Goal: Information Seeking & Learning: Learn about a topic

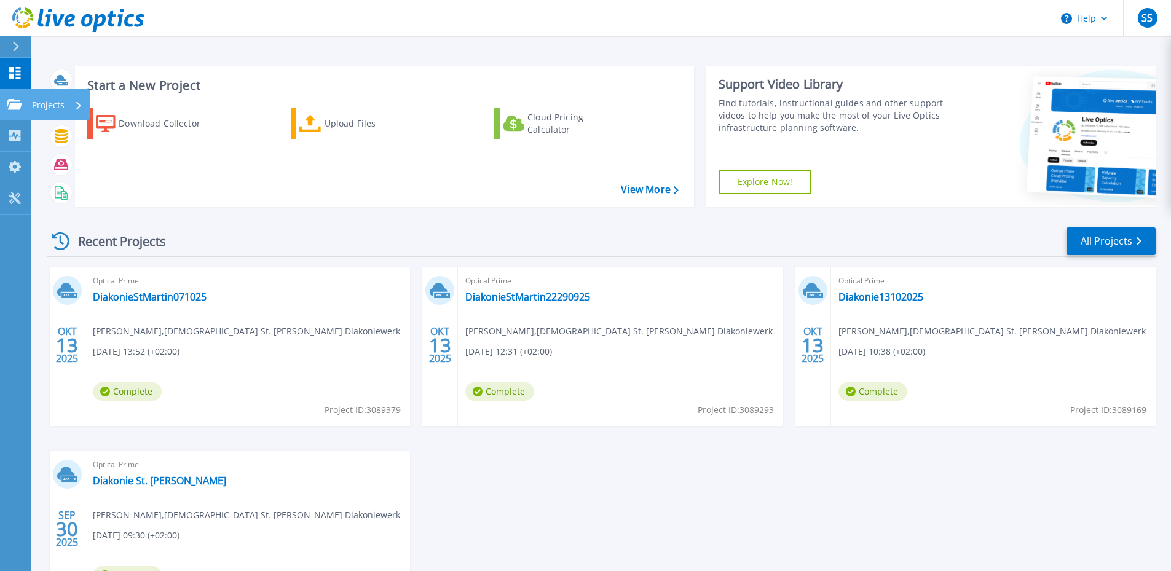
click at [21, 101] on icon at bounding box center [14, 104] width 15 height 10
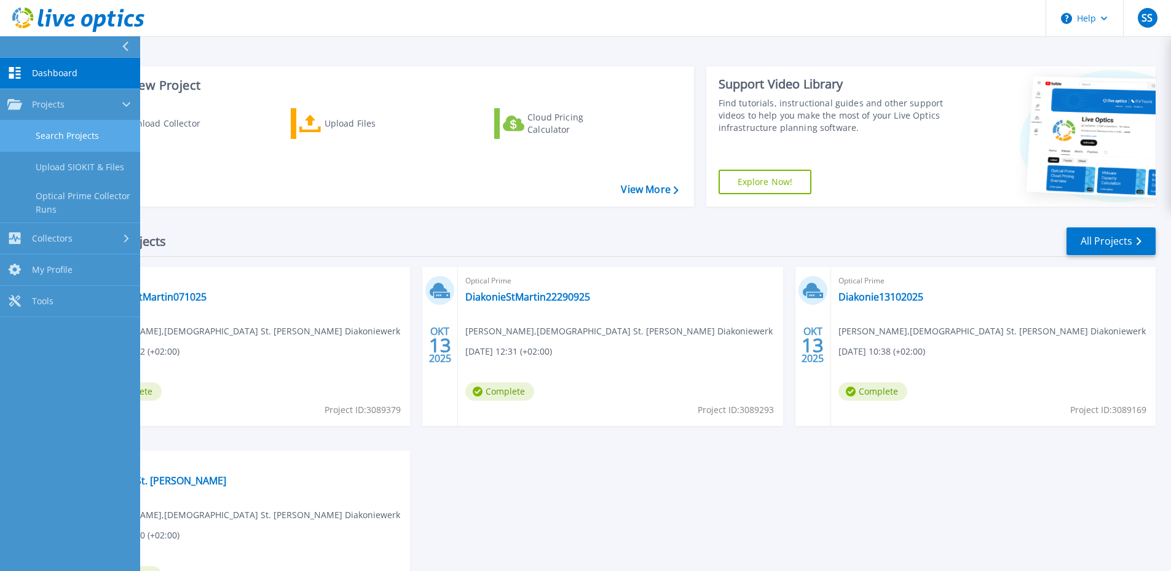
click at [58, 132] on link "Search Projects" at bounding box center [70, 135] width 140 height 31
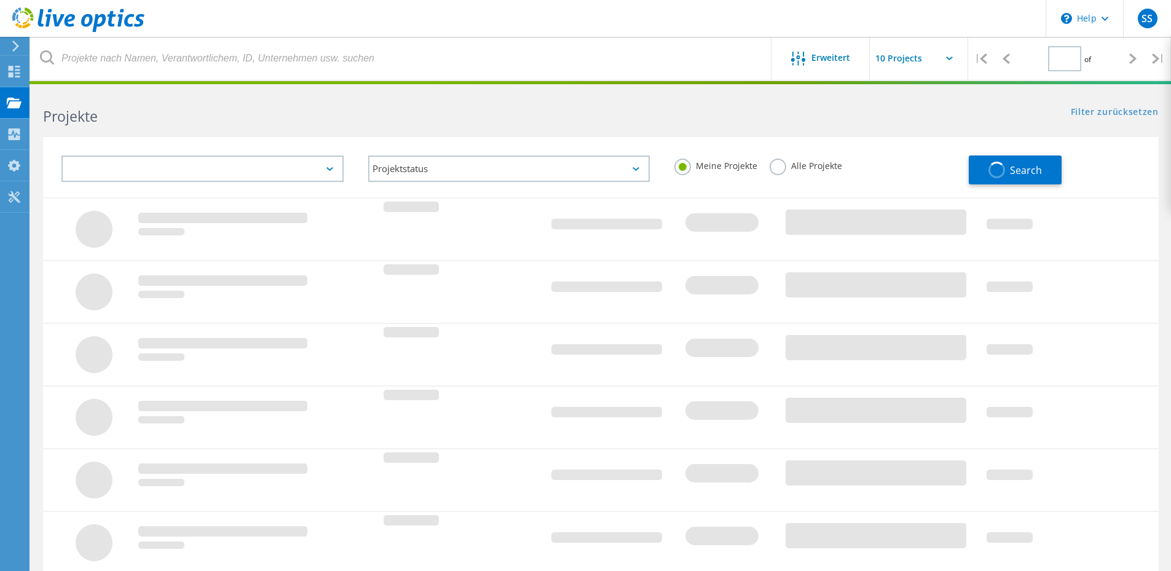
type input "1"
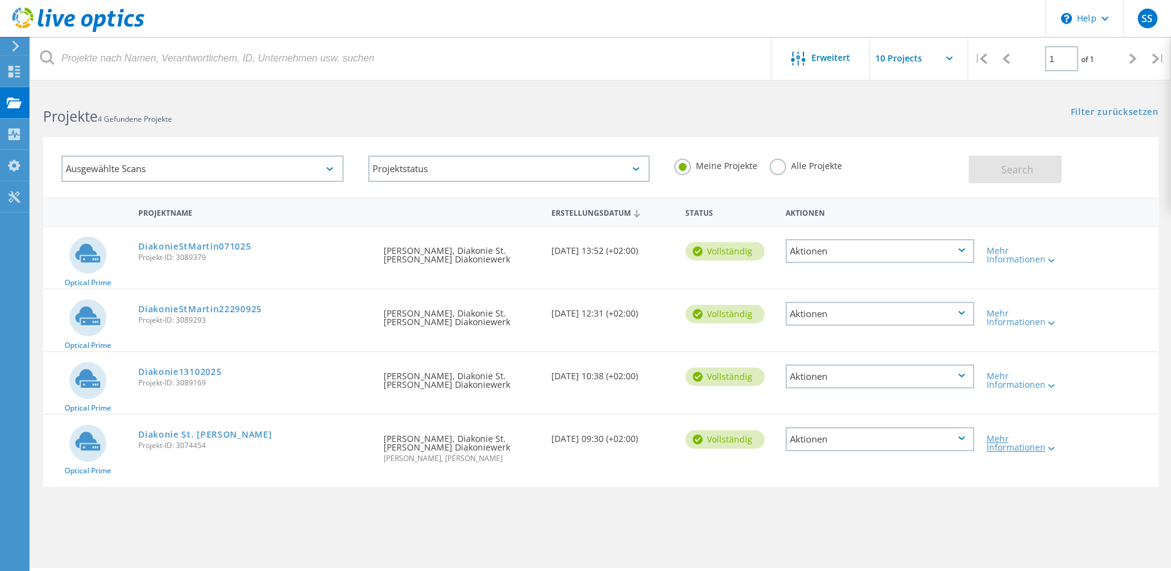
click at [1056, 448] on div "Mehr Informationen" at bounding box center [1025, 443] width 77 height 17
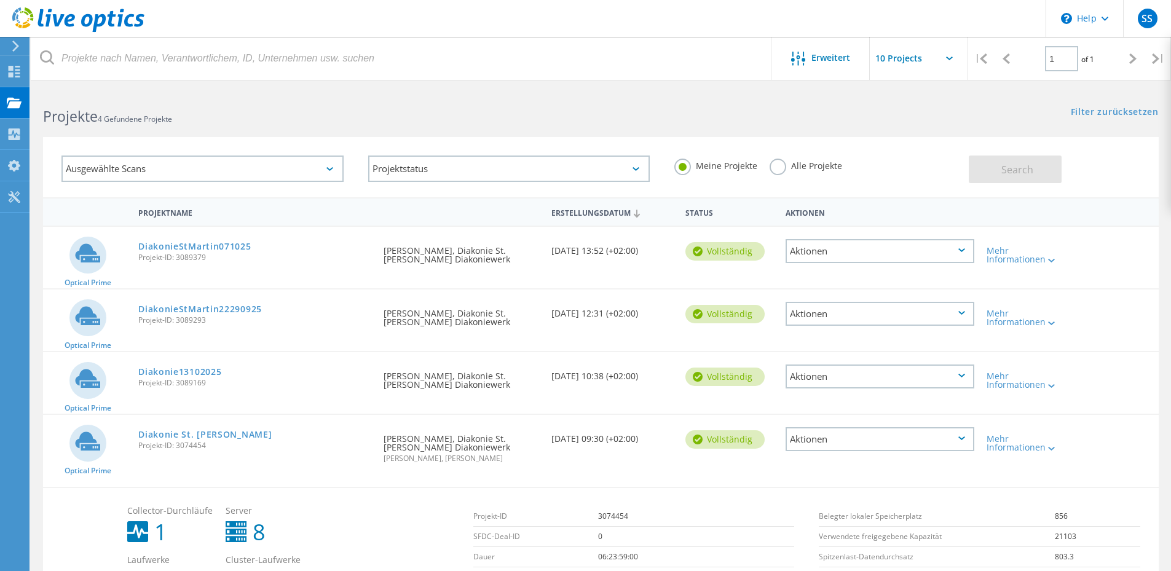
scroll to position [104, 0]
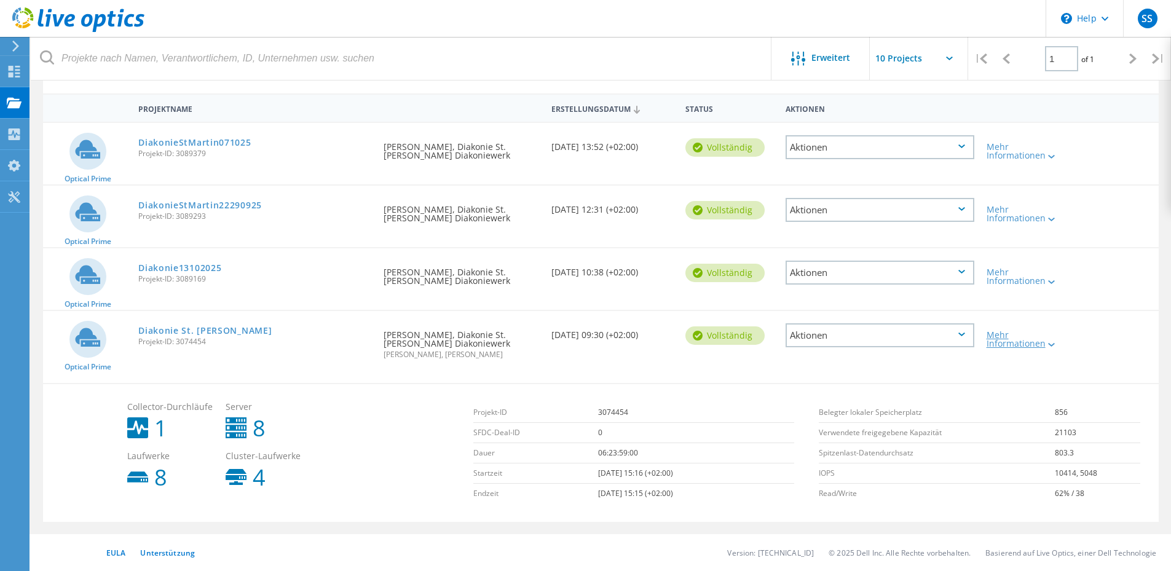
click at [1052, 343] on icon at bounding box center [1051, 345] width 7 height 4
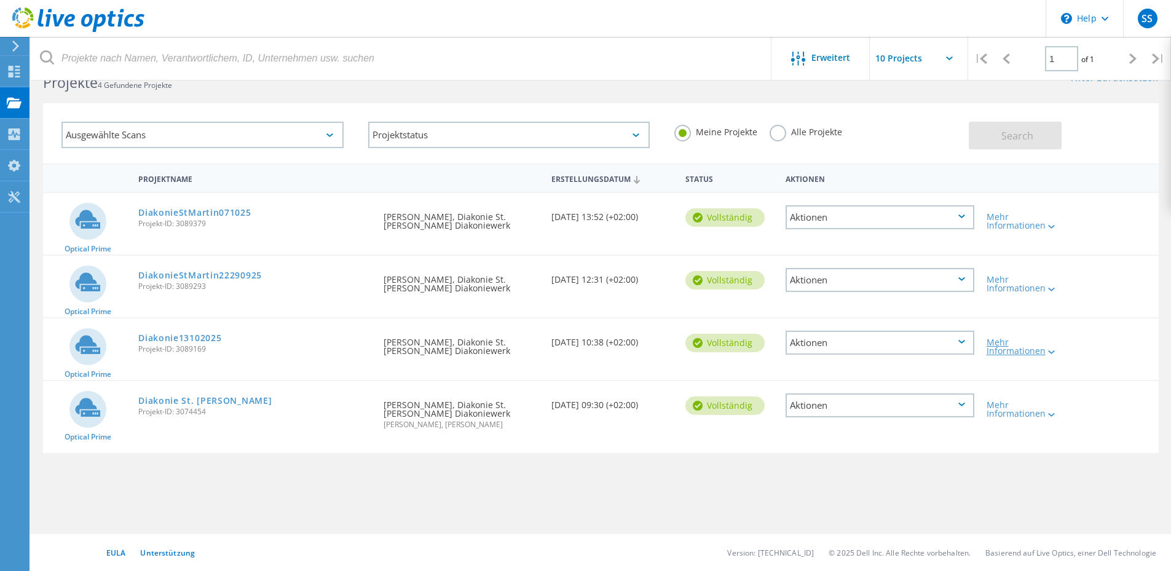
click at [1054, 347] on lo-svg-helper at bounding box center [1050, 351] width 9 height 10
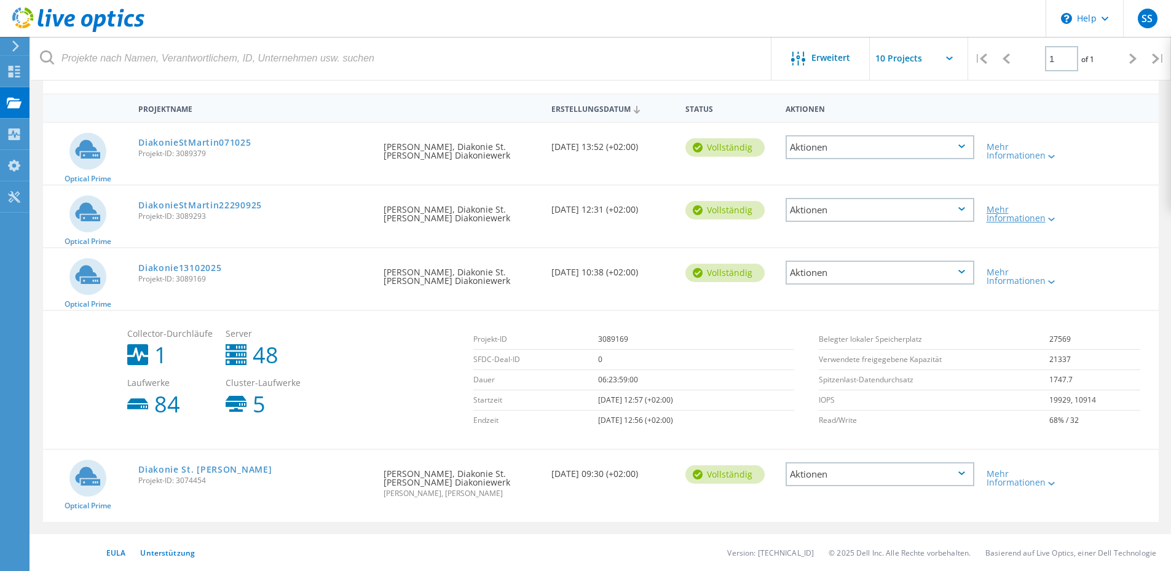
click at [1054, 215] on div at bounding box center [1050, 218] width 9 height 7
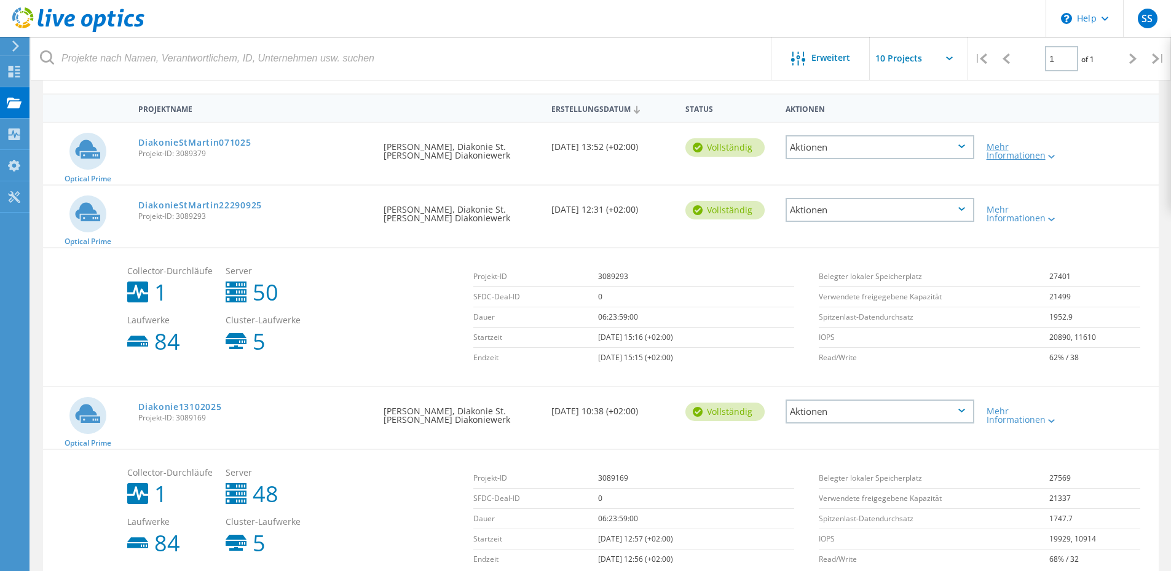
click at [1054, 155] on icon at bounding box center [1051, 157] width 7 height 4
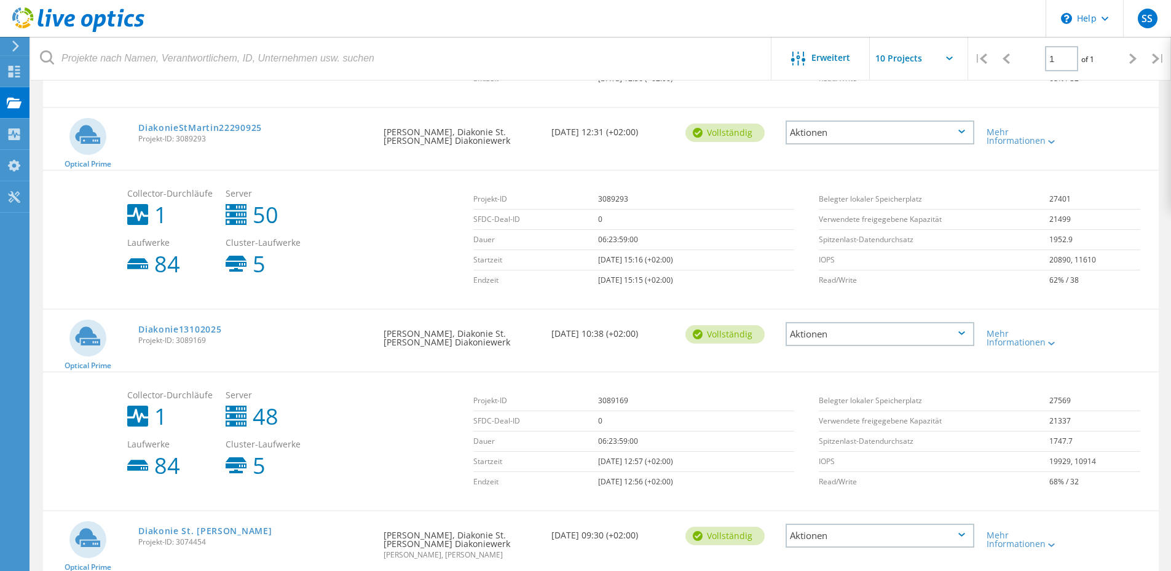
scroll to position [259, 0]
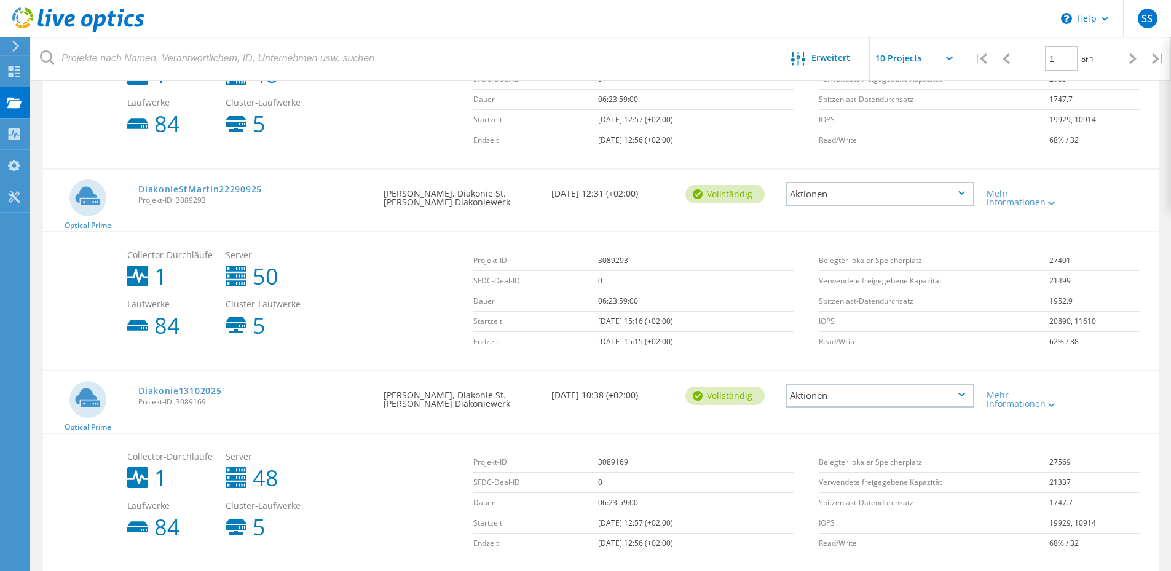
click at [243, 272] on icon at bounding box center [236, 276] width 21 height 21
drag, startPoint x: 257, startPoint y: 270, endPoint x: 291, endPoint y: 272, distance: 33.9
click at [291, 272] on div "Server 50" at bounding box center [268, 269] width 98 height 49
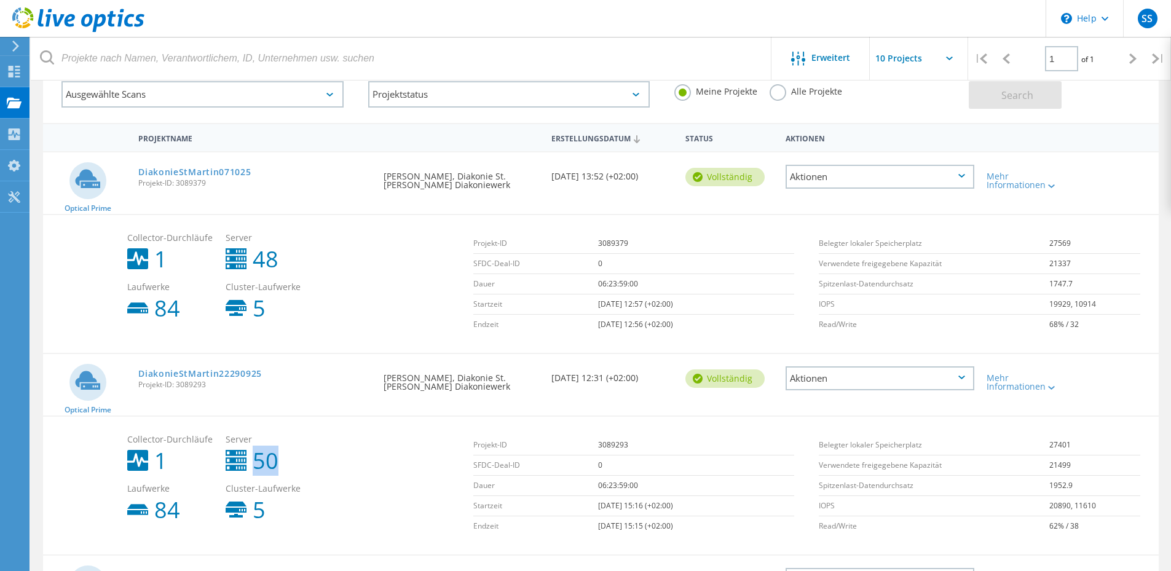
scroll to position [13, 0]
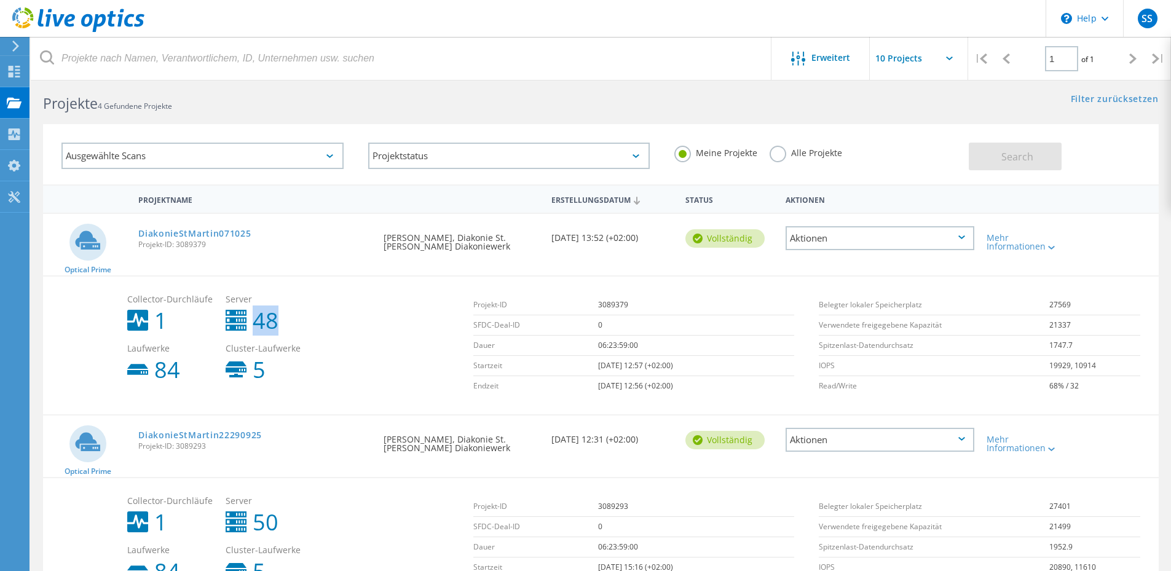
drag, startPoint x: 259, startPoint y: 320, endPoint x: 304, endPoint y: 321, distance: 44.9
click at [304, 321] on div "Server 48" at bounding box center [268, 313] width 98 height 49
click at [350, 365] on div "Collector-Durchläufe 1 Server 48 Laufwerke 84 Cluster-Laufwerke 5" at bounding box center [294, 338] width 346 height 98
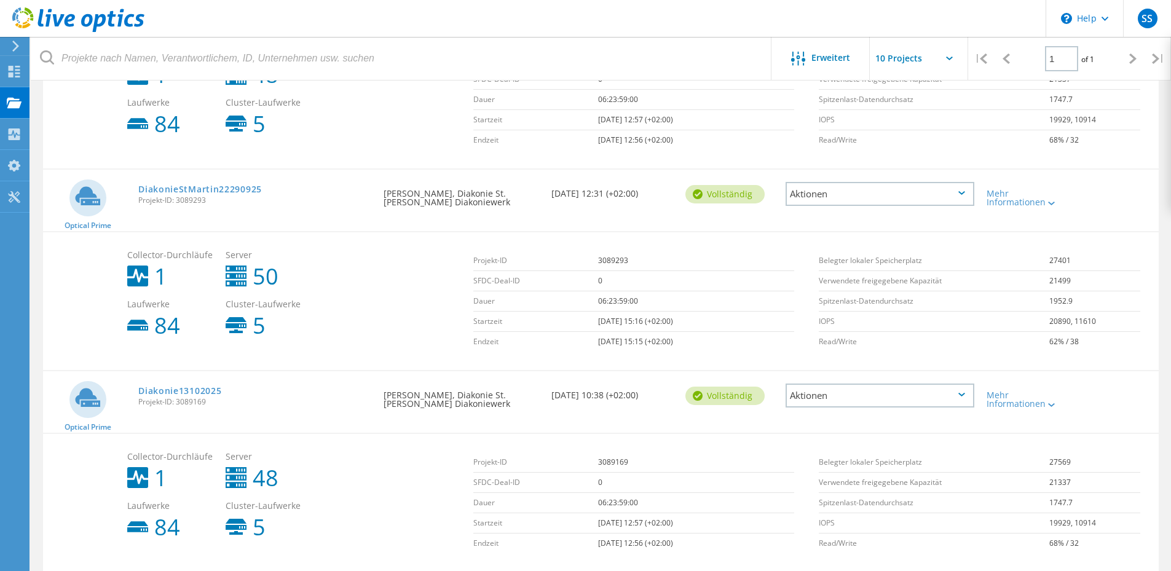
scroll to position [197, 0]
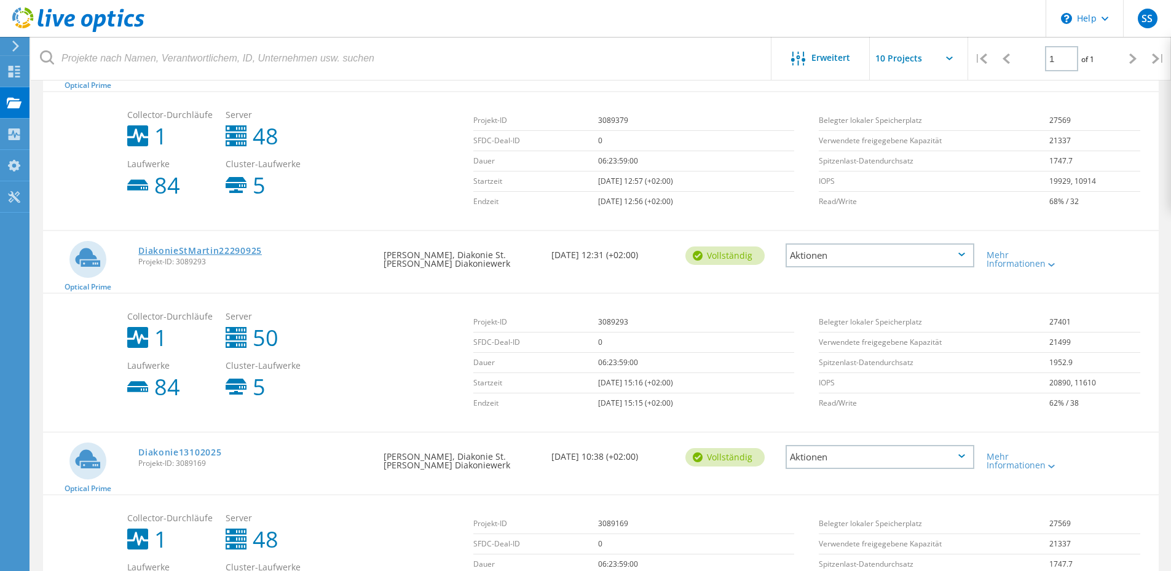
click at [183, 250] on link "DiakonieStMartin22290925" at bounding box center [200, 250] width 124 height 9
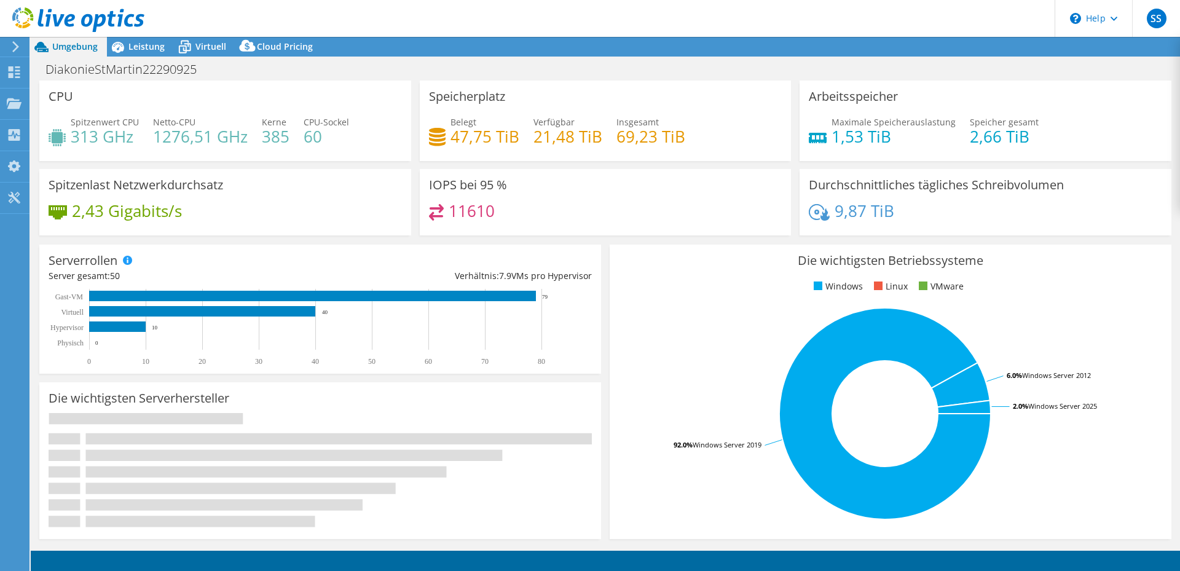
select select "USD"
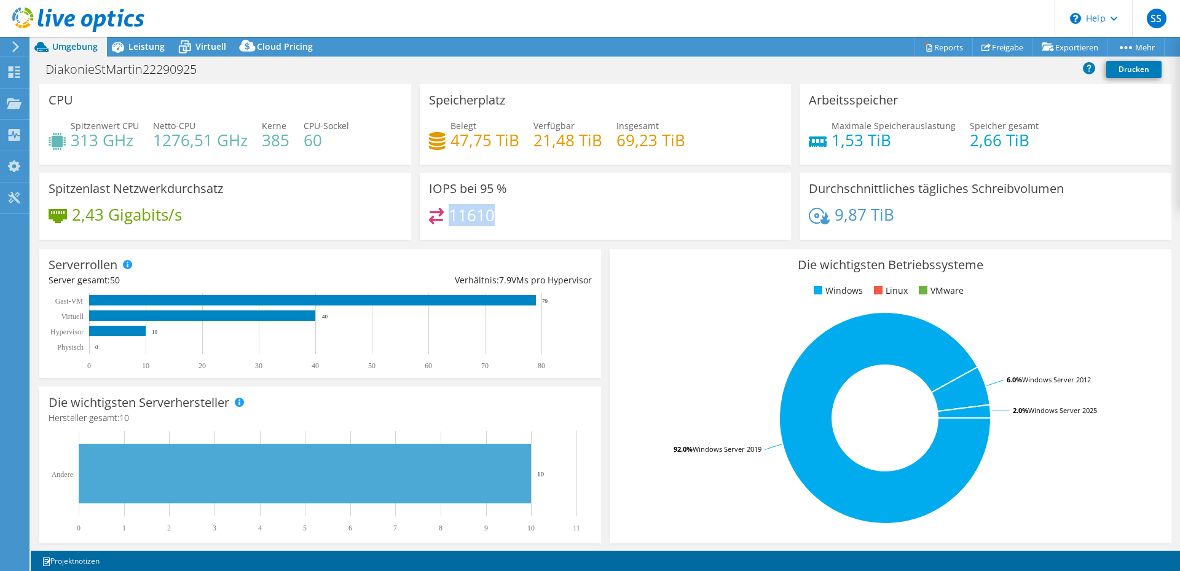
drag, startPoint x: 492, startPoint y: 215, endPoint x: 448, endPoint y: 213, distance: 44.9
click at [448, 213] on div "11610" at bounding box center [605, 221] width 353 height 26
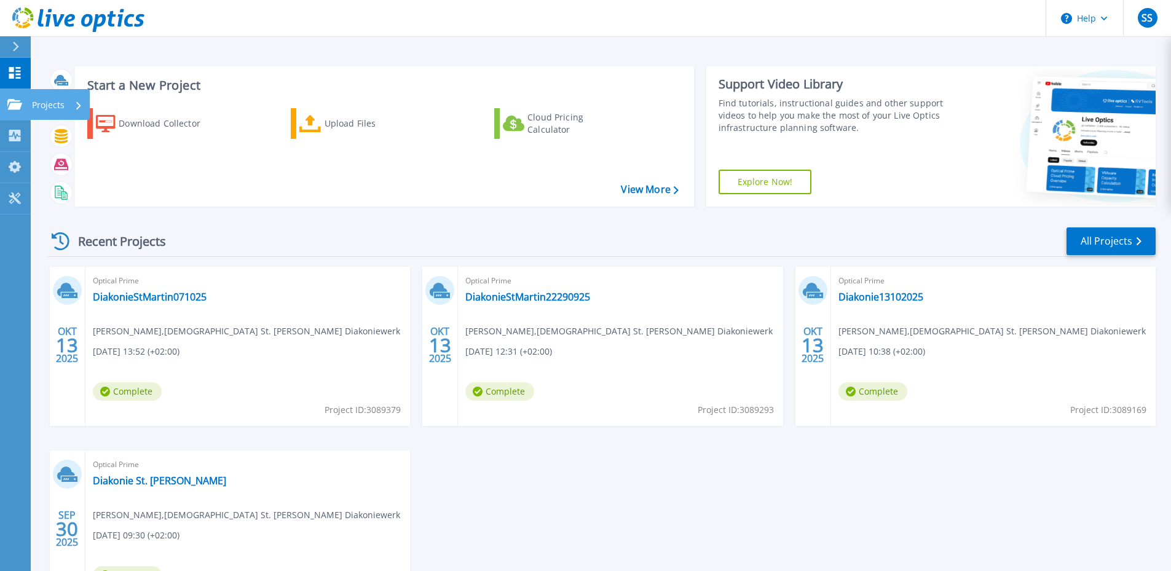
click at [22, 105] on div "Projects" at bounding box center [35, 104] width 57 height 11
click at [527, 259] on div "Recent Projects All Projects OKT 13 2025 Optical Prime DiakonieStMartin071025 S…" at bounding box center [601, 430] width 1108 height 428
click at [179, 298] on link "DiakonieStMartin071025" at bounding box center [150, 297] width 114 height 12
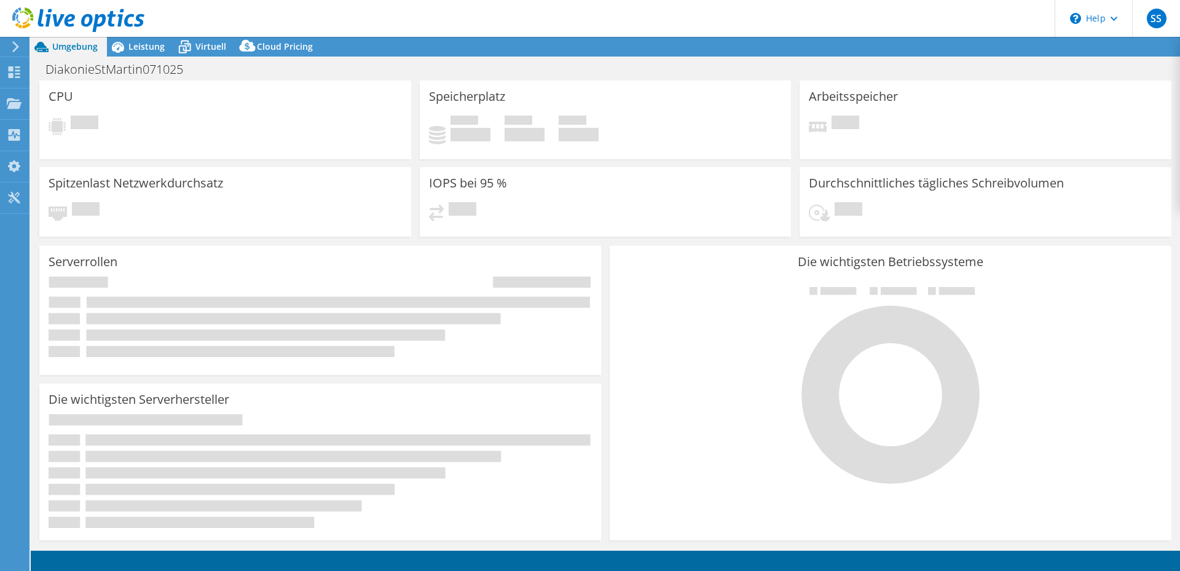
select select "USD"
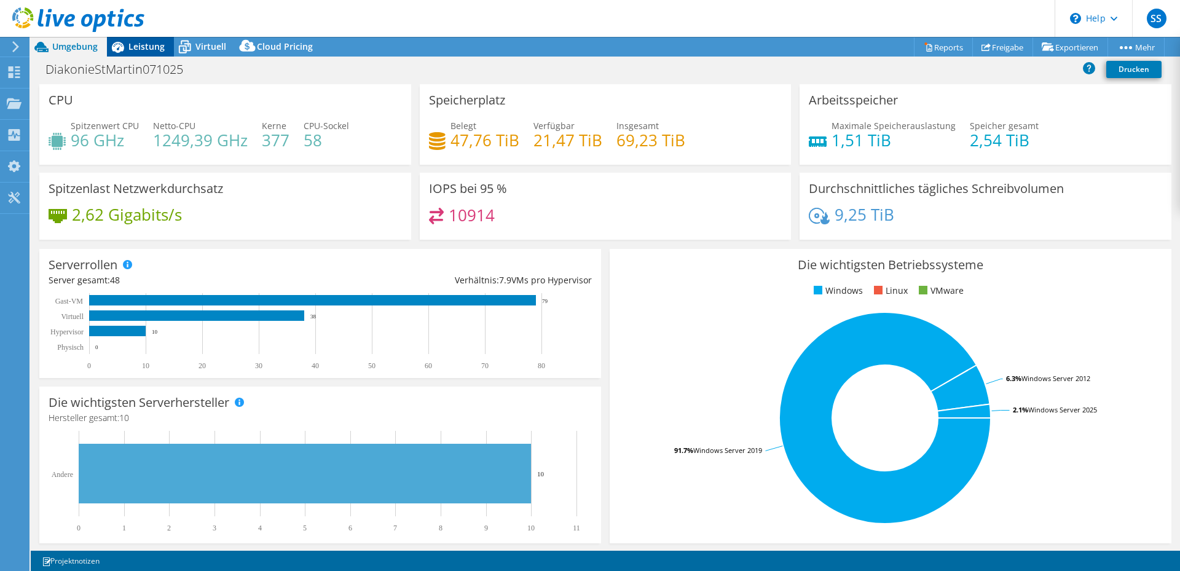
click at [135, 45] on span "Leistung" at bounding box center [146, 47] width 36 height 12
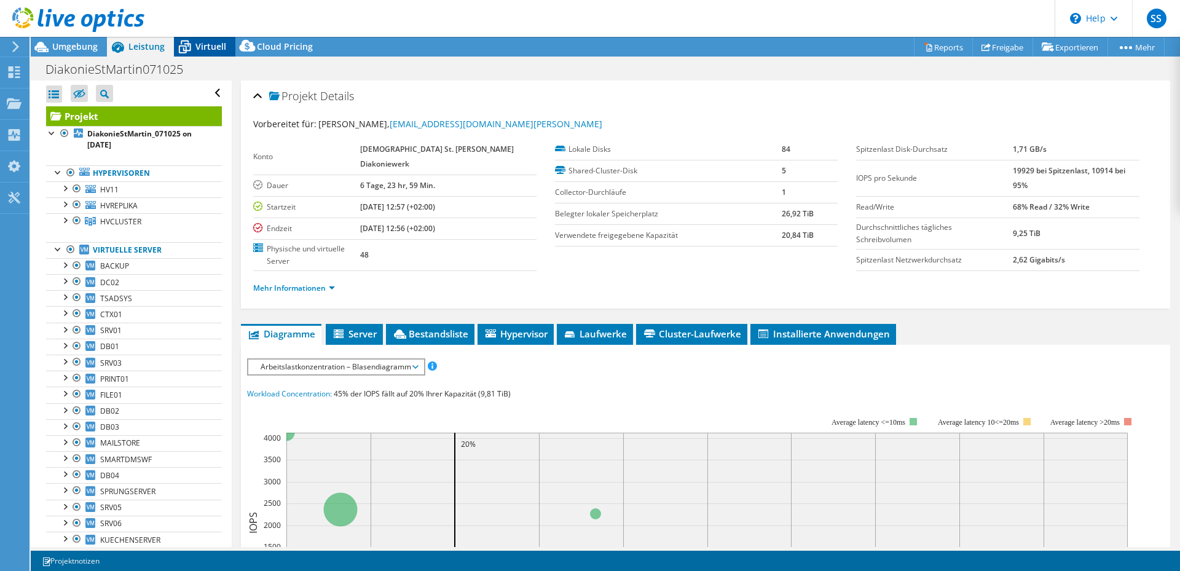
click at [211, 46] on span "Virtuell" at bounding box center [210, 47] width 31 height 12
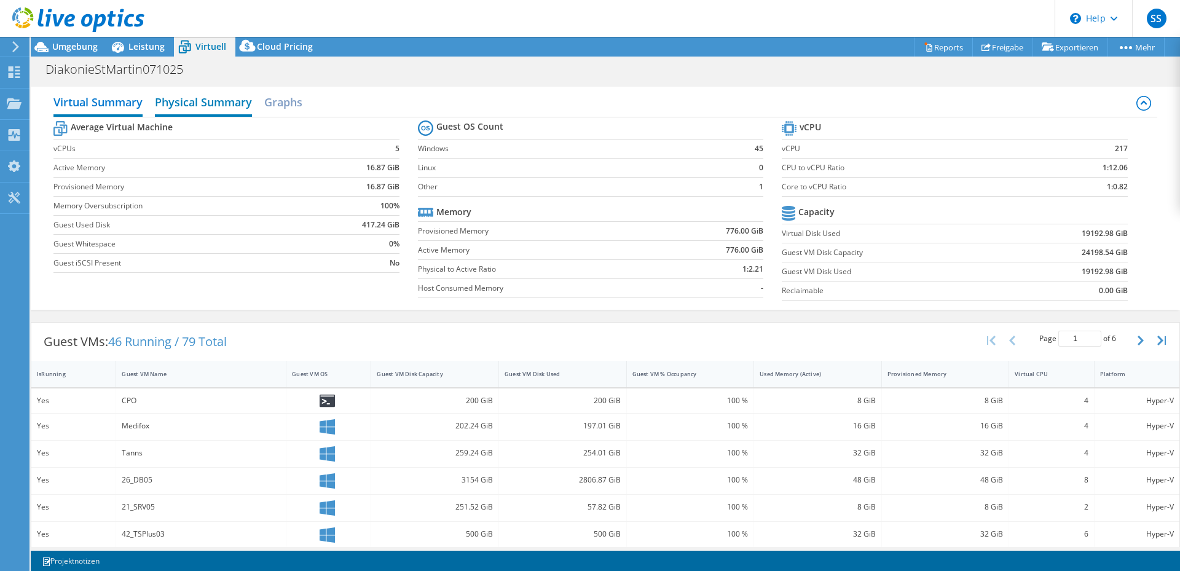
click at [199, 104] on h2 "Physical Summary" at bounding box center [203, 103] width 97 height 27
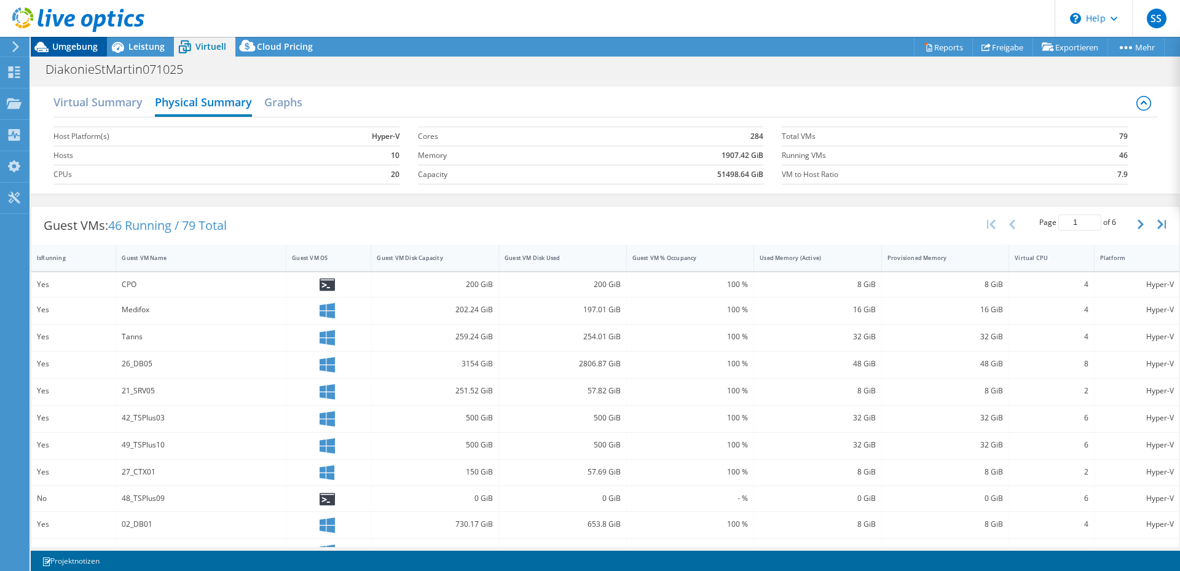
click at [73, 49] on span "Umgebung" at bounding box center [74, 47] width 45 height 12
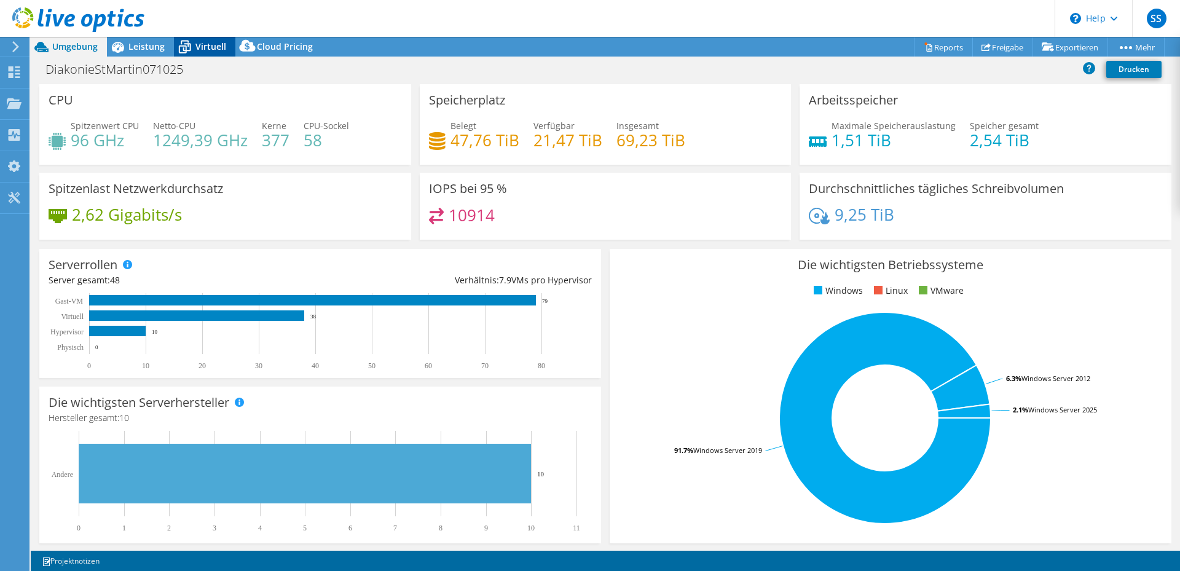
click at [205, 47] on span "Virtuell" at bounding box center [210, 47] width 31 height 12
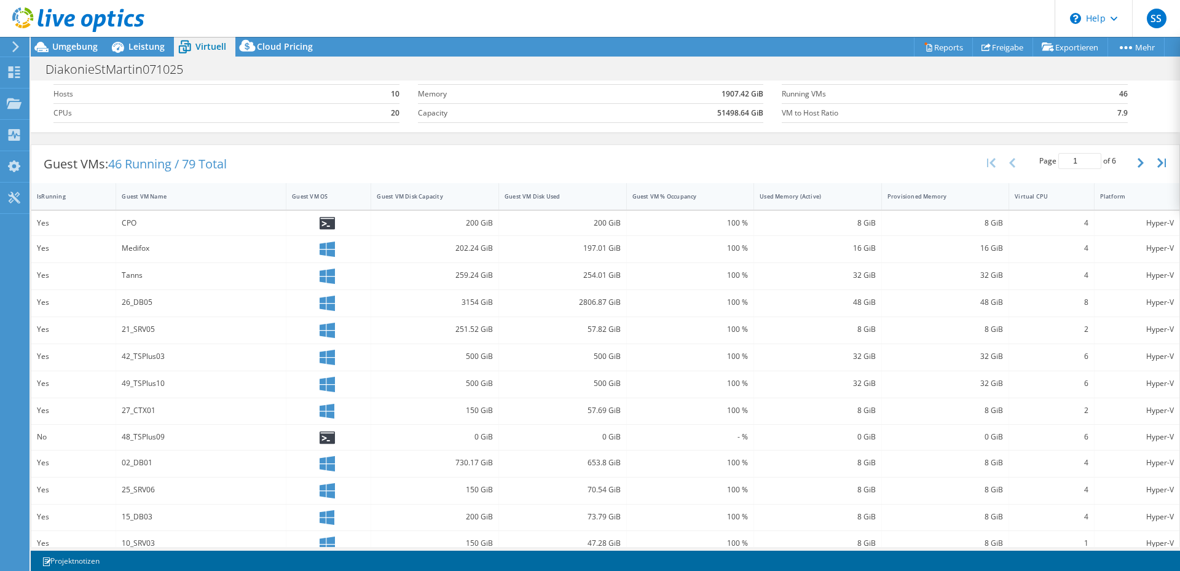
scroll to position [123, 0]
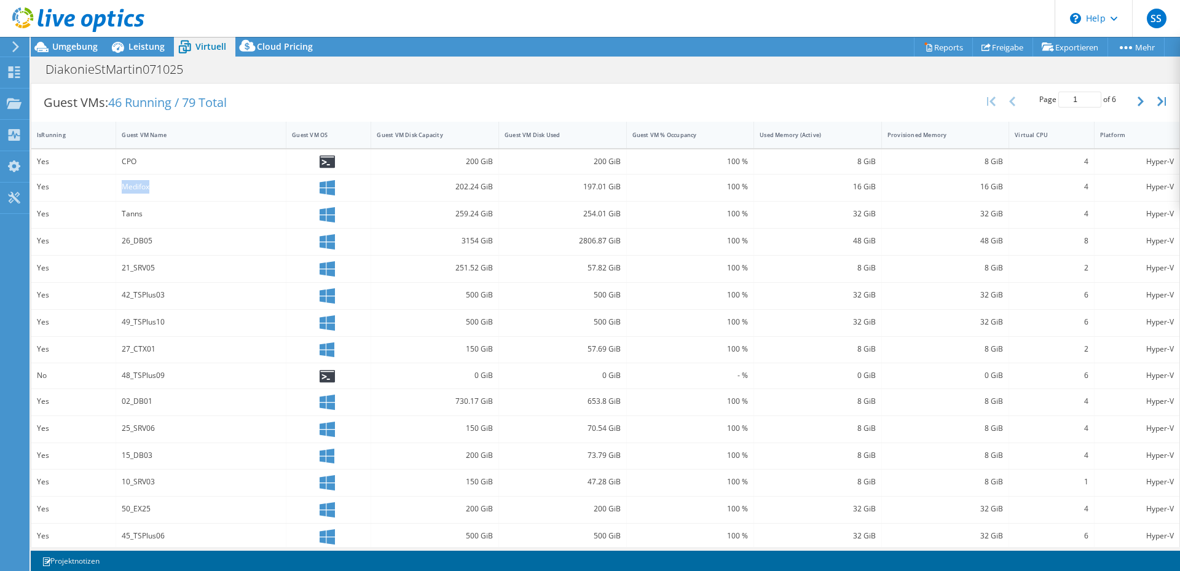
drag, startPoint x: 154, startPoint y: 186, endPoint x: 108, endPoint y: 186, distance: 46.7
click at [108, 186] on div "Yes Medifox 202.24 GiB 197.01 GiB 100 % 16 GiB 16 GiB 4 Hyper-V" at bounding box center [605, 188] width 1148 height 26
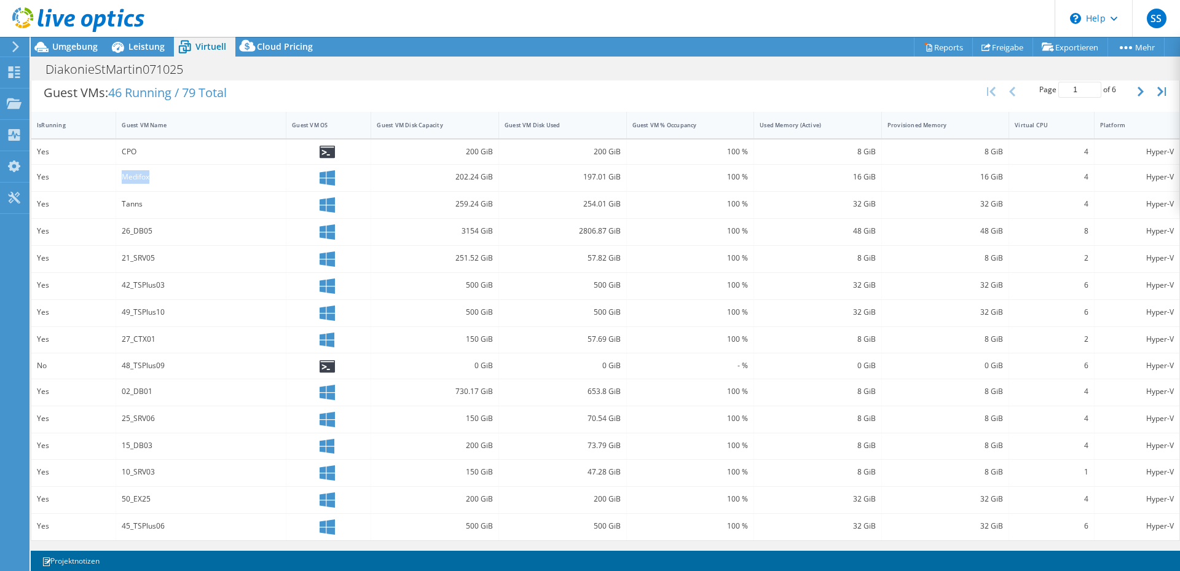
scroll to position [10, 0]
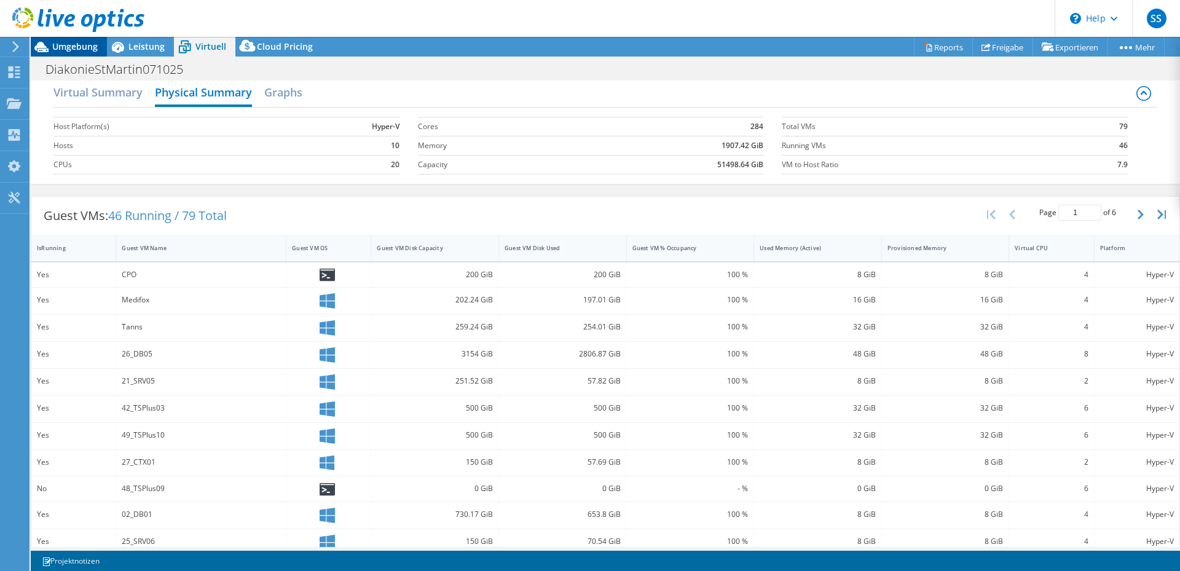
click at [74, 49] on span "Umgebung" at bounding box center [74, 47] width 45 height 12
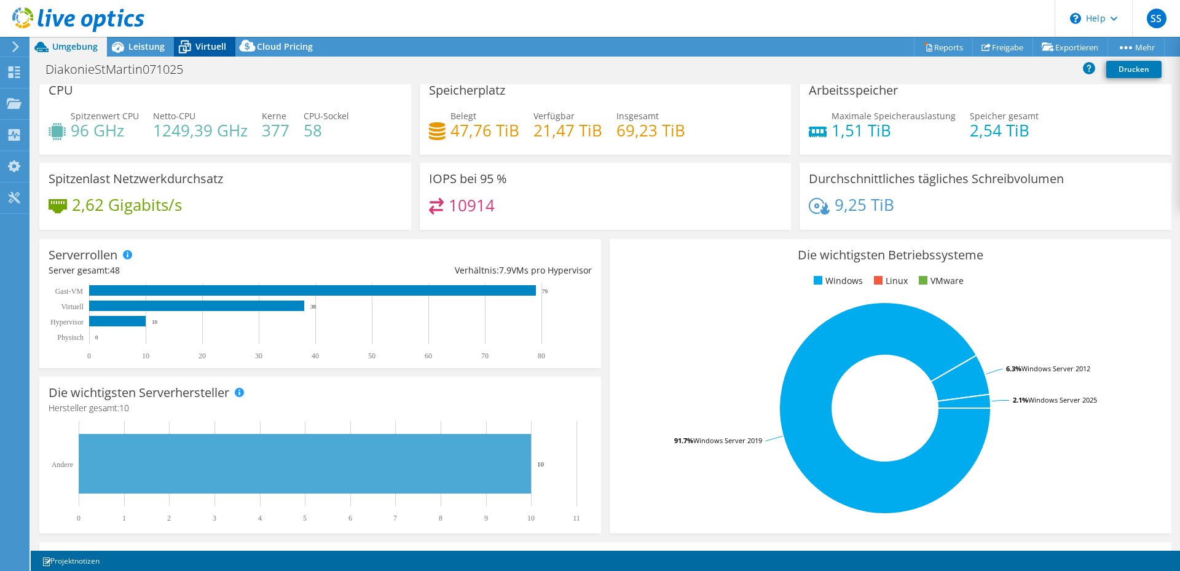
click at [206, 45] on span "Virtuell" at bounding box center [210, 47] width 31 height 12
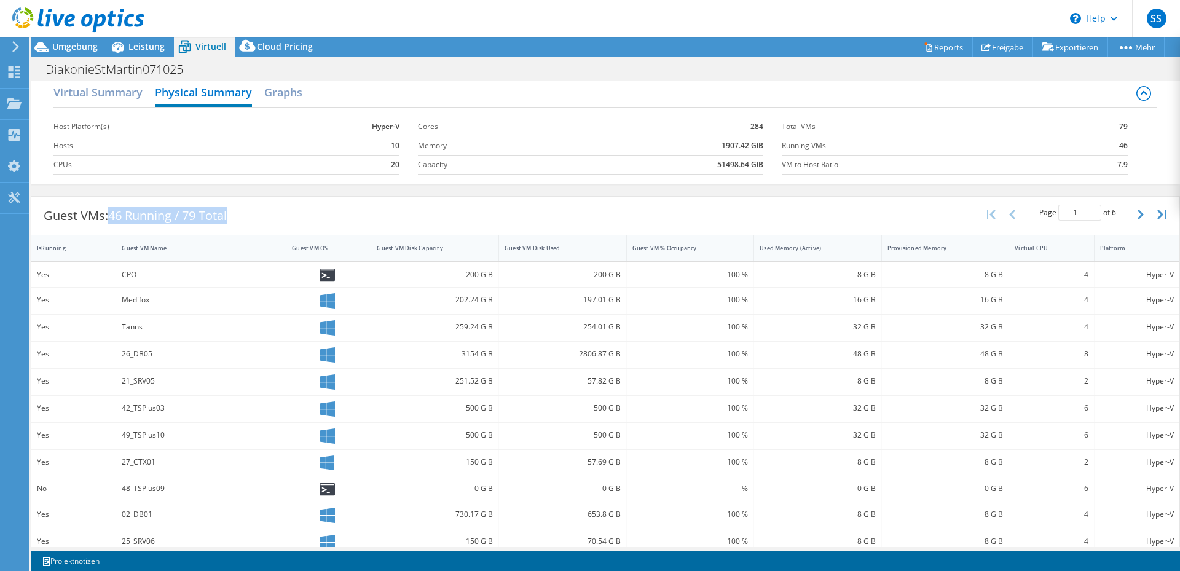
drag, startPoint x: 107, startPoint y: 215, endPoint x: 243, endPoint y: 215, distance: 135.8
click at [239, 215] on div "Guest VMs: 46 Running / 79 Total" at bounding box center [135, 216] width 208 height 38
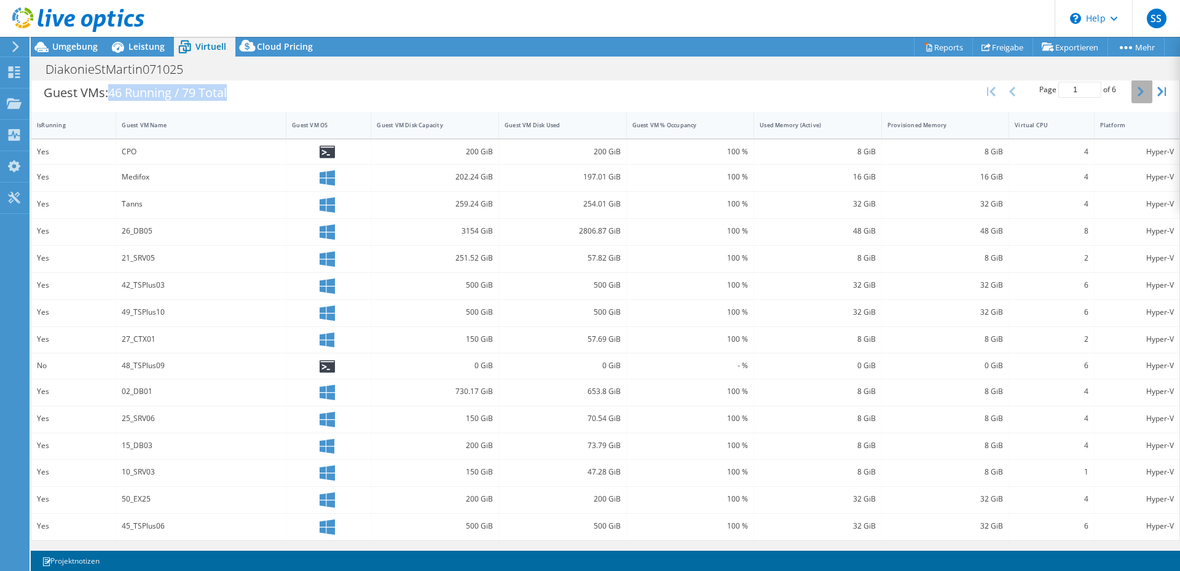
click at [1138, 89] on icon "button" at bounding box center [1141, 92] width 6 height 10
click at [1138, 89] on icon "button" at bounding box center [1141, 90] width 6 height 10
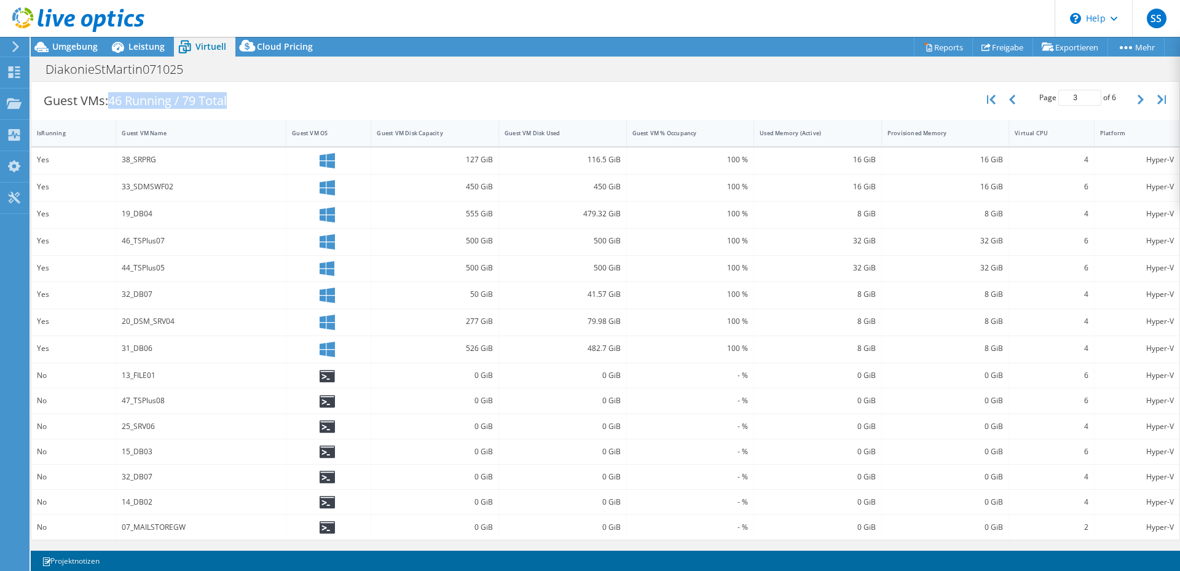
scroll to position [124, 0]
click at [1138, 101] on icon "button" at bounding box center [1141, 100] width 6 height 10
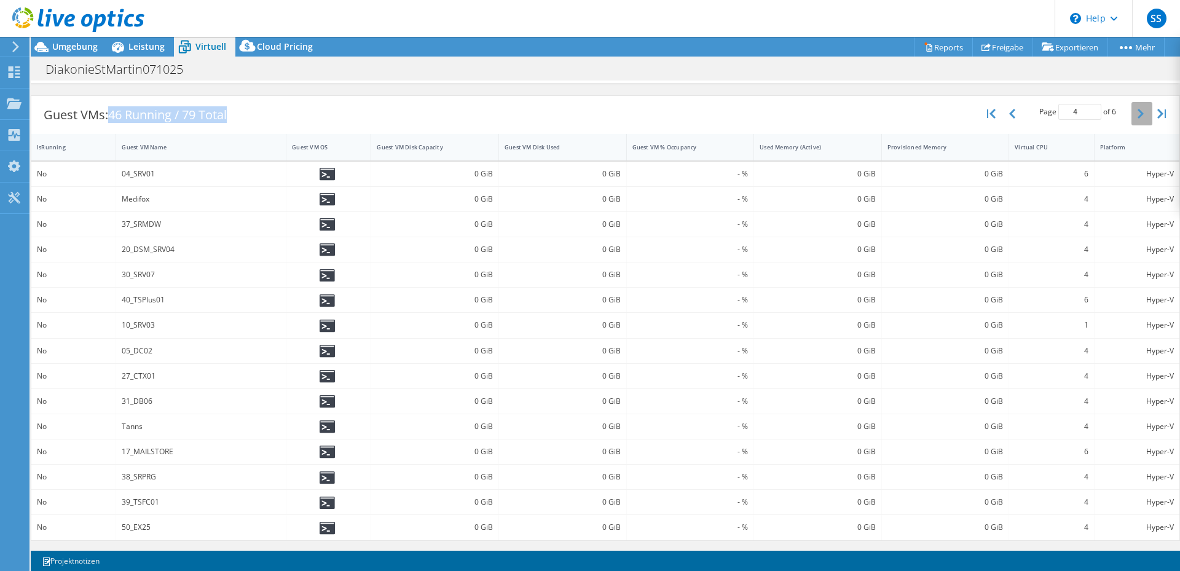
scroll to position [111, 0]
click at [1138, 111] on icon "button" at bounding box center [1141, 114] width 6 height 10
type input "5"
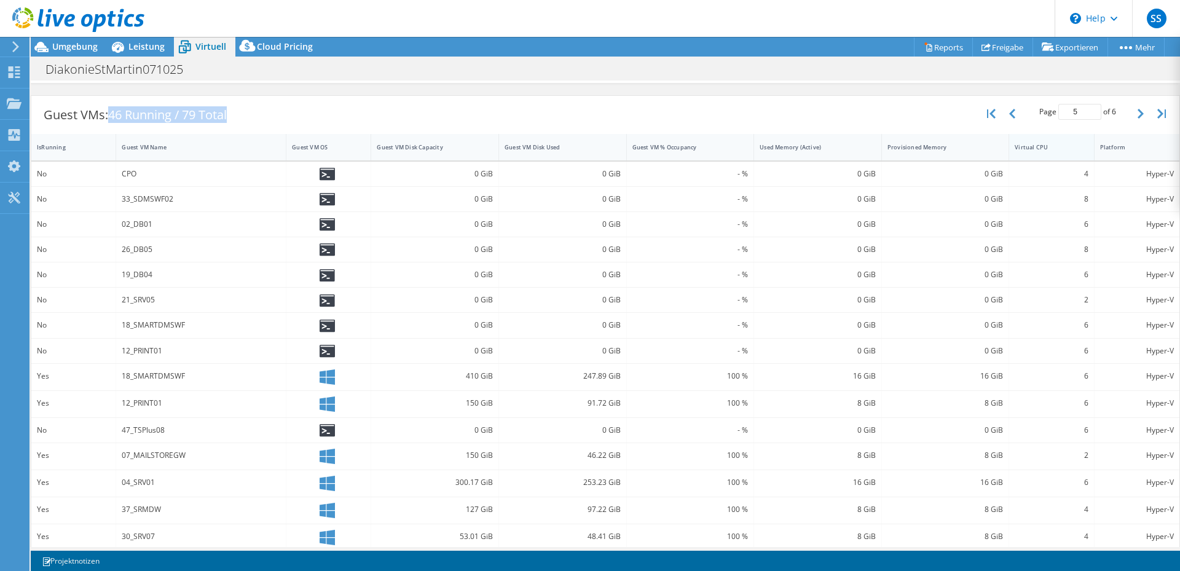
scroll to position [121, 0]
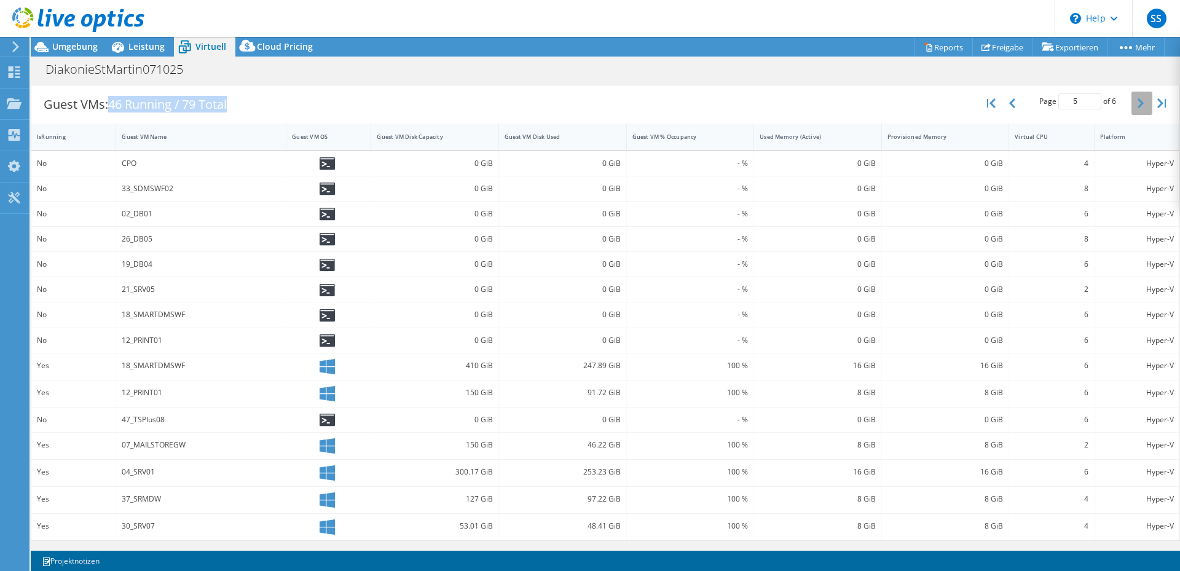
click at [1138, 100] on icon "button" at bounding box center [1141, 103] width 6 height 10
type input "6"
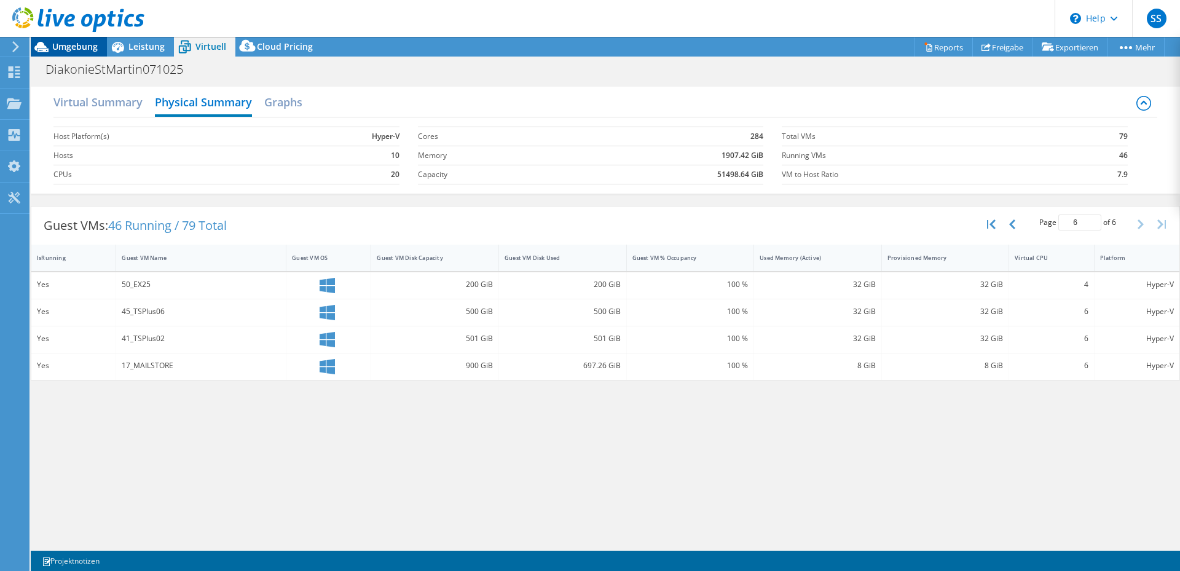
click at [67, 44] on span "Umgebung" at bounding box center [74, 47] width 45 height 12
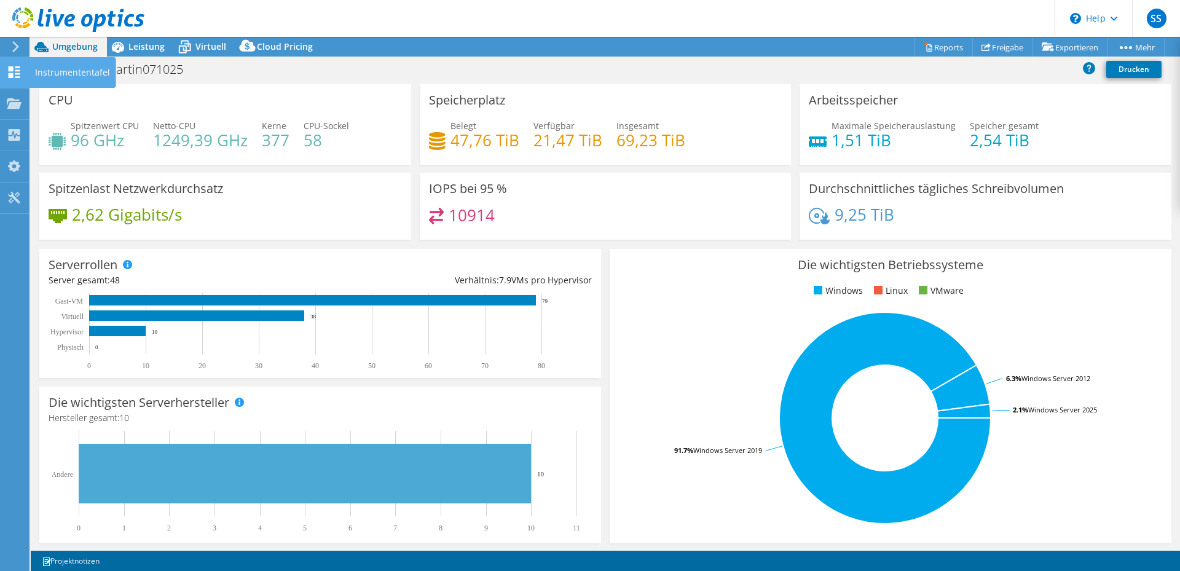
click at [15, 69] on use at bounding box center [15, 72] width 12 height 12
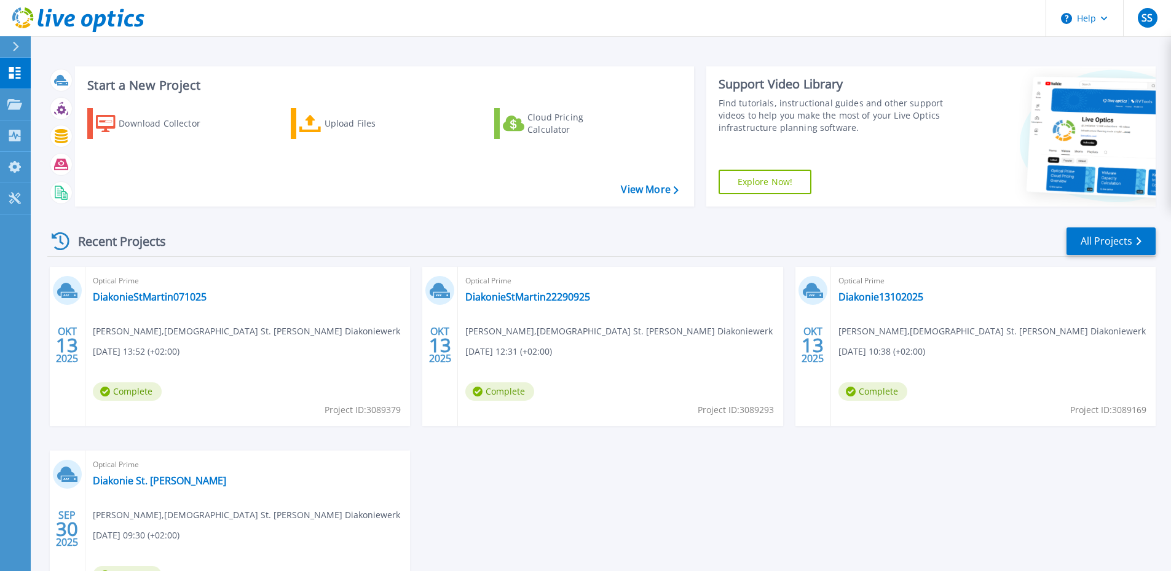
scroll to position [110, 0]
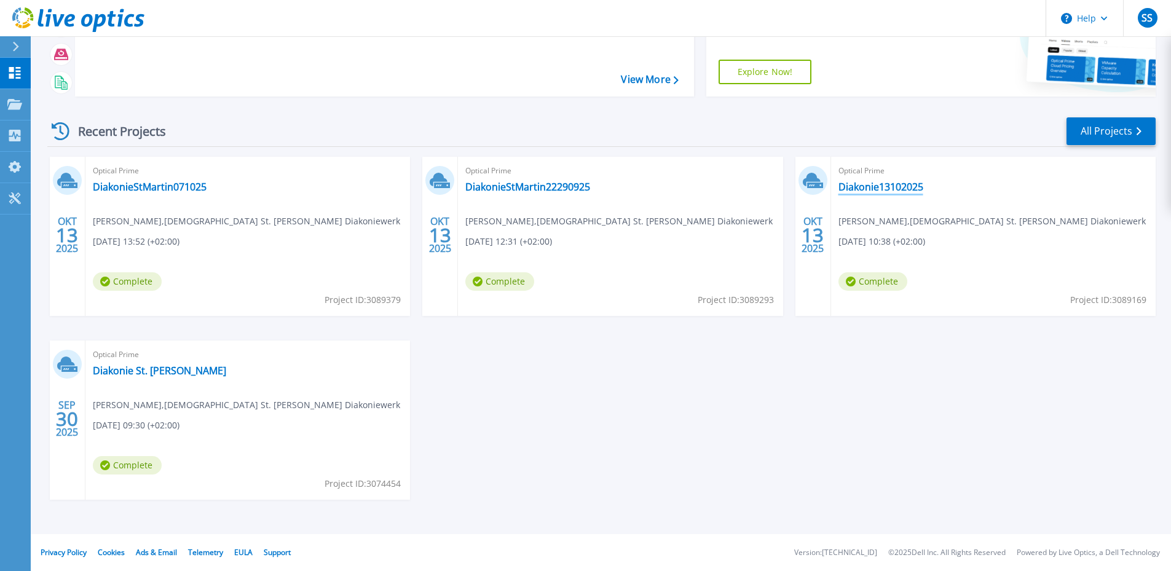
click at [908, 183] on link "Diakonie13102025" at bounding box center [880, 187] width 85 height 12
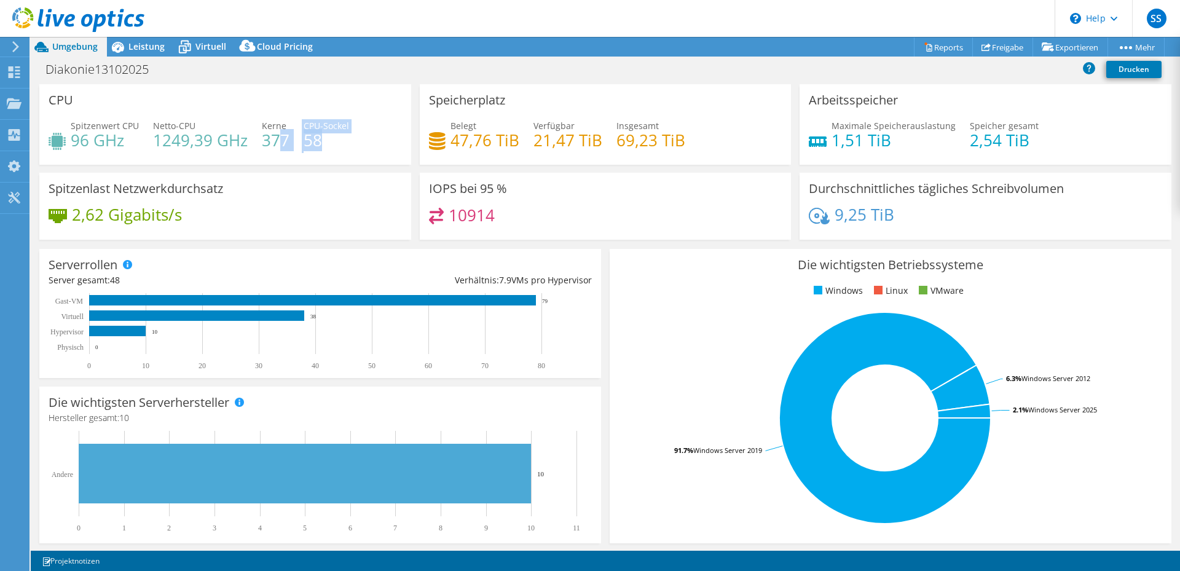
drag, startPoint x: 324, startPoint y: 137, endPoint x: 275, endPoint y: 138, distance: 49.2
click at [275, 138] on div "Spitzenwert CPU 96 GHz Netto-CPU 1249,39 GHz Kerne 377 CPU-Sockel 58" at bounding box center [225, 139] width 353 height 40
click at [134, 50] on span "Leistung" at bounding box center [146, 47] width 36 height 12
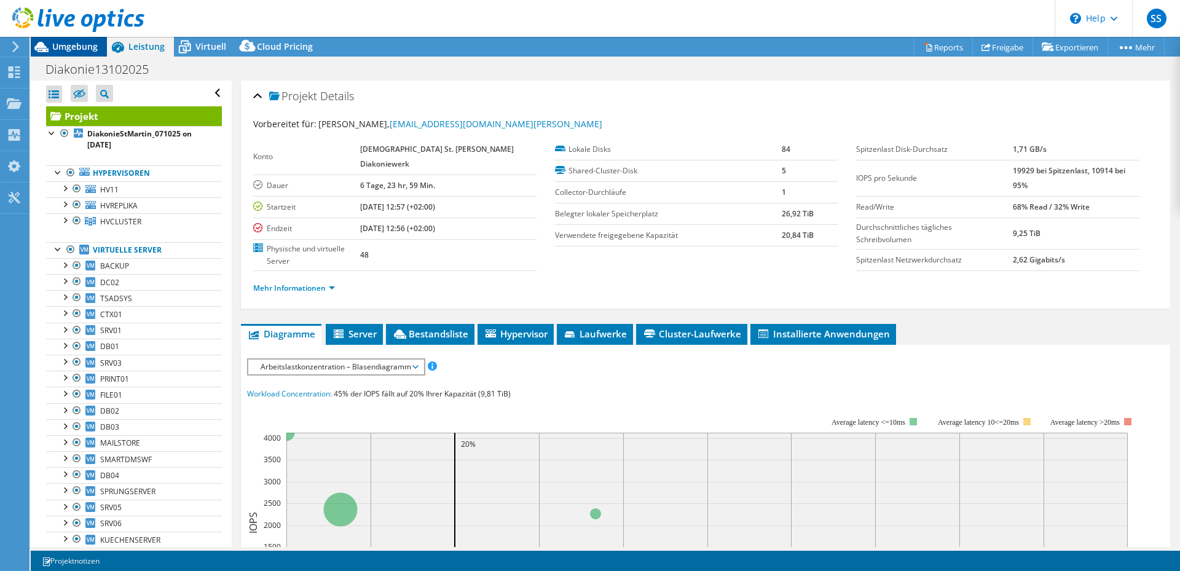
click at [61, 48] on span "Umgebung" at bounding box center [74, 47] width 45 height 12
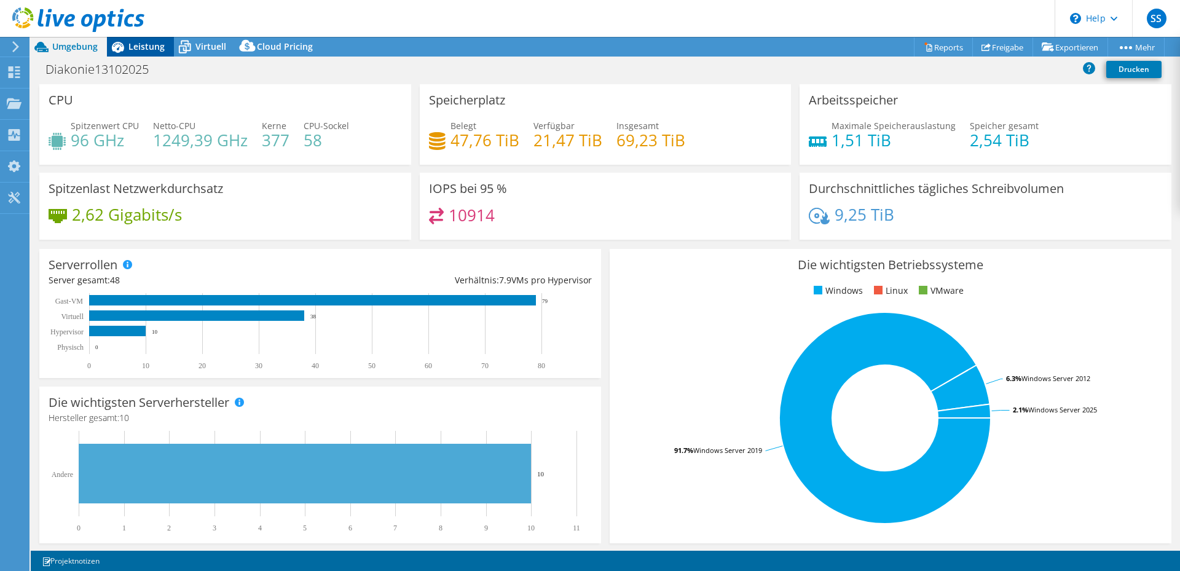
click at [128, 44] on icon at bounding box center [118, 47] width 22 height 22
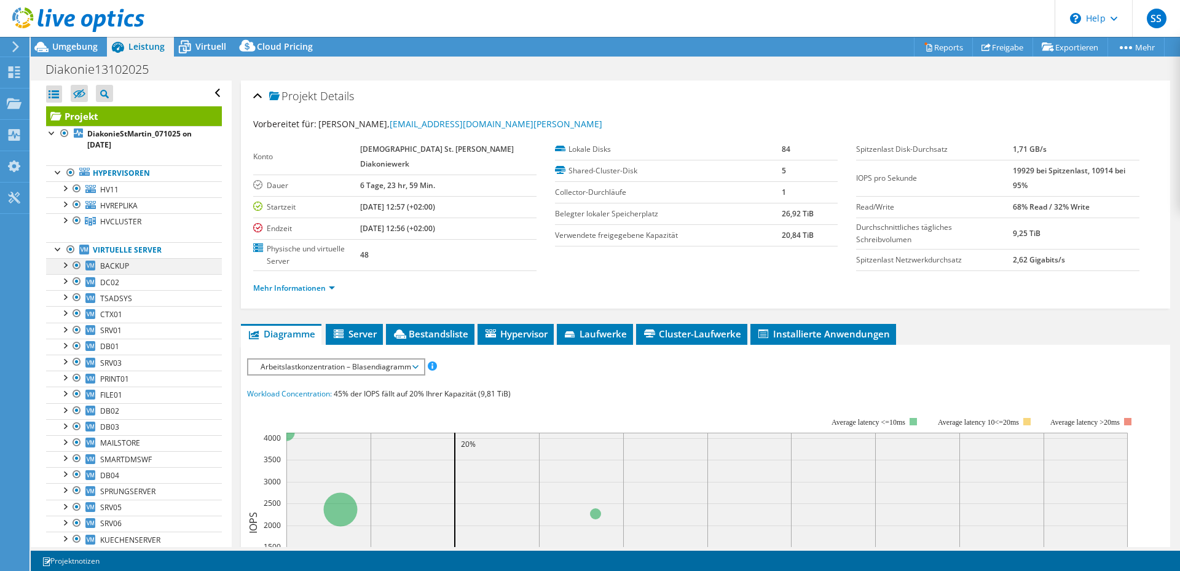
click at [63, 263] on div at bounding box center [64, 264] width 12 height 12
click at [63, 264] on div at bounding box center [64, 264] width 12 height 12
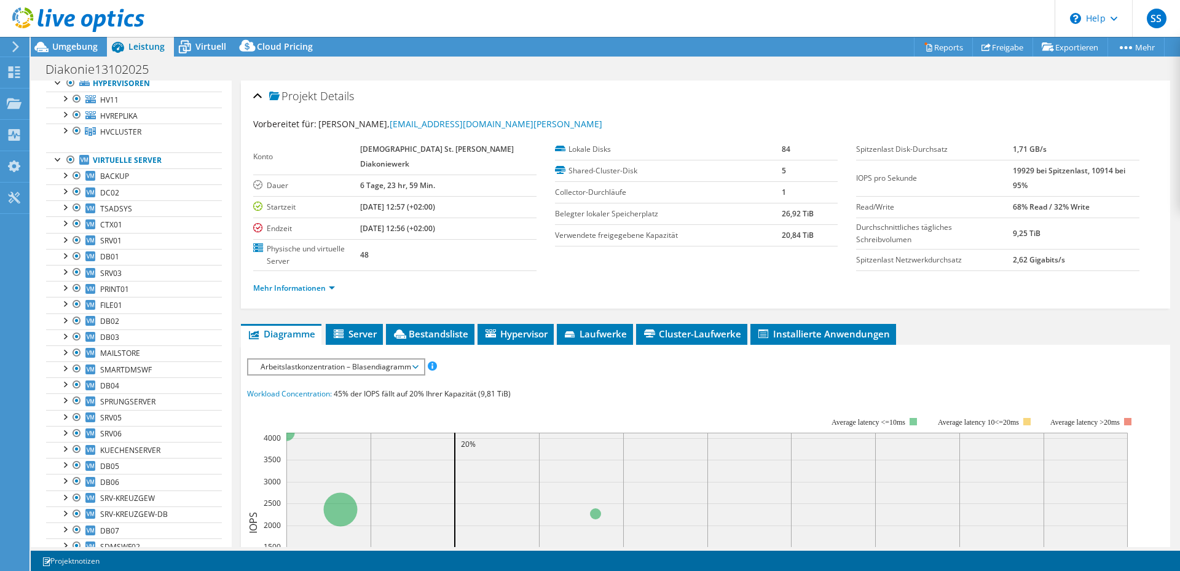
scroll to position [101, 0]
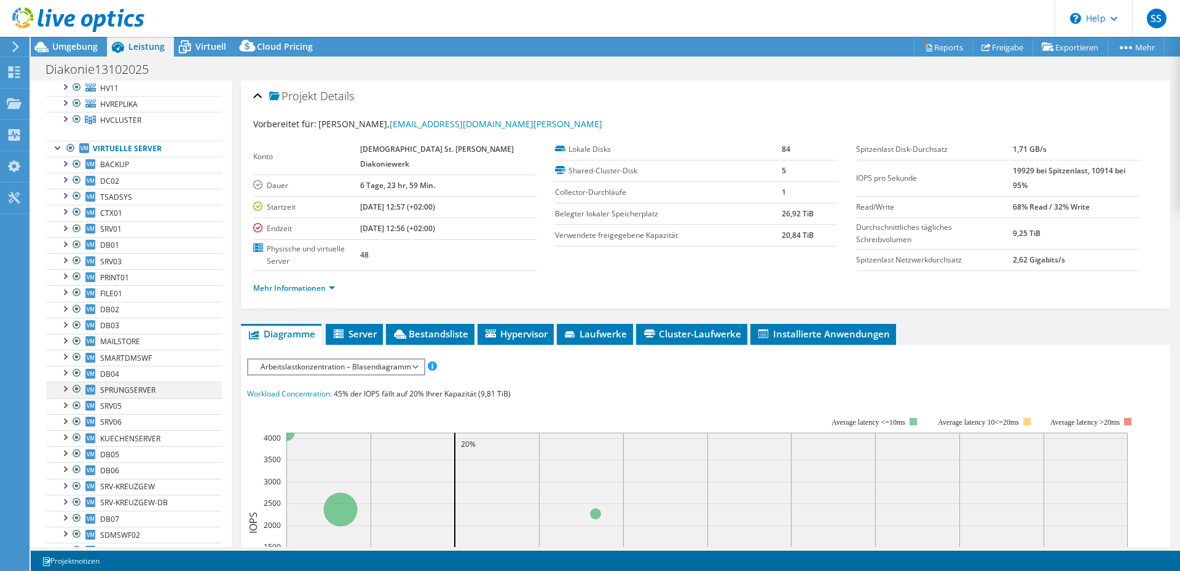
click at [64, 389] on div at bounding box center [64, 388] width 12 height 12
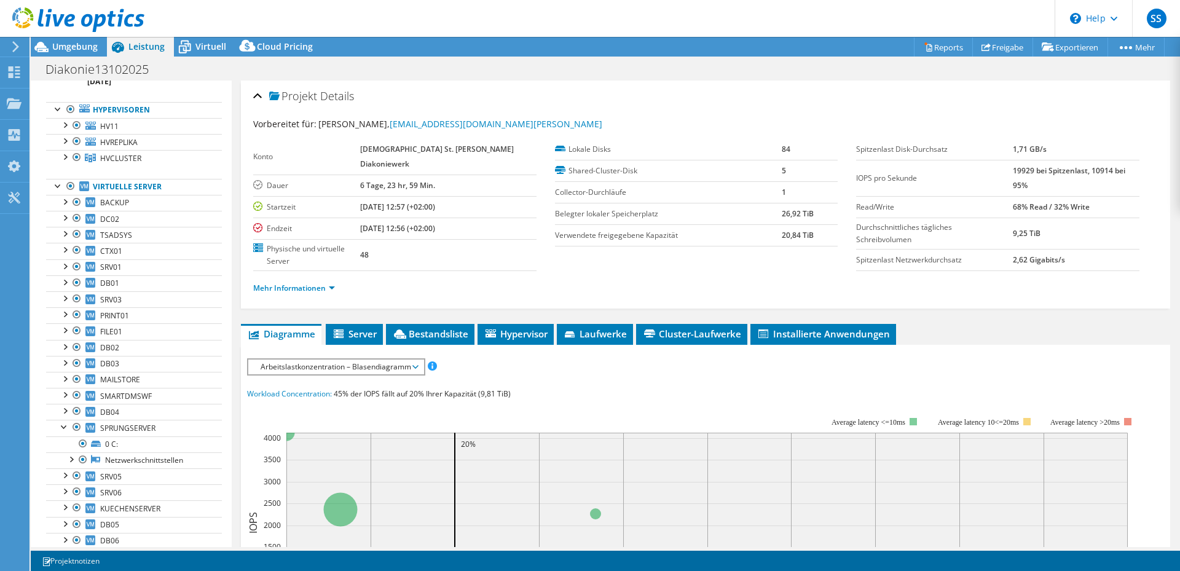
scroll to position [0, 0]
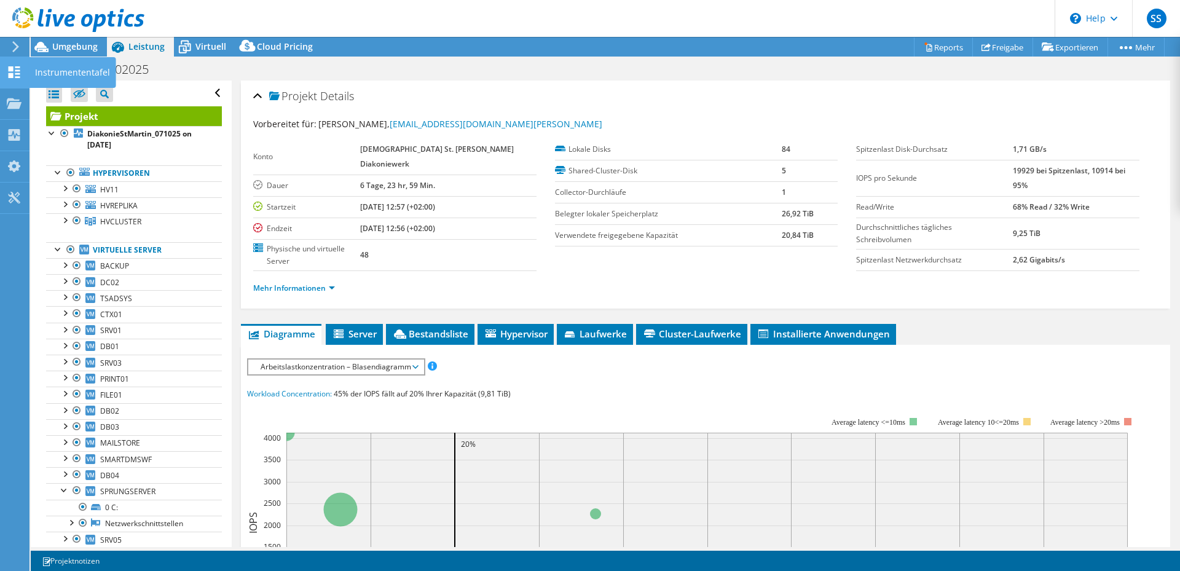
click at [53, 69] on div "Instrumententafel" at bounding box center [72, 72] width 87 height 31
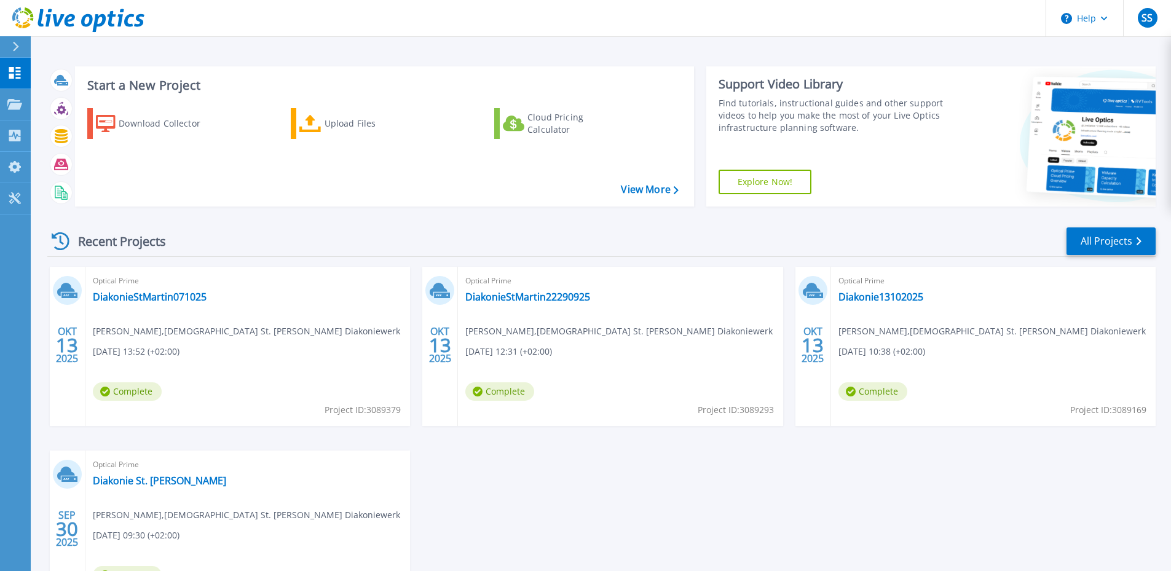
scroll to position [61, 0]
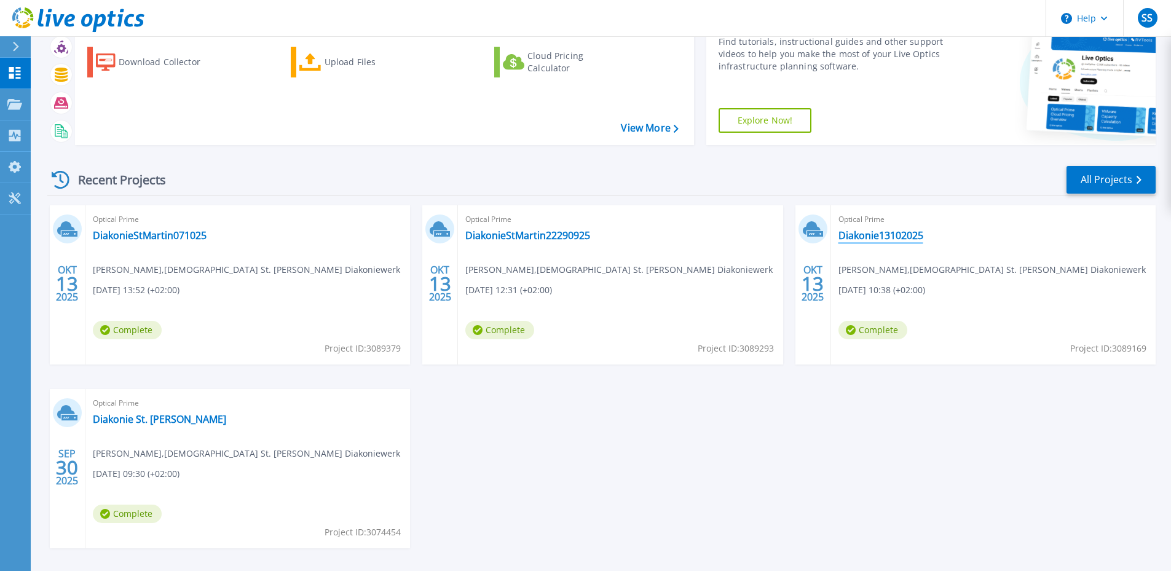
click at [882, 235] on link "Diakonie13102025" at bounding box center [880, 235] width 85 height 12
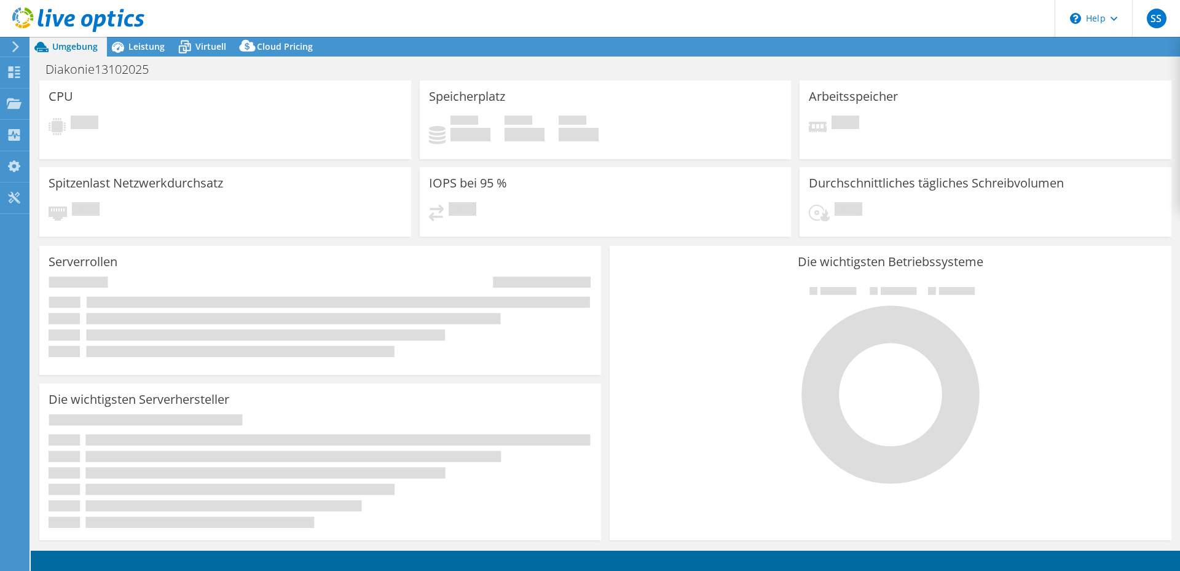
select select "USD"
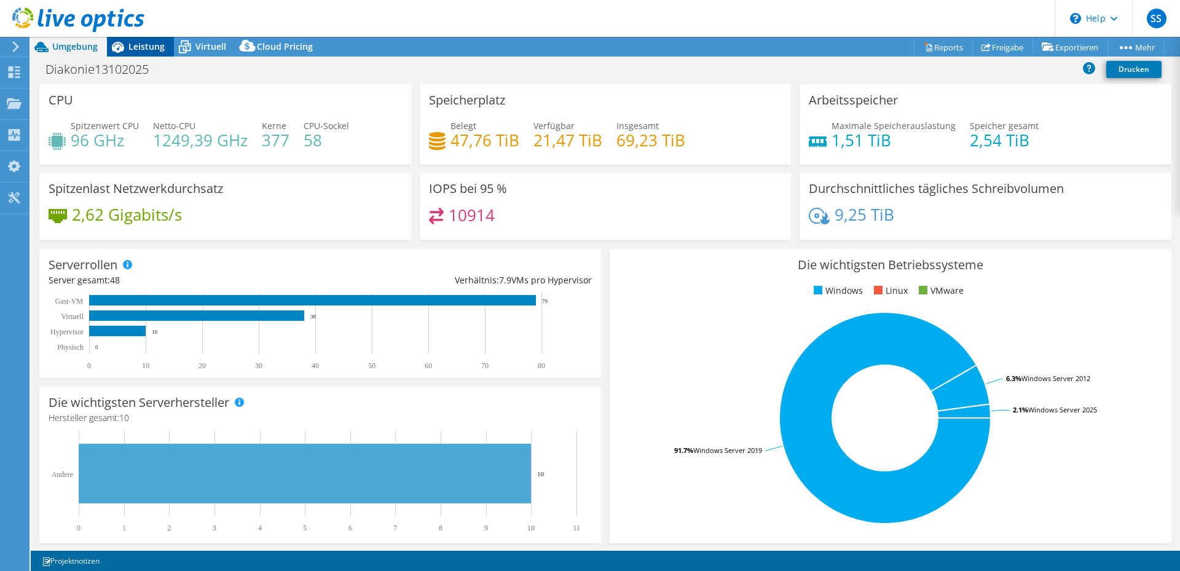
click at [150, 49] on span "Leistung" at bounding box center [146, 47] width 36 height 12
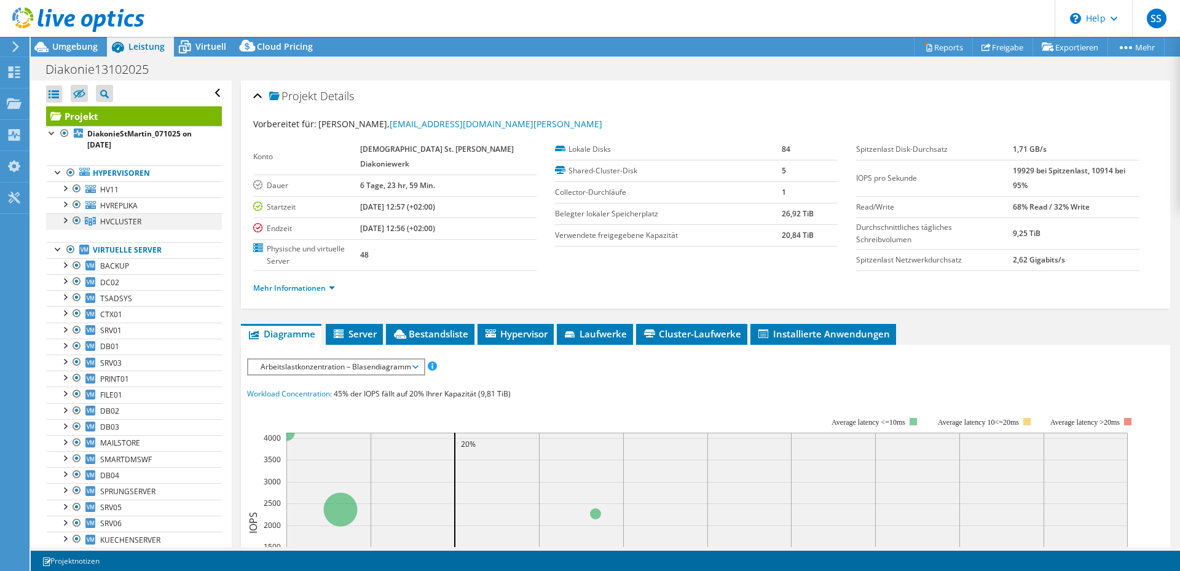
click at [64, 223] on div at bounding box center [64, 219] width 12 height 12
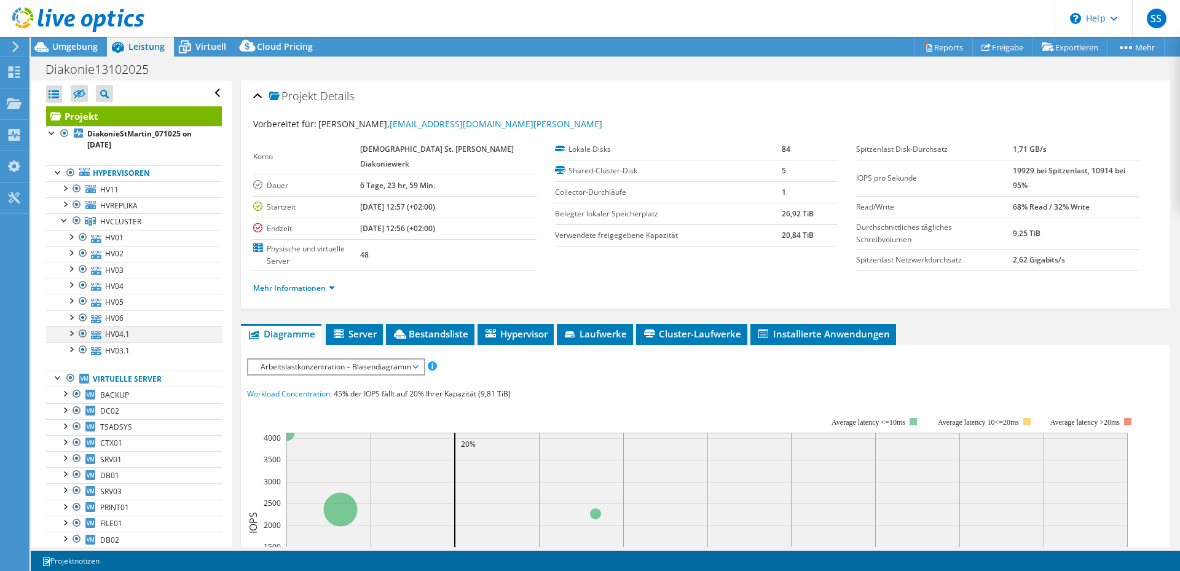
click at [72, 336] on div at bounding box center [71, 332] width 12 height 12
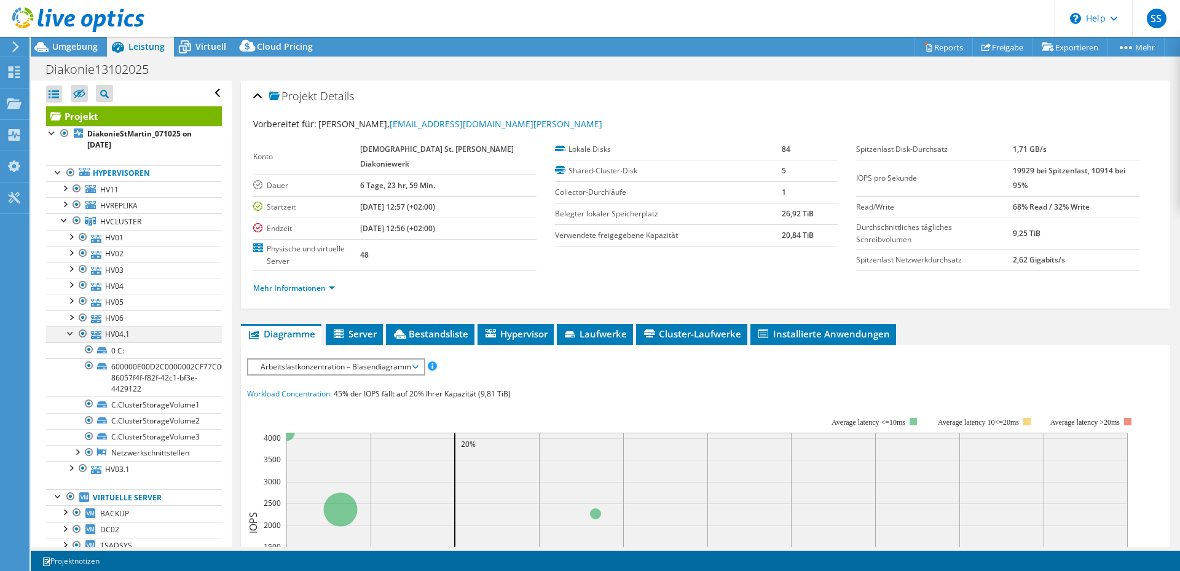
click at [69, 331] on div at bounding box center [71, 332] width 12 height 12
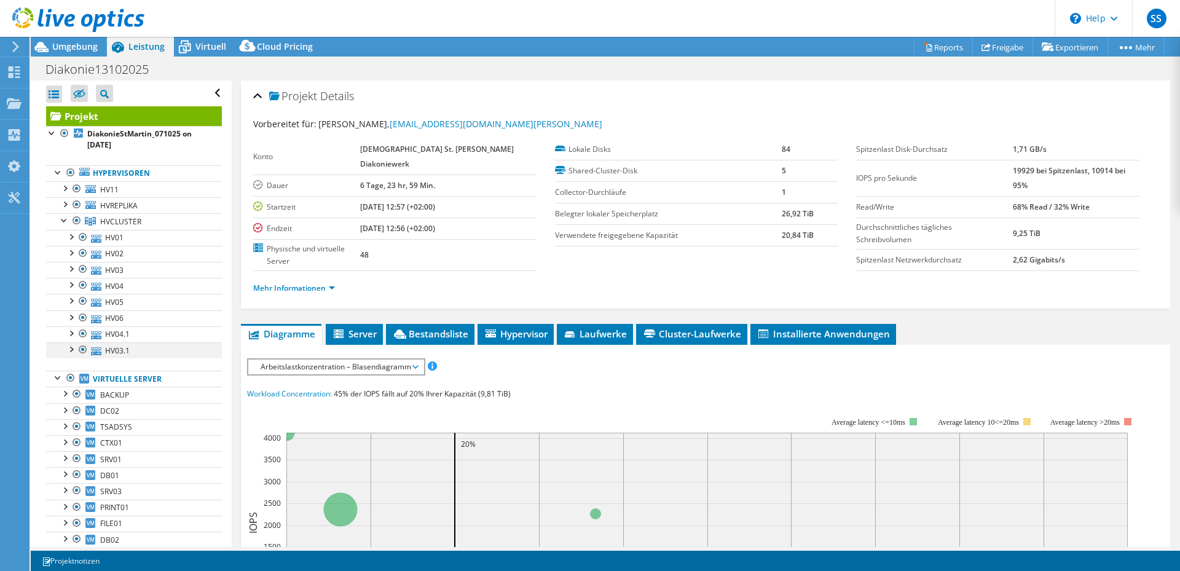
click at [70, 349] on div at bounding box center [71, 348] width 12 height 12
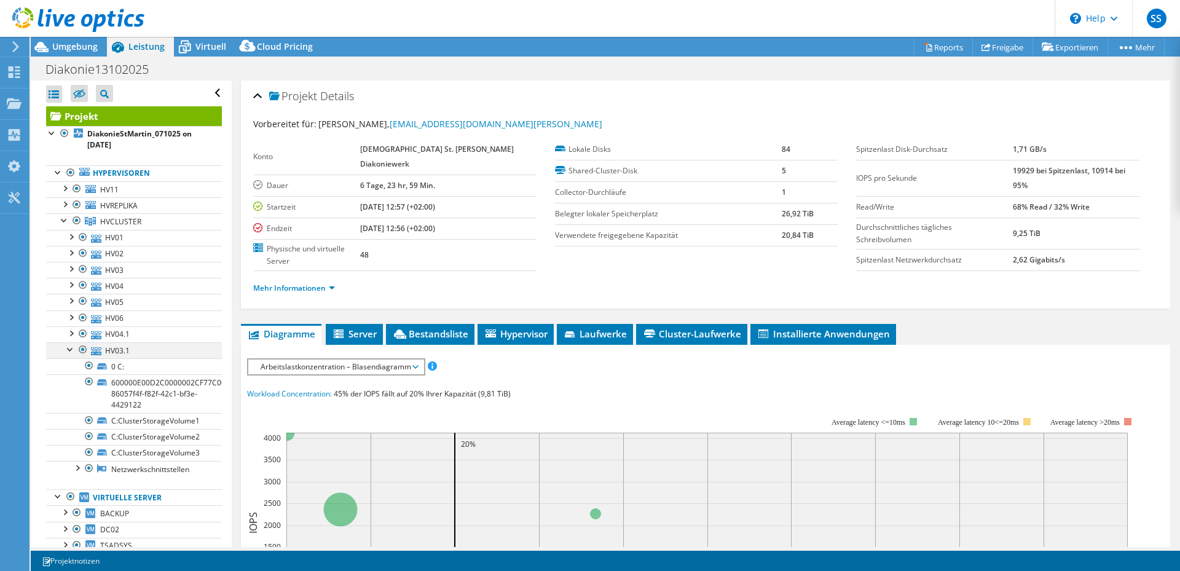
click at [72, 350] on div at bounding box center [71, 348] width 12 height 12
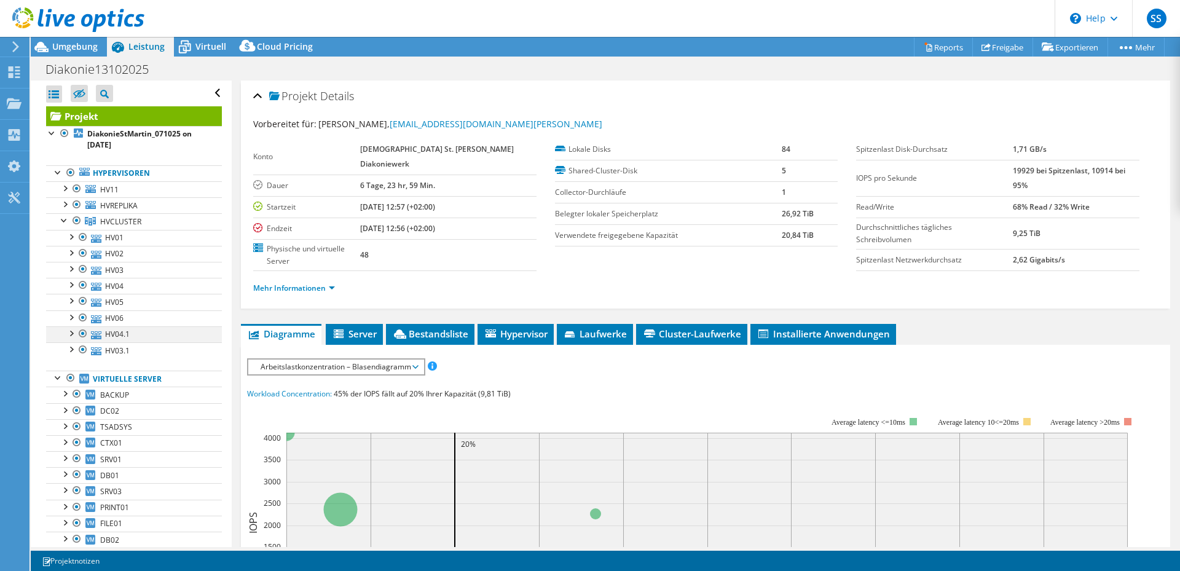
click at [74, 335] on div at bounding box center [71, 332] width 12 height 12
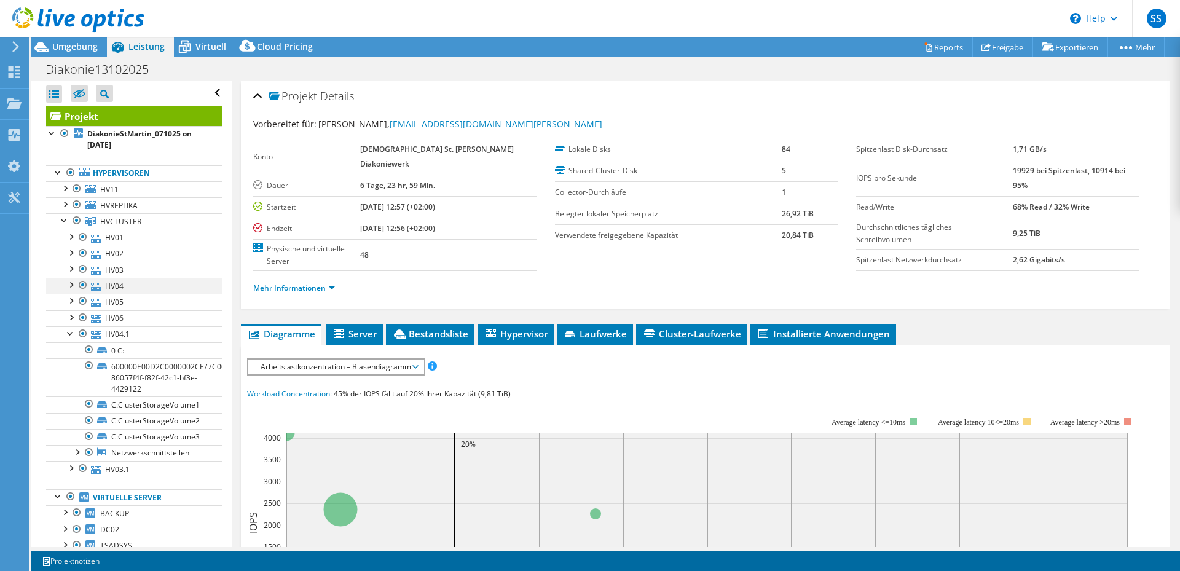
click at [70, 282] on div at bounding box center [71, 284] width 12 height 12
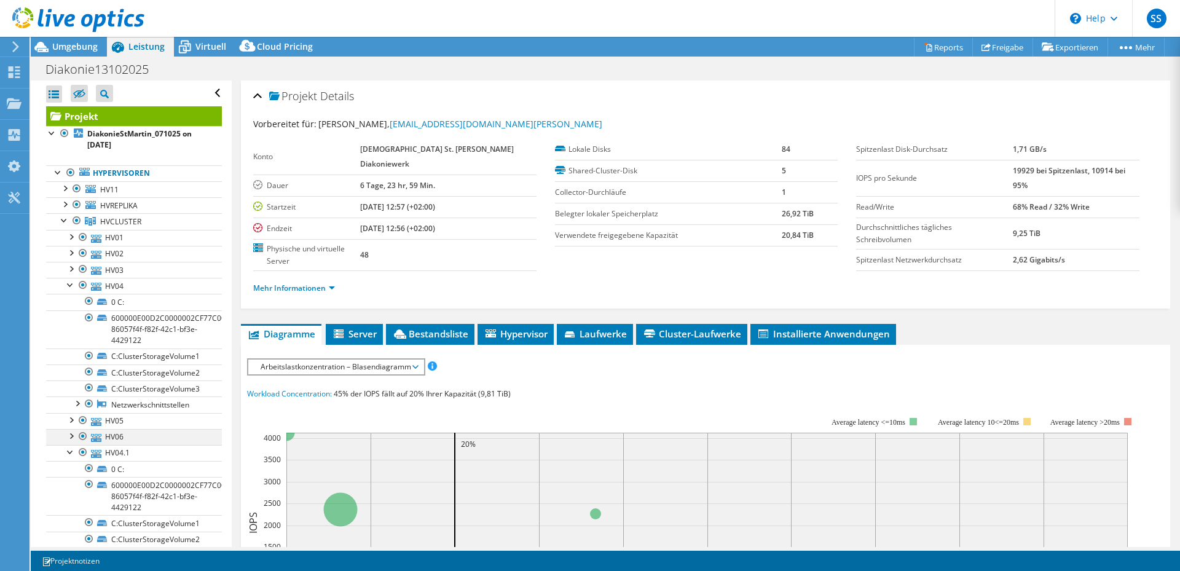
click at [71, 436] on div at bounding box center [71, 435] width 12 height 12
click at [73, 417] on div at bounding box center [71, 419] width 12 height 12
click at [69, 420] on div at bounding box center [71, 419] width 12 height 12
drag, startPoint x: 68, startPoint y: 434, endPoint x: 41, endPoint y: 499, distance: 70.2
click at [69, 433] on div at bounding box center [71, 435] width 12 height 12
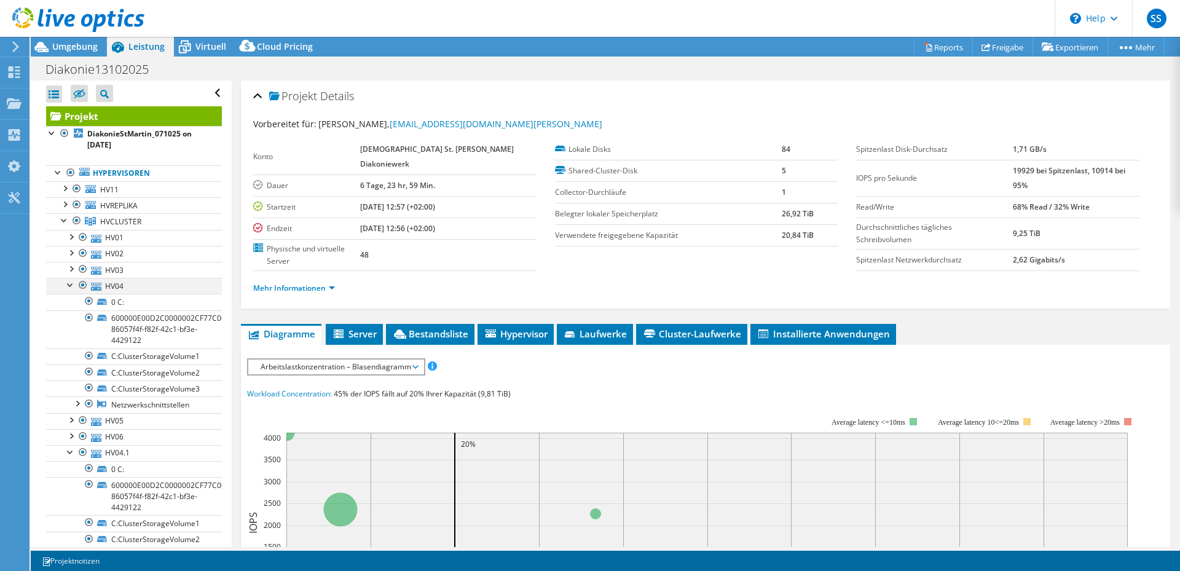
click at [73, 283] on div at bounding box center [71, 284] width 12 height 12
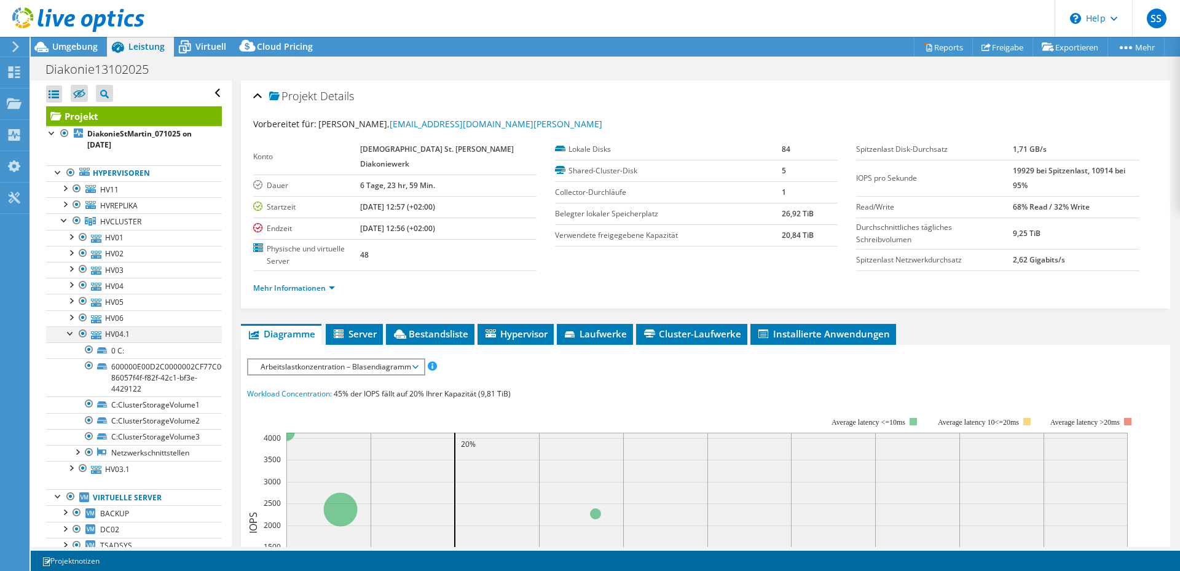
click at [71, 334] on div at bounding box center [71, 332] width 12 height 12
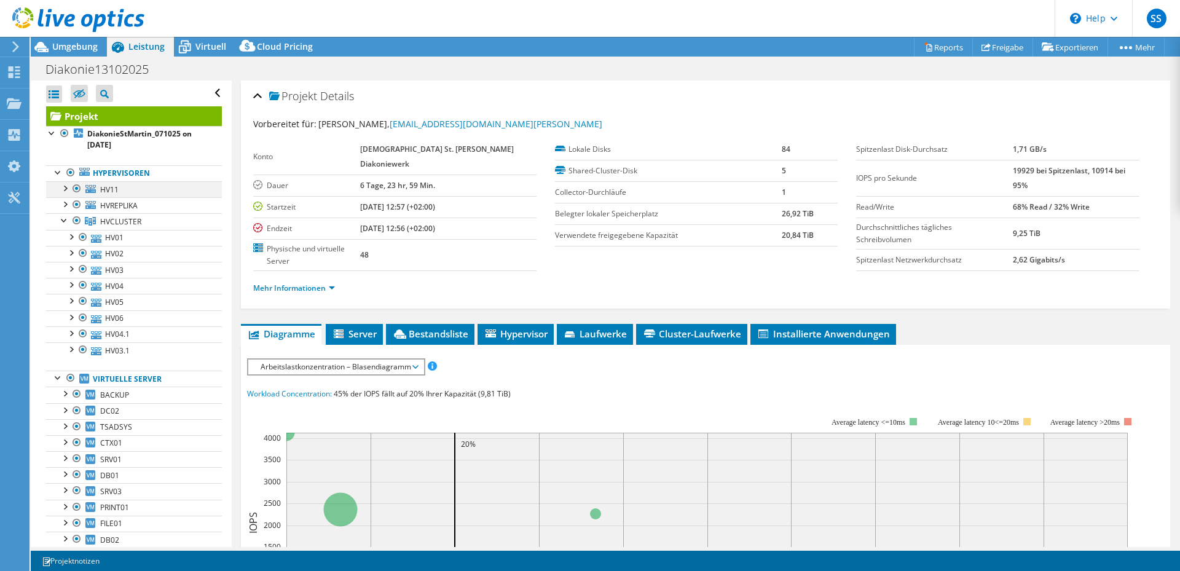
click at [64, 187] on div at bounding box center [64, 187] width 12 height 12
click at [66, 201] on div at bounding box center [64, 203] width 12 height 12
click at [65, 201] on div at bounding box center [64, 203] width 12 height 12
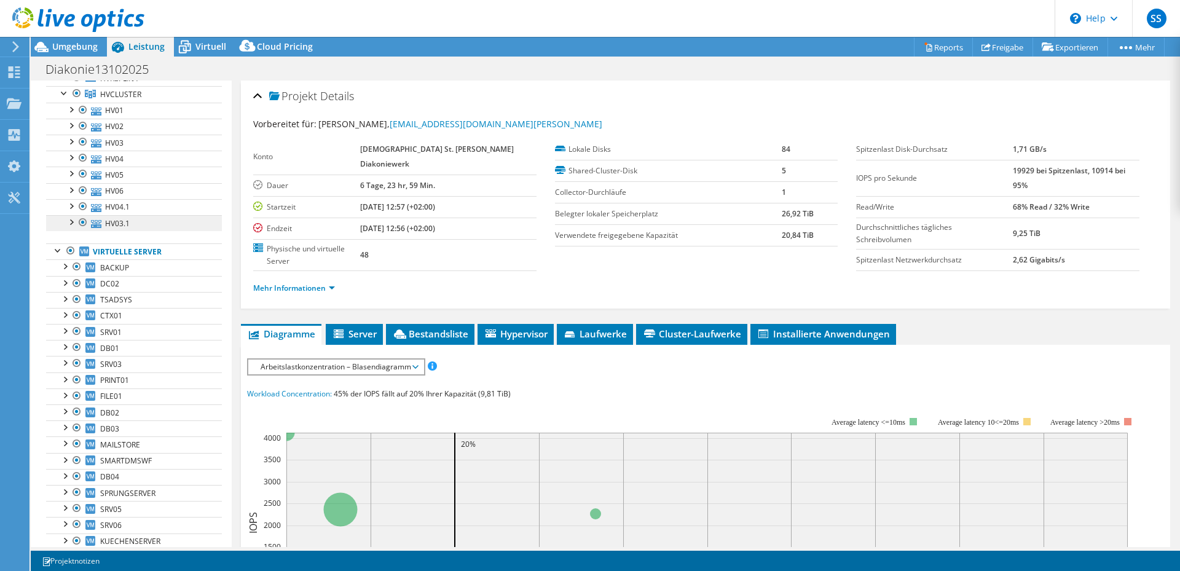
scroll to position [4, 0]
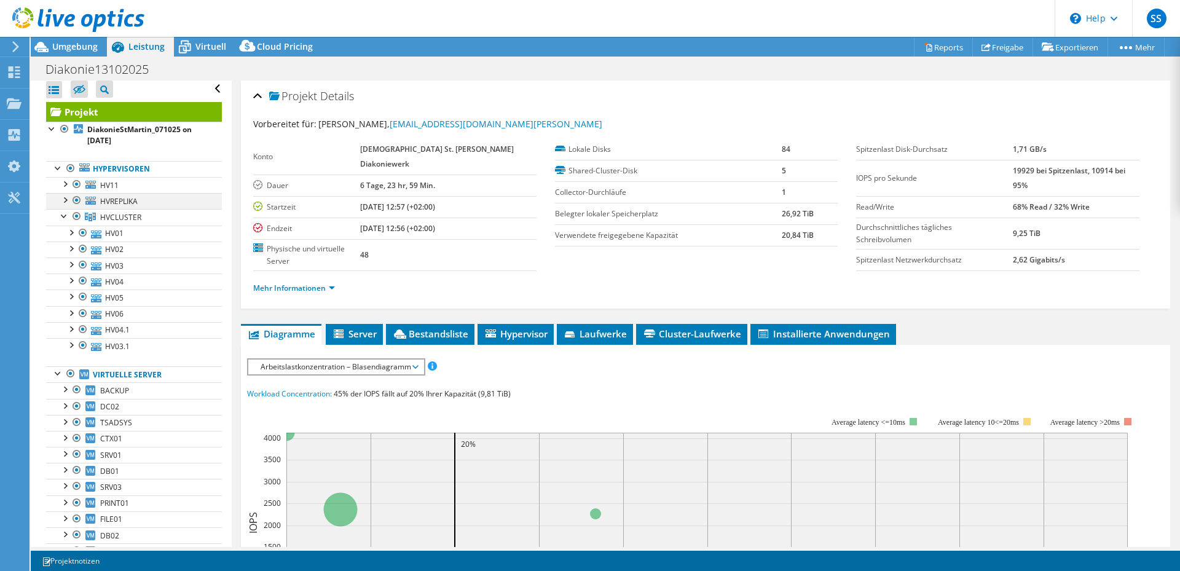
click at [65, 200] on div at bounding box center [64, 199] width 12 height 12
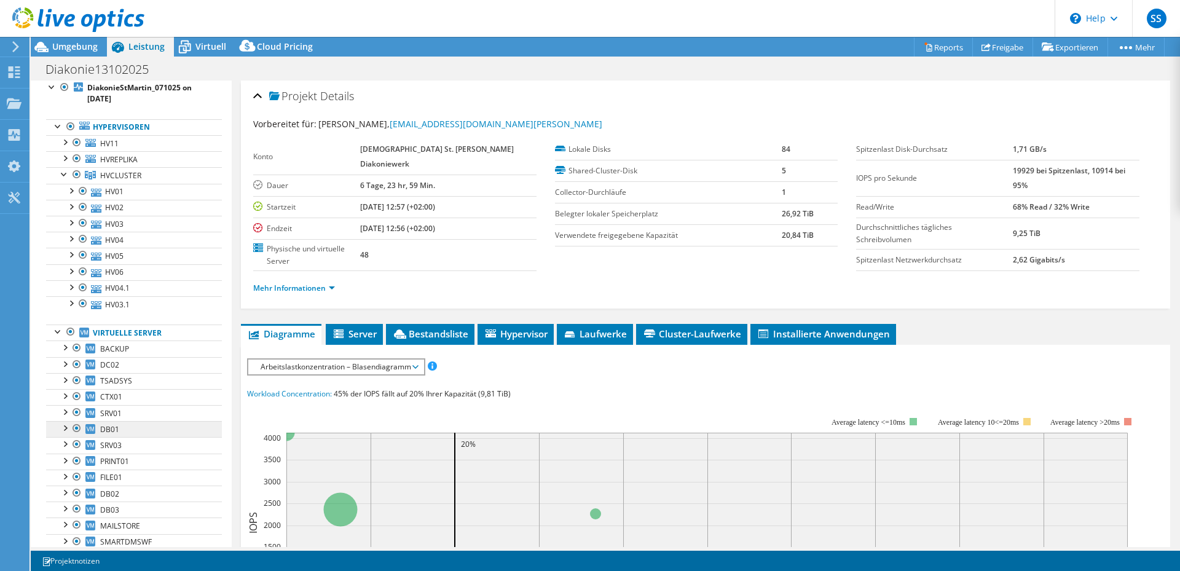
scroll to position [0, 0]
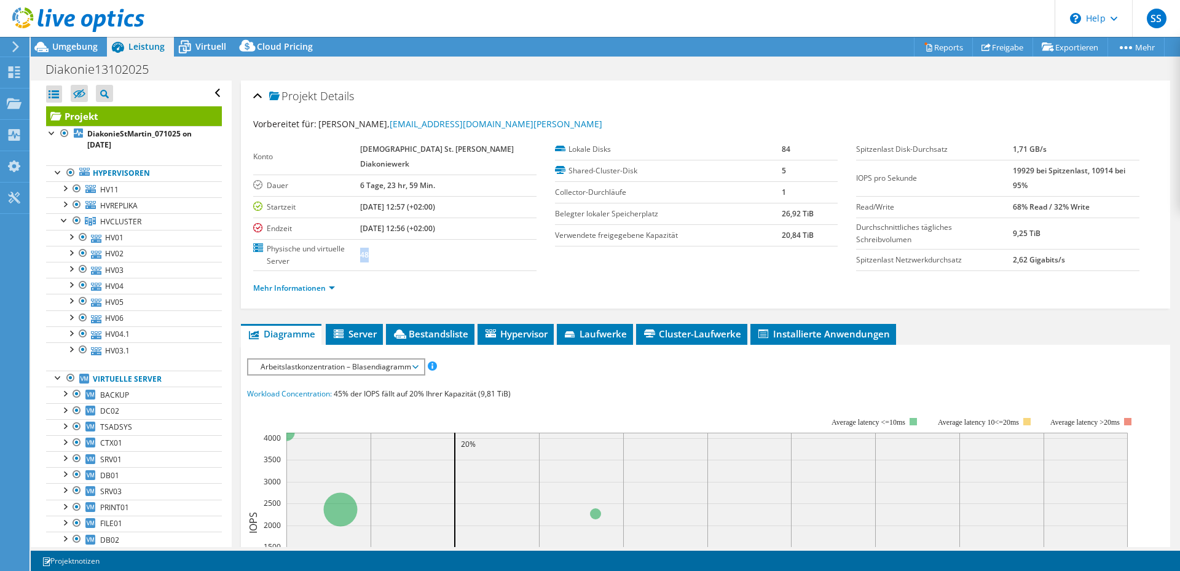
drag, startPoint x: 407, startPoint y: 237, endPoint x: 388, endPoint y: 236, distance: 19.1
click at [388, 239] on tr "Physische und virtuelle Server 48" at bounding box center [394, 254] width 283 height 31
click at [498, 272] on div "Mehr Informationen" at bounding box center [705, 288] width 905 height 34
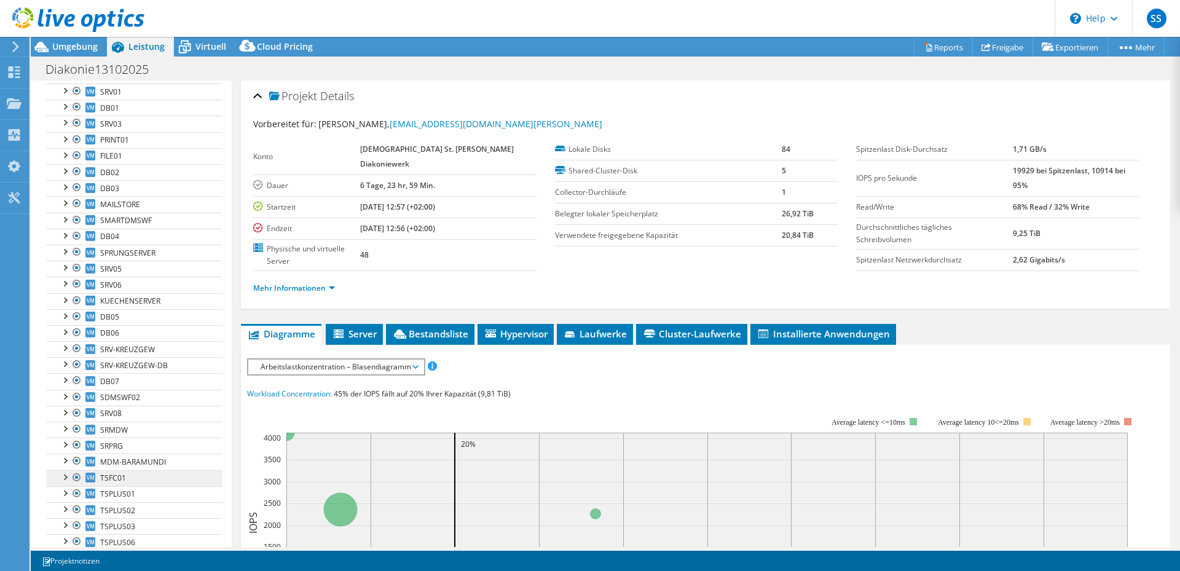
scroll to position [429, 0]
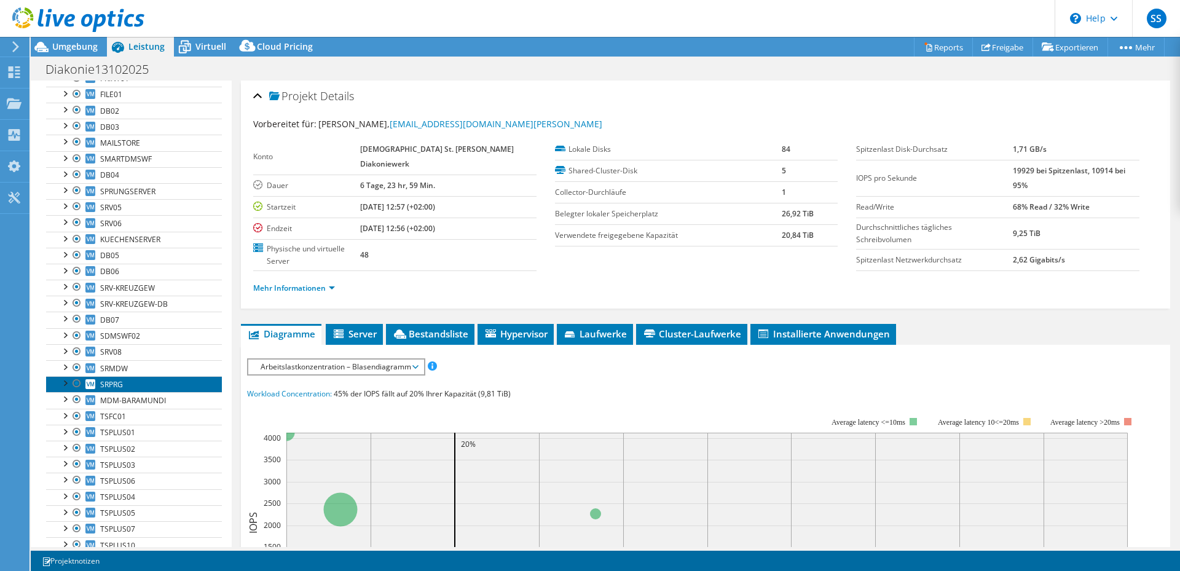
click at [137, 385] on link "SRPRG" at bounding box center [134, 384] width 176 height 16
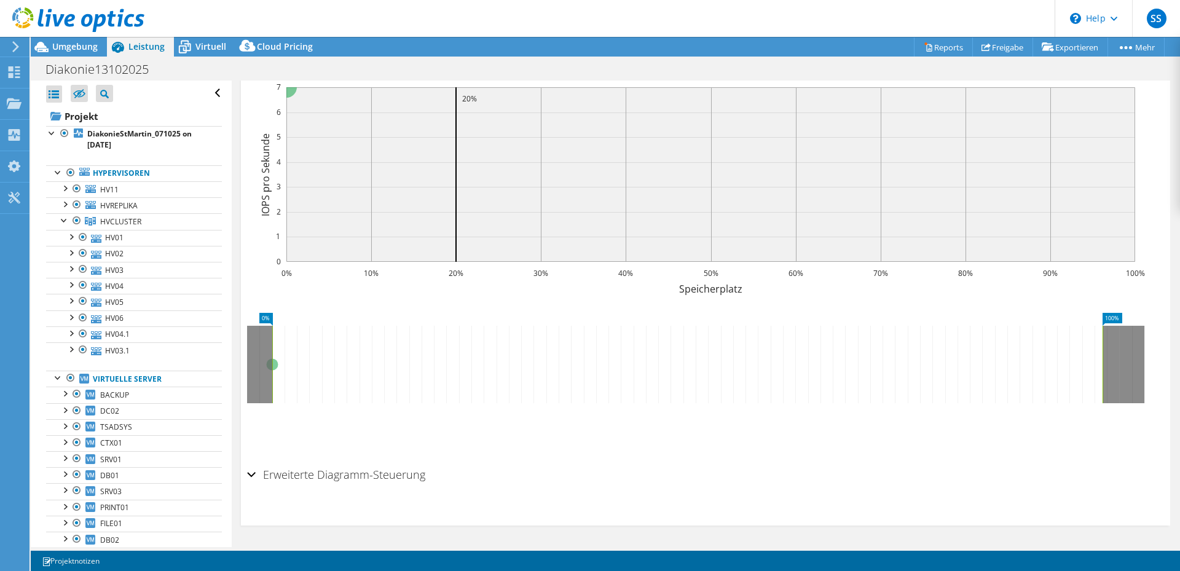
scroll to position [0, 0]
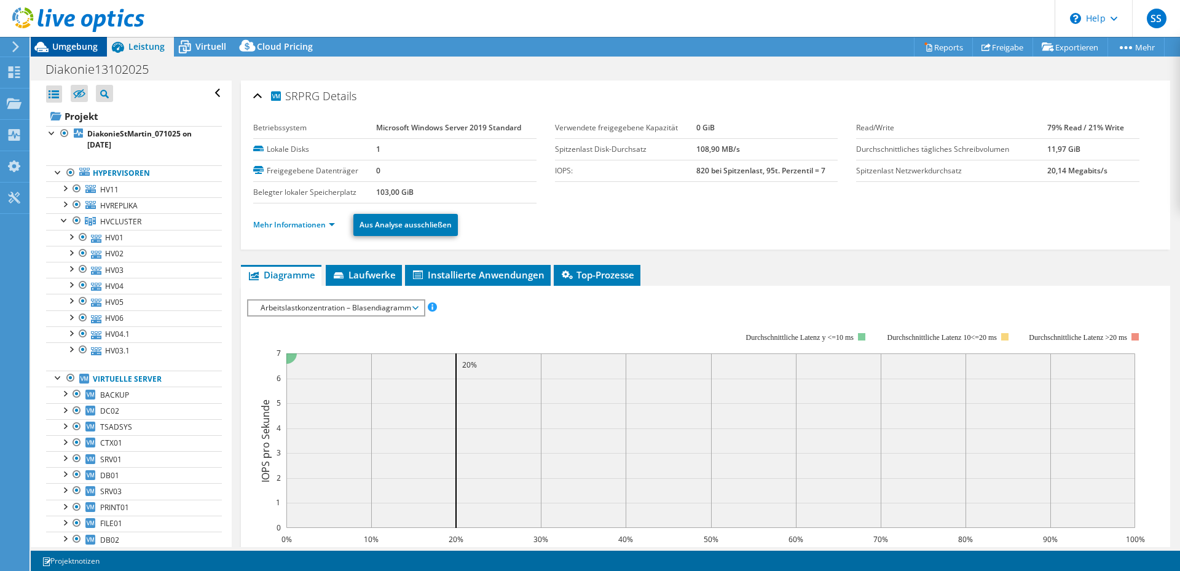
click at [63, 42] on span "Umgebung" at bounding box center [74, 47] width 45 height 12
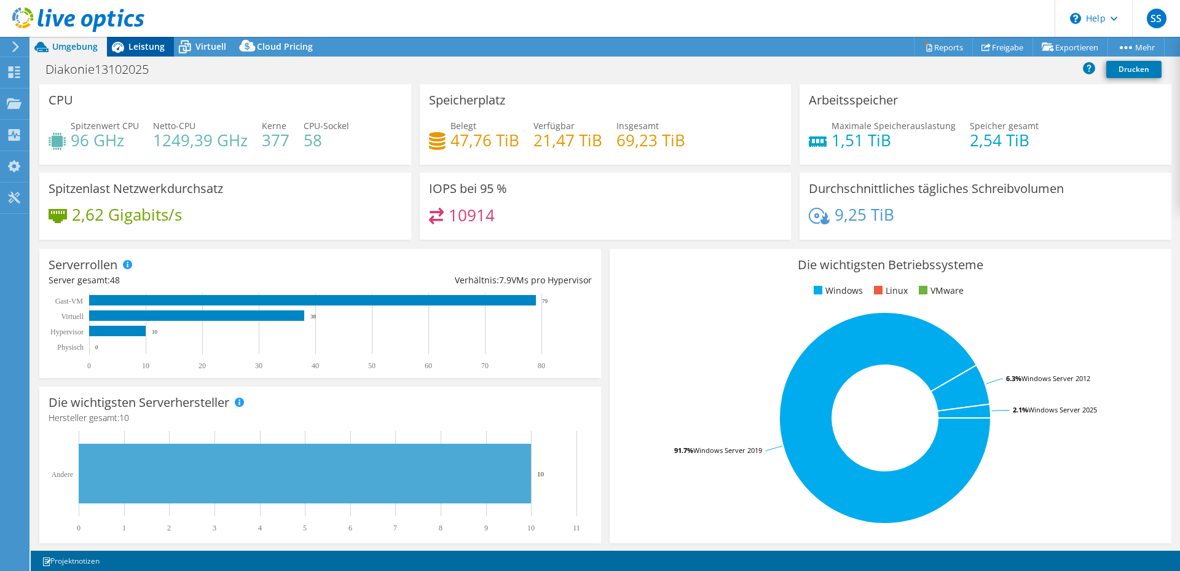
click at [142, 44] on span "Leistung" at bounding box center [146, 47] width 36 height 12
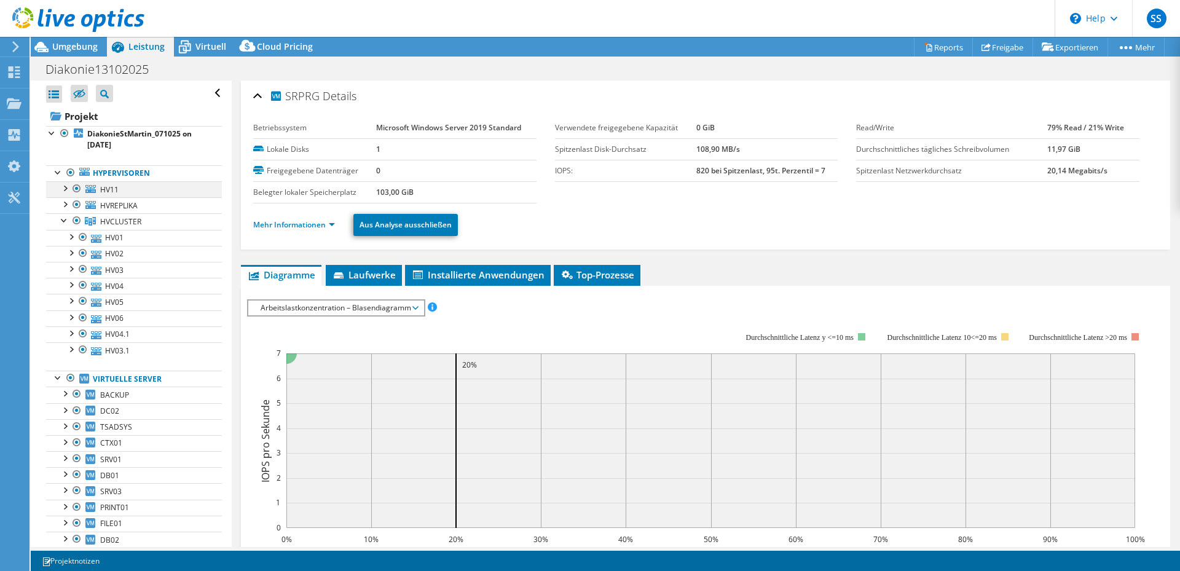
click at [62, 189] on div at bounding box center [64, 187] width 12 height 12
click at [65, 187] on div at bounding box center [64, 187] width 12 height 12
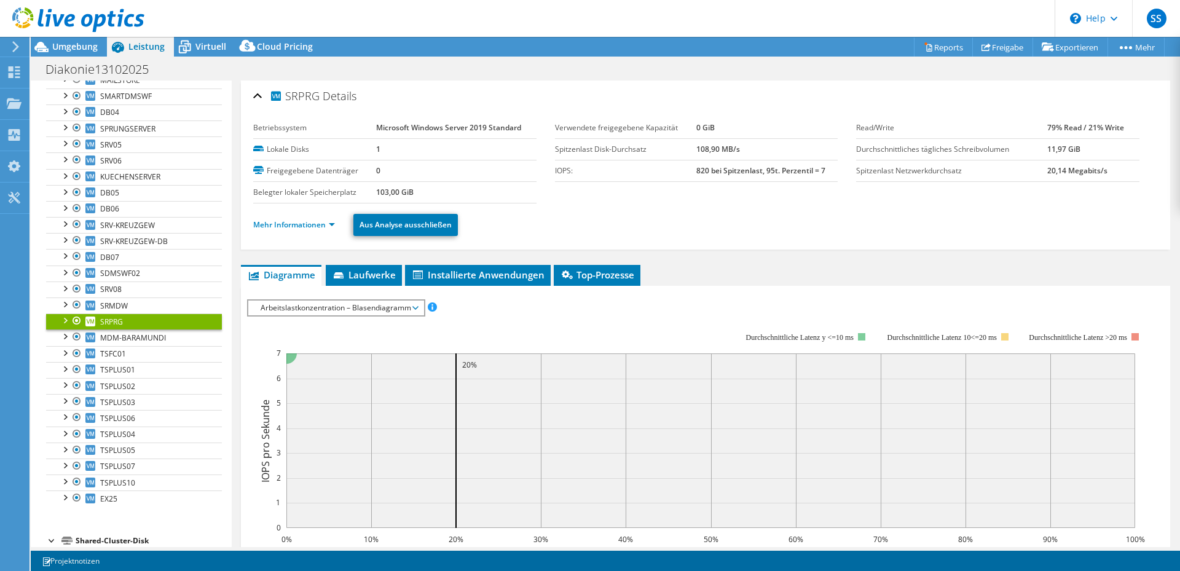
scroll to position [553, 0]
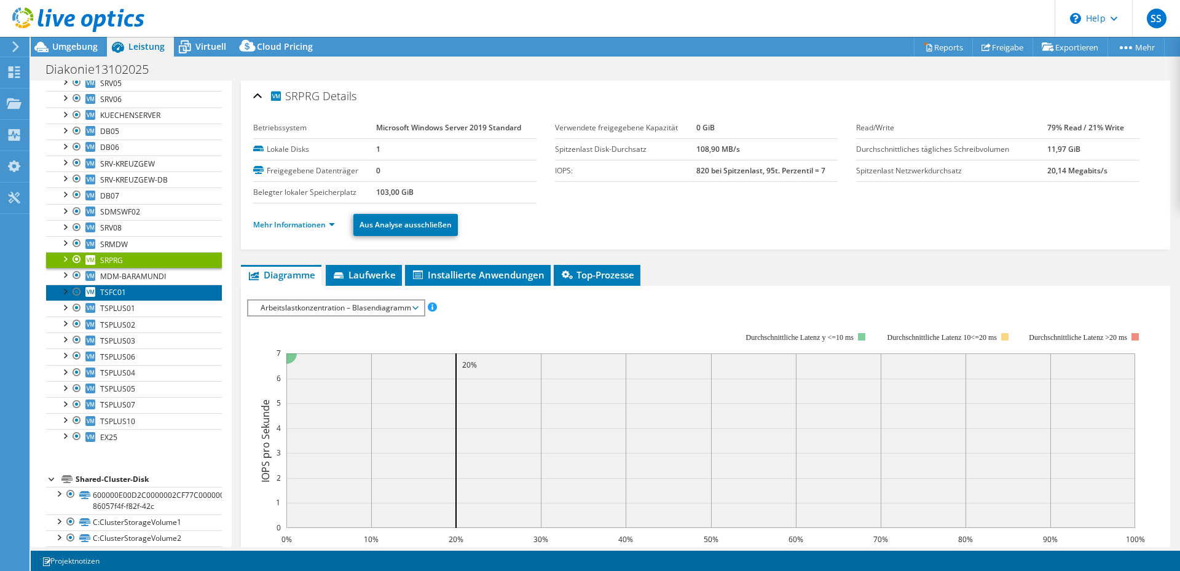
click at [131, 290] on link "TSFC01" at bounding box center [134, 293] width 176 height 16
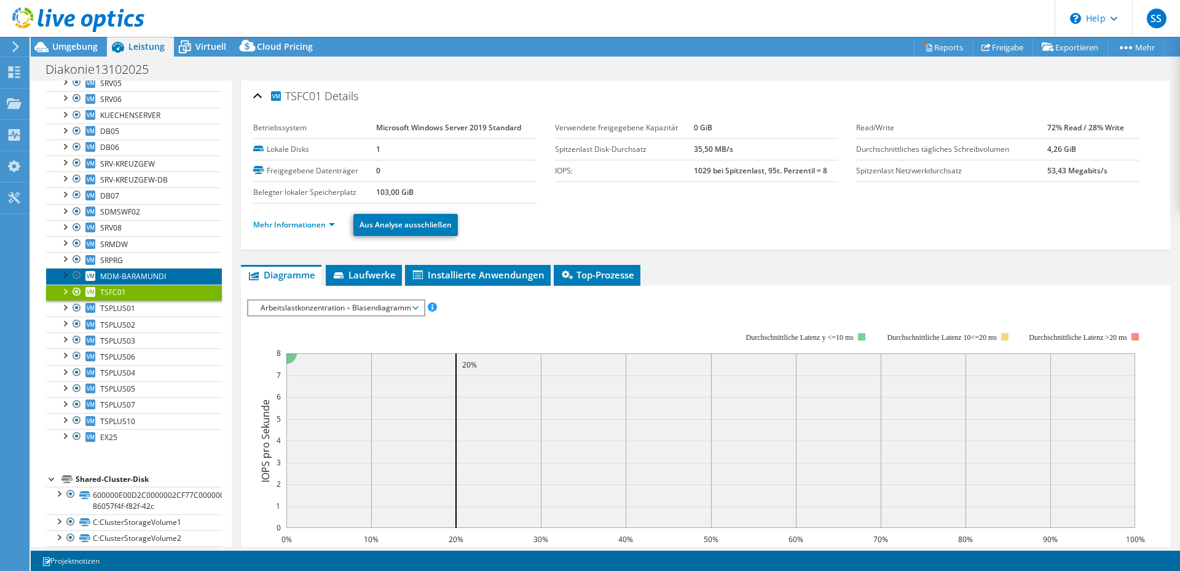
click at [144, 277] on span "MDM-BARAMUNDI" at bounding box center [133, 276] width 66 height 10
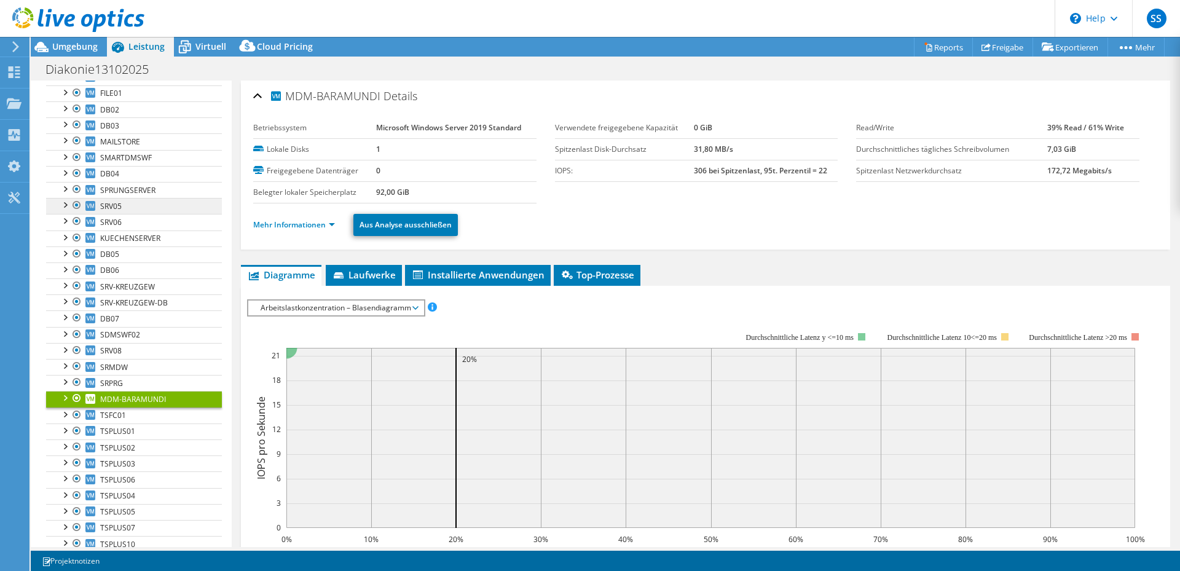
scroll to position [369, 0]
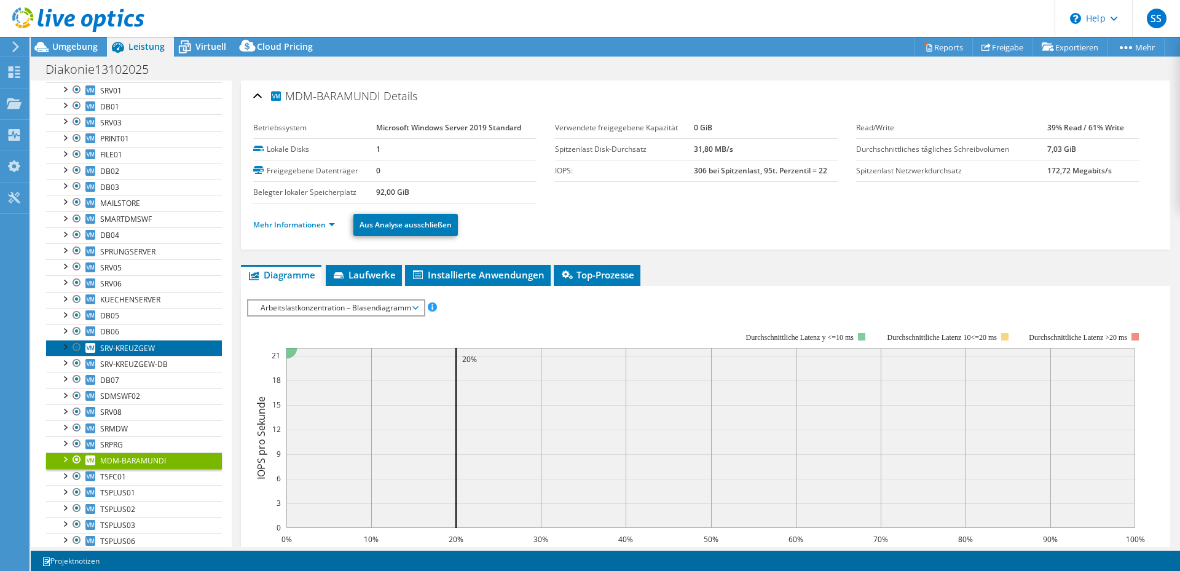
click at [181, 350] on link "SRV-KREUZGEW" at bounding box center [134, 348] width 176 height 16
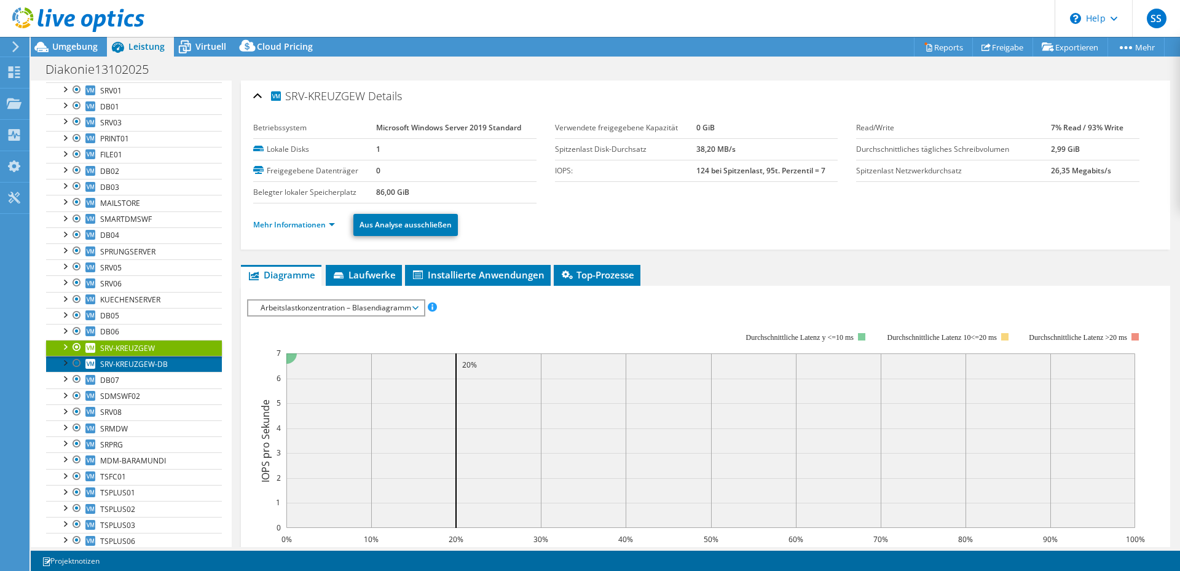
click at [172, 365] on link "SRV-KREUZGEW-DB" at bounding box center [134, 364] width 176 height 16
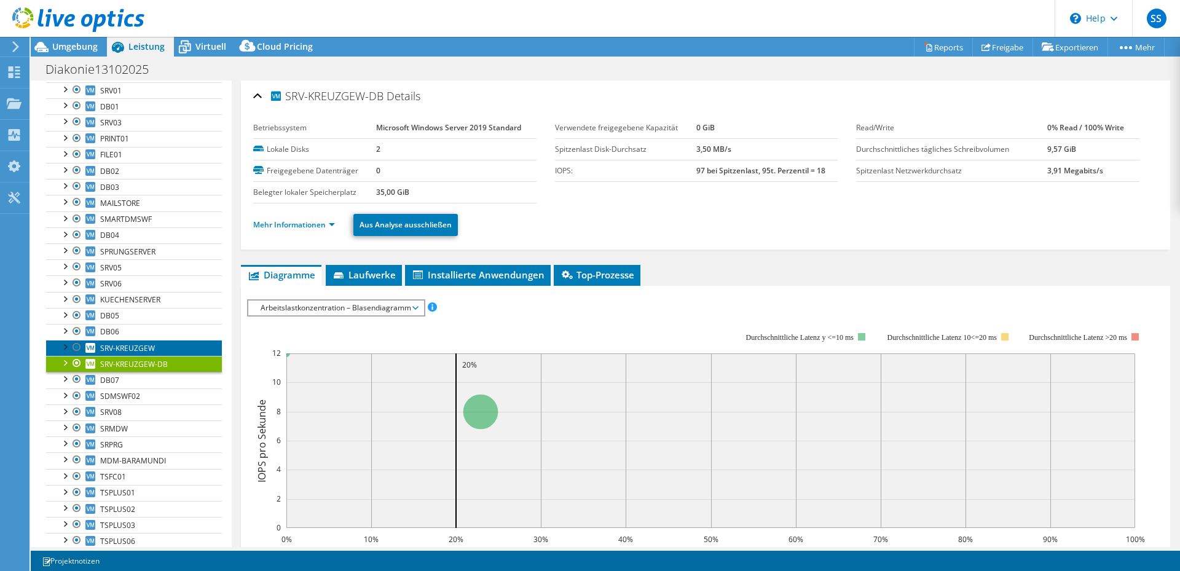
click at [173, 345] on link "SRV-KREUZGEW" at bounding box center [134, 348] width 176 height 16
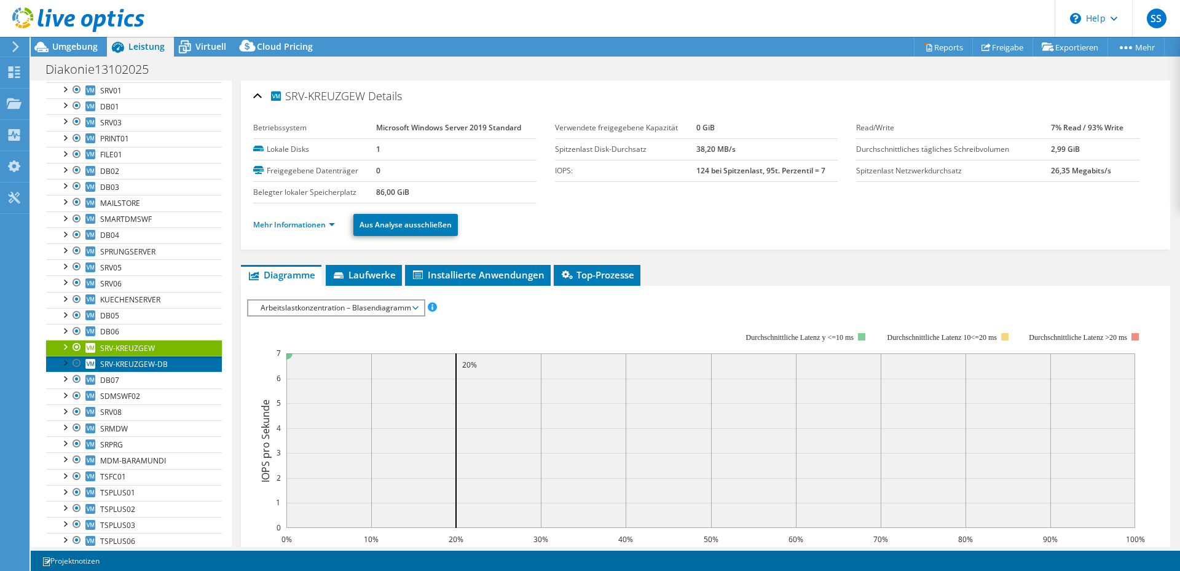
click at [172, 360] on link "SRV-KREUZGEW-DB" at bounding box center [134, 364] width 176 height 16
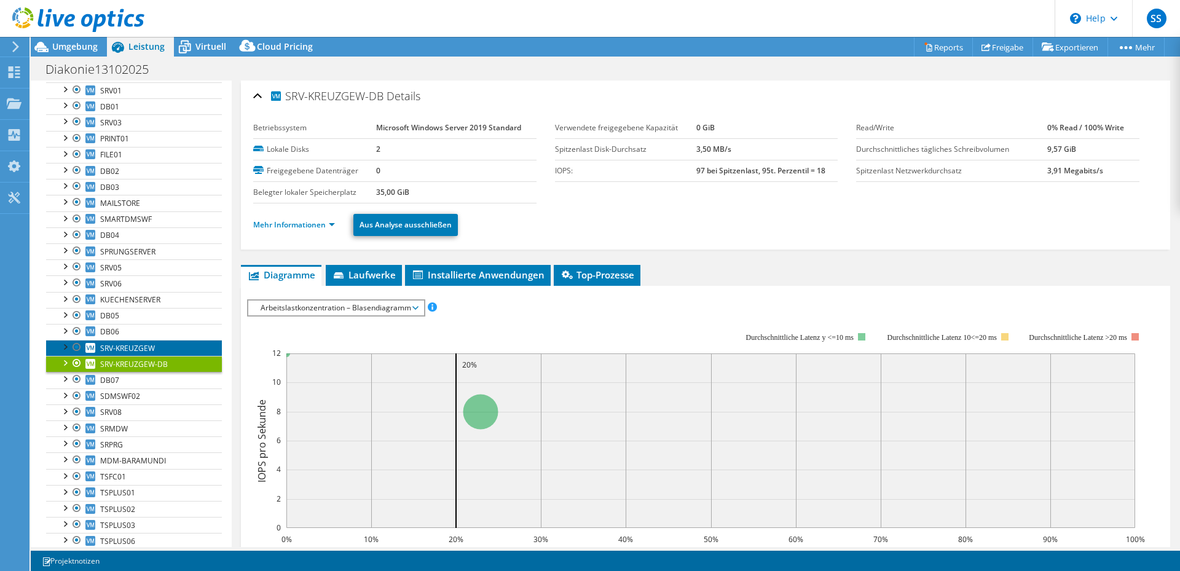
click at [165, 345] on link "SRV-KREUZGEW" at bounding box center [134, 348] width 176 height 16
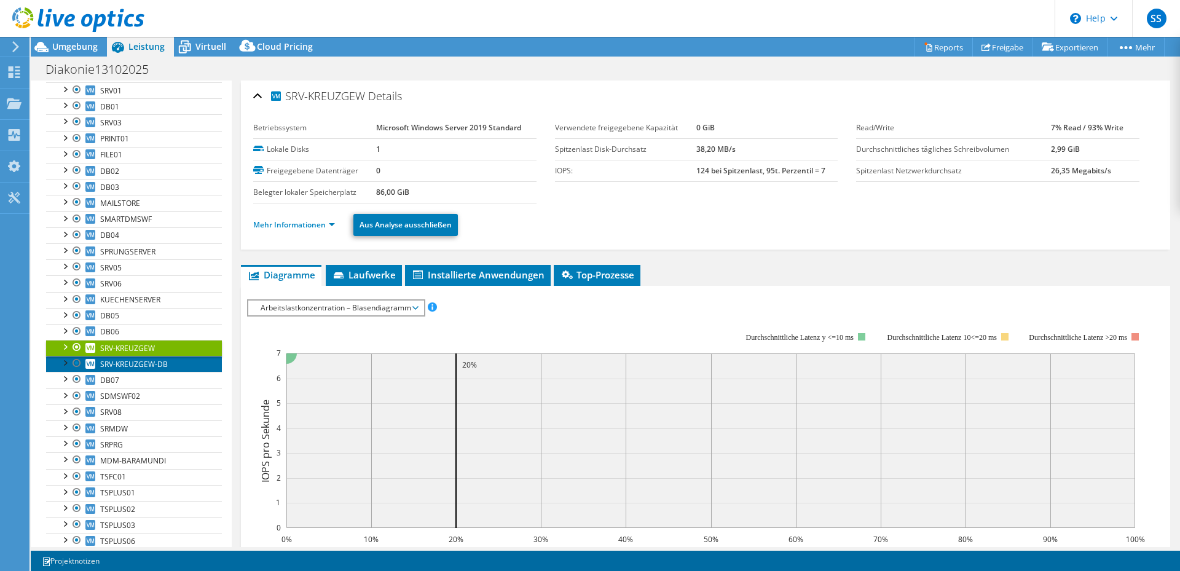
click at [162, 362] on span "SRV-KREUZGEW-DB" at bounding box center [134, 364] width 68 height 10
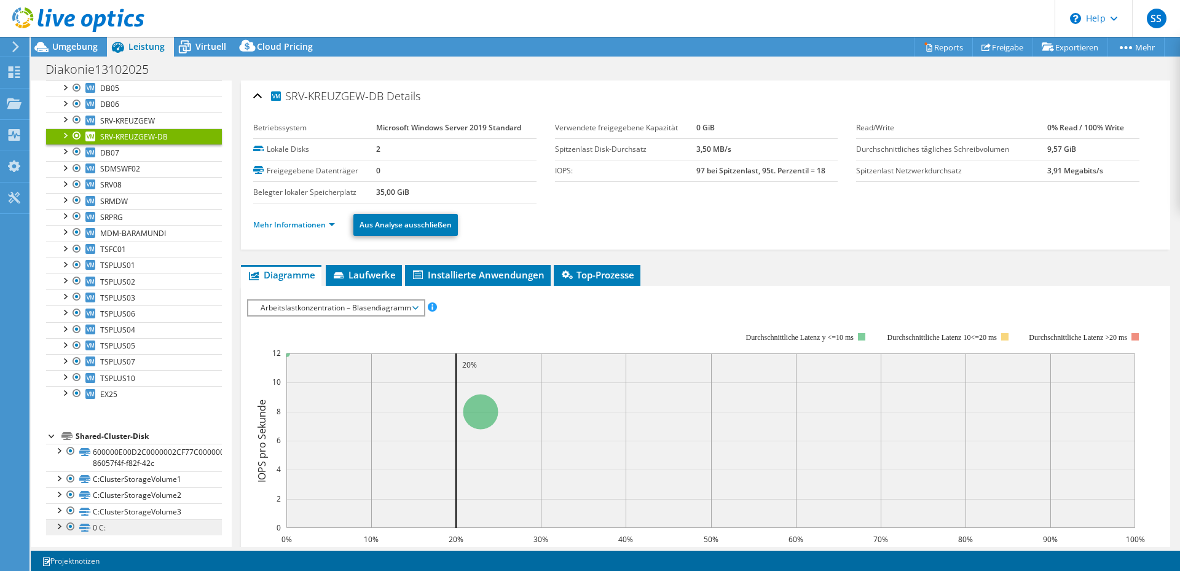
scroll to position [599, 0]
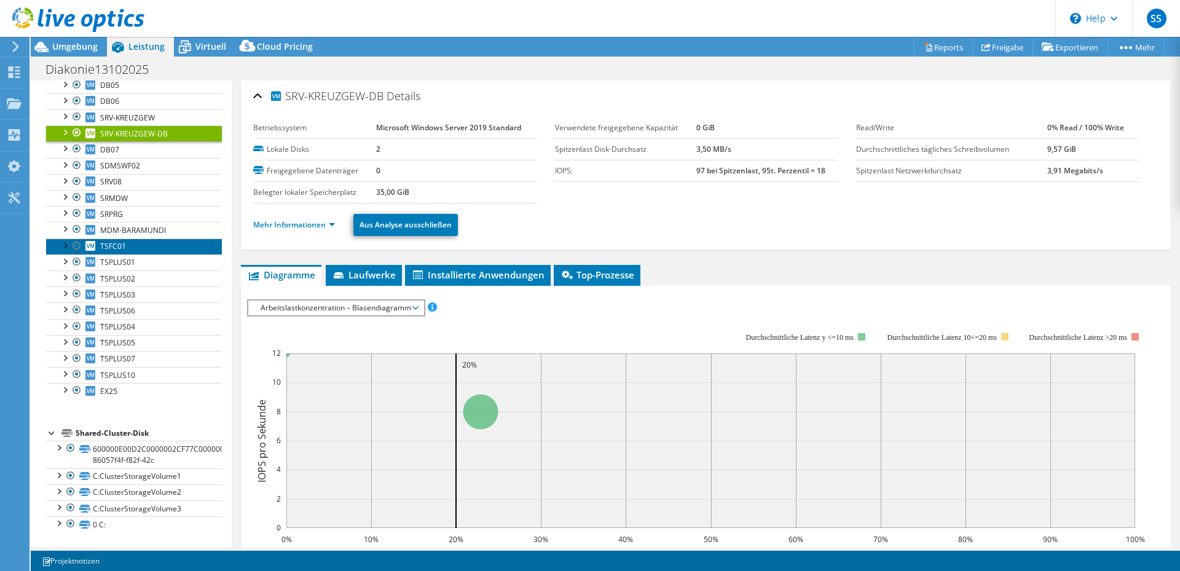
click at [137, 248] on link "TSFC01" at bounding box center [134, 247] width 176 height 16
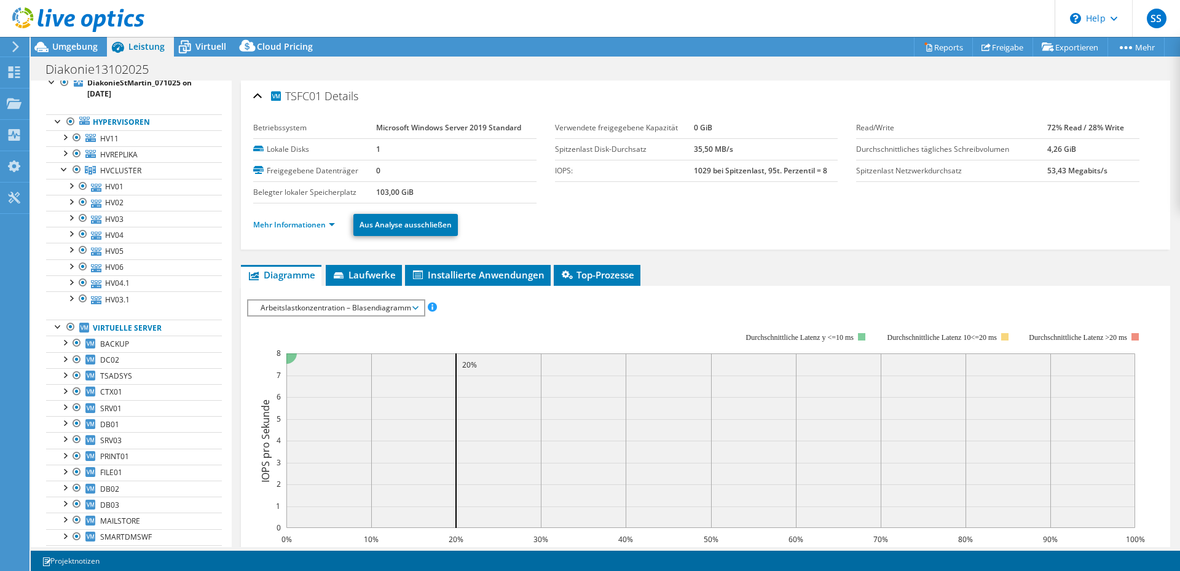
scroll to position [0, 0]
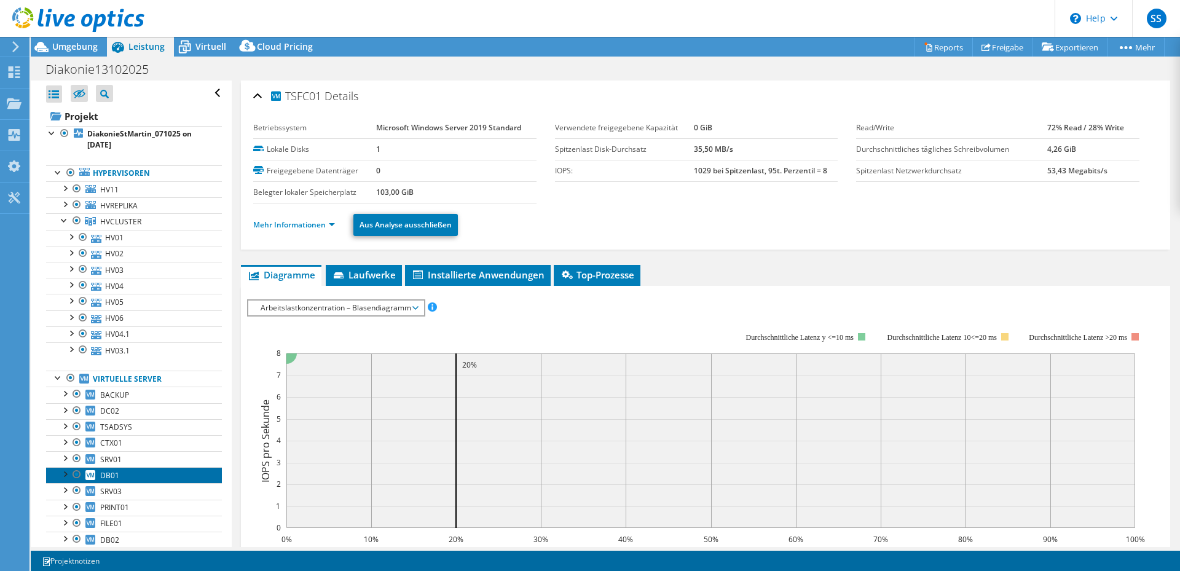
click at [128, 478] on link "DB01" at bounding box center [134, 475] width 176 height 16
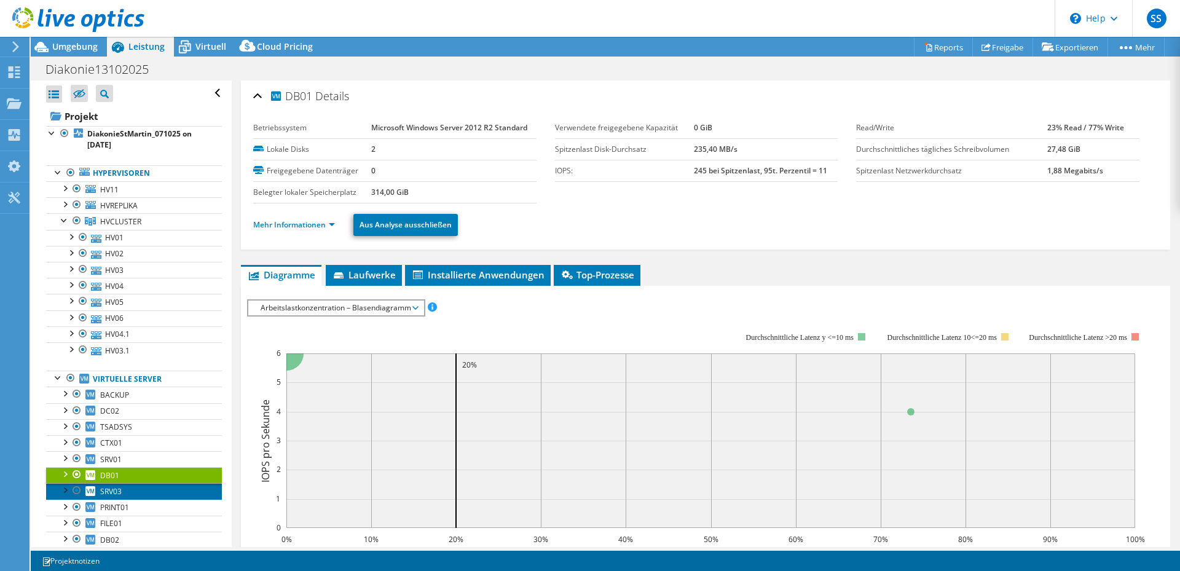
click at [144, 490] on link "SRV03" at bounding box center [134, 491] width 176 height 16
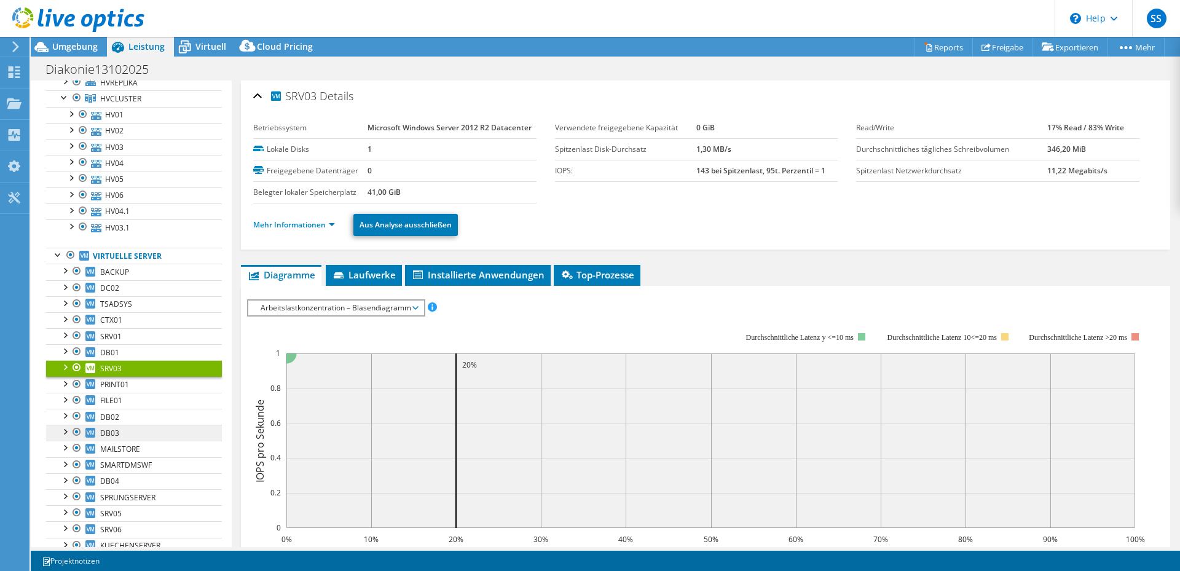
scroll to position [184, 0]
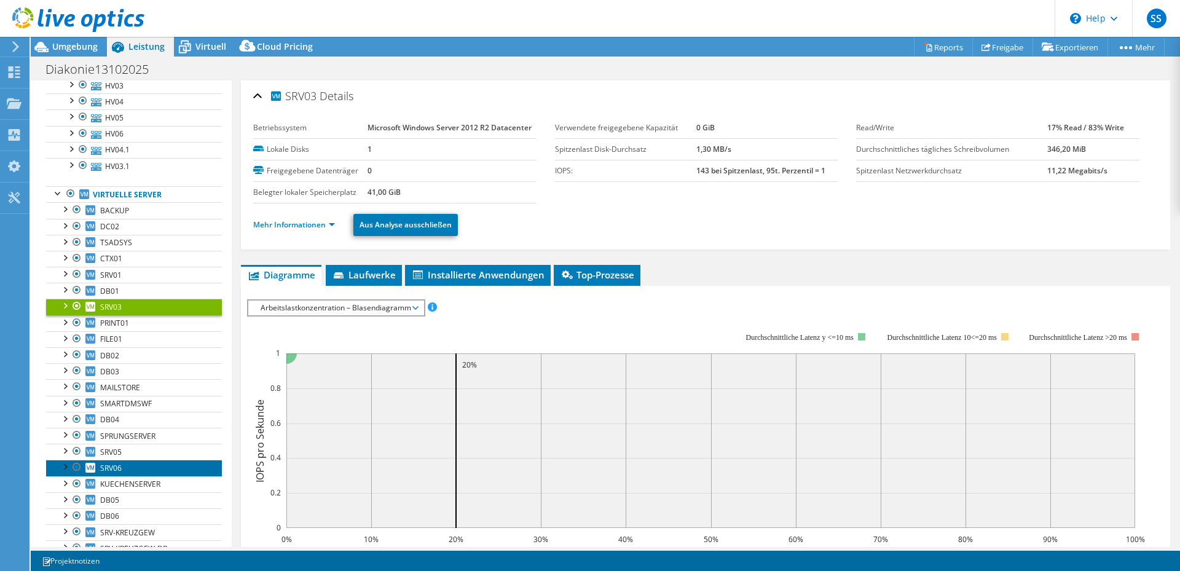
click at [136, 463] on link "SRV06" at bounding box center [134, 468] width 176 height 16
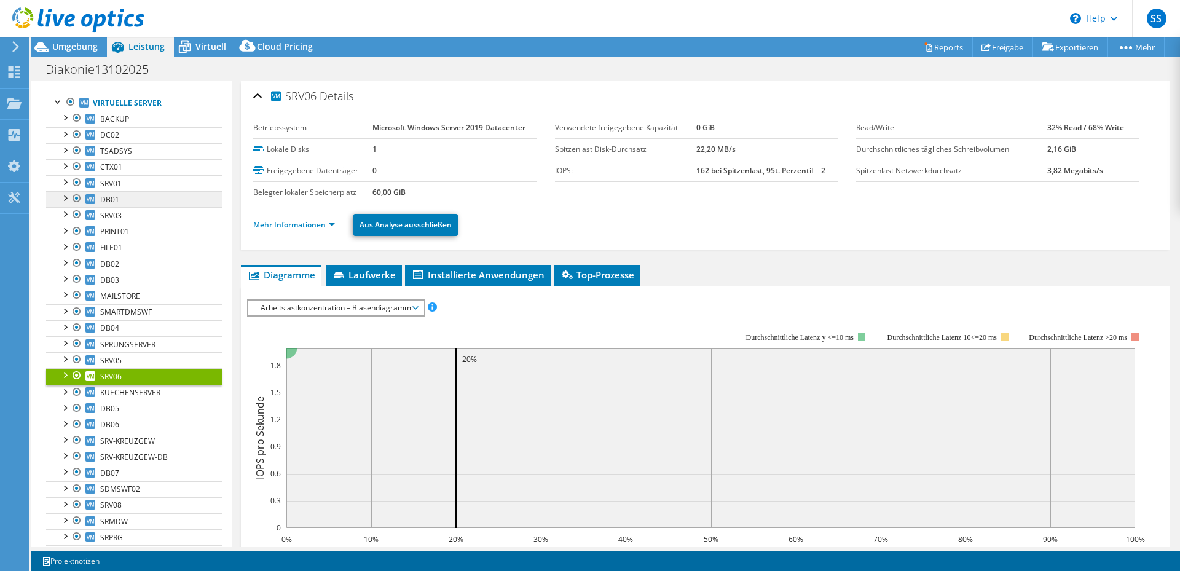
scroll to position [215, 0]
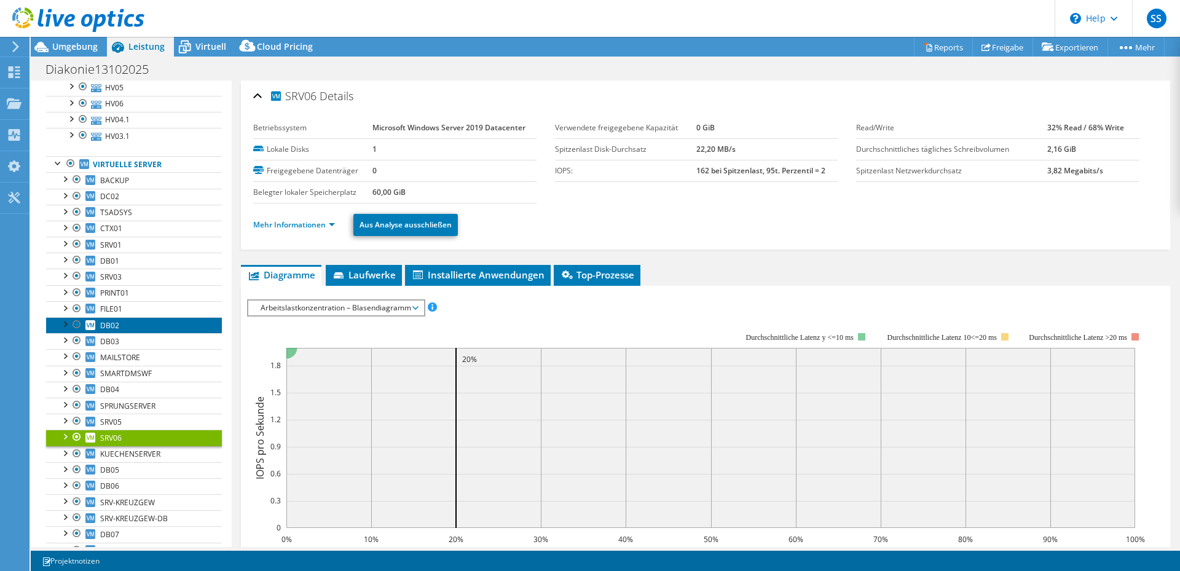
click at [137, 329] on link "DB02" at bounding box center [134, 325] width 176 height 16
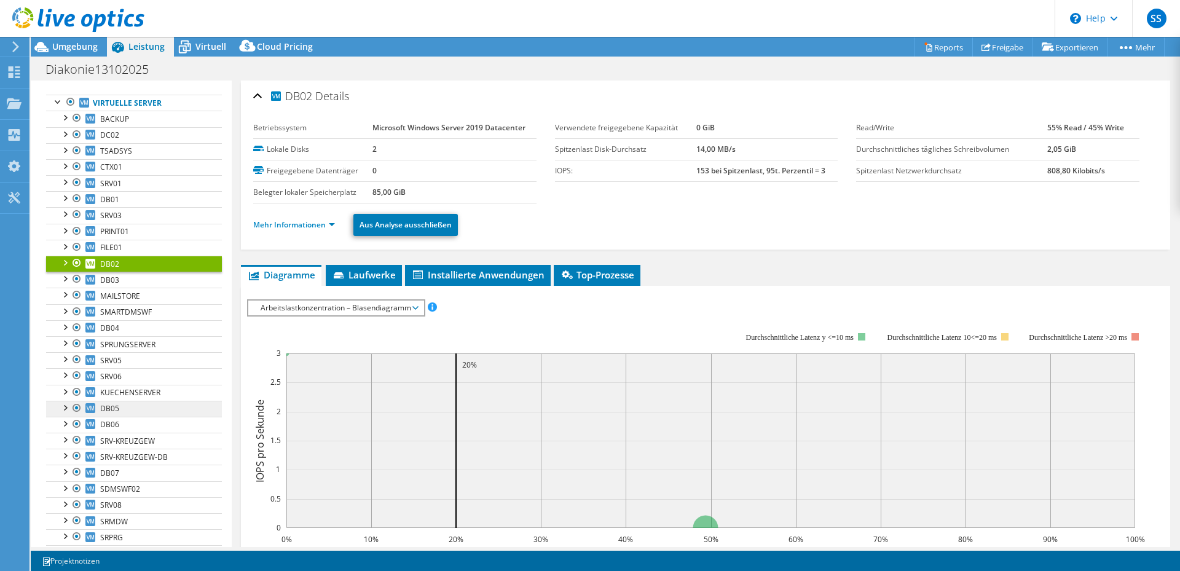
scroll to position [337, 0]
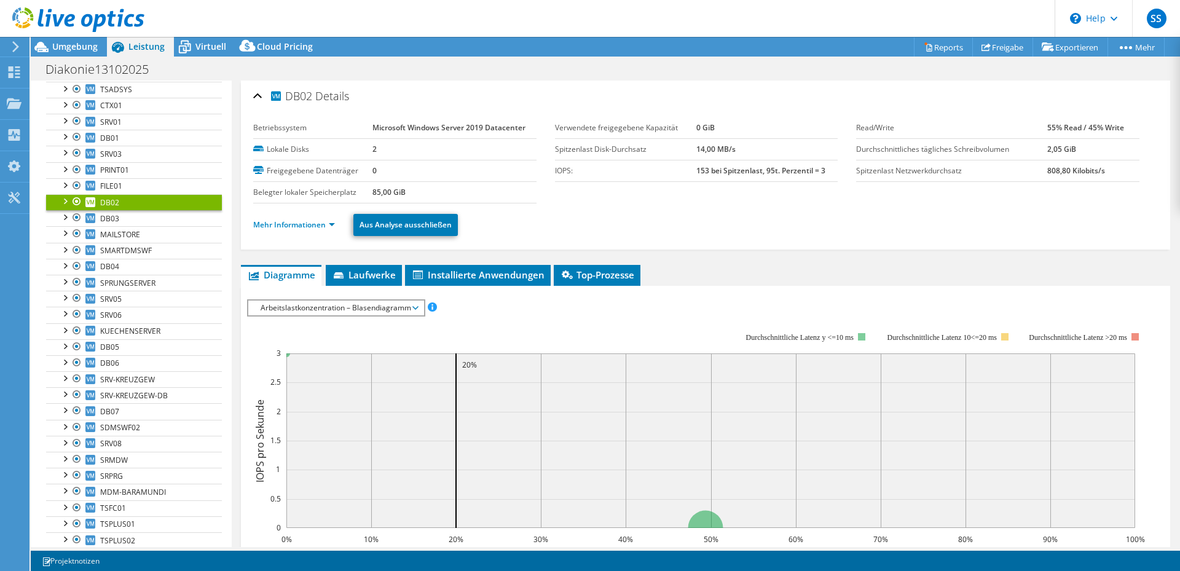
click at [312, 65] on div "Diakonie13102025 Drucken" at bounding box center [605, 69] width 1149 height 23
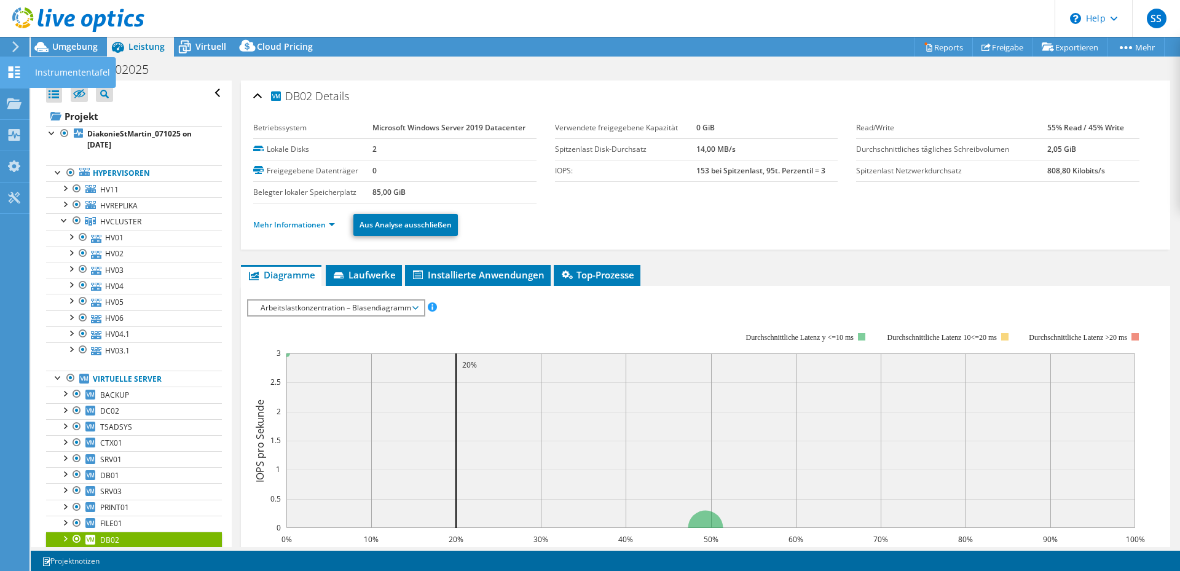
click at [18, 67] on use at bounding box center [15, 72] width 12 height 12
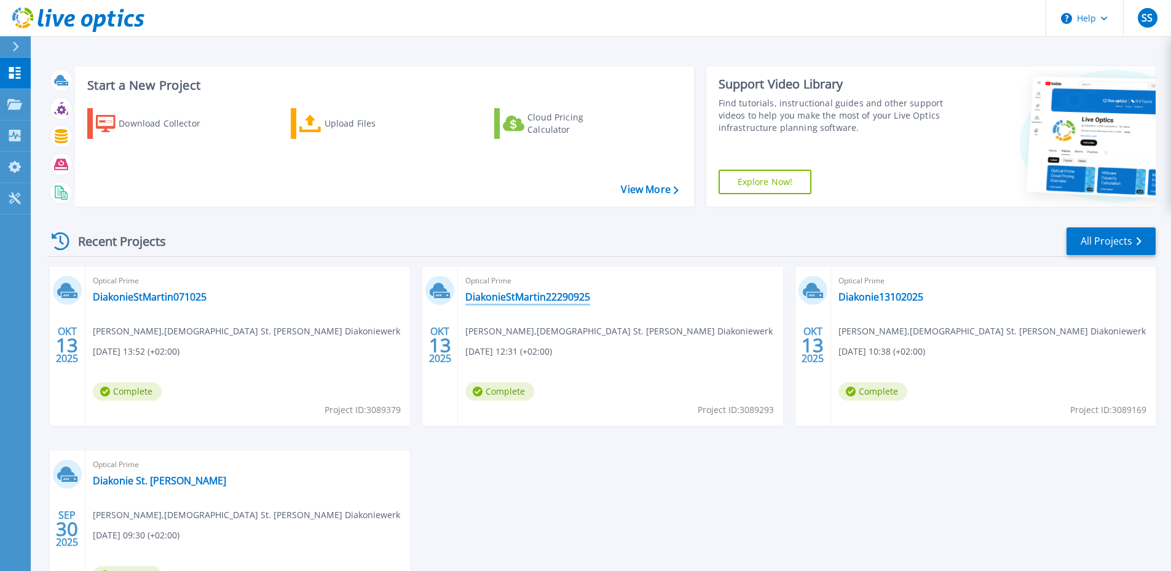
click at [553, 295] on link "DiakonieStMartin22290925" at bounding box center [527, 297] width 125 height 12
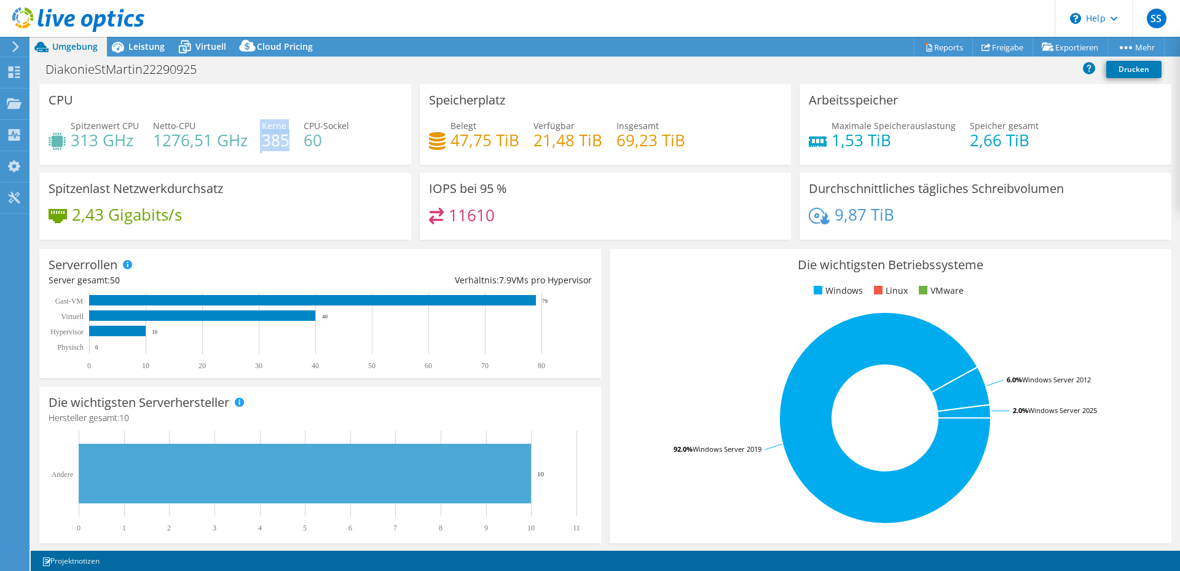
drag, startPoint x: 285, startPoint y: 141, endPoint x: 258, endPoint y: 141, distance: 27.0
click at [258, 141] on div "Spitzenwert CPU 313 GHz Netto-CPU 1276,51 GHz Kerne 385 CPU-Sockel 60" at bounding box center [225, 139] width 353 height 40
click at [280, 202] on div "Spitzenlast Netzwerkdurchsatz 2,43 Gigabits/s" at bounding box center [225, 206] width 372 height 67
click at [144, 42] on span "Leistung" at bounding box center [146, 47] width 36 height 12
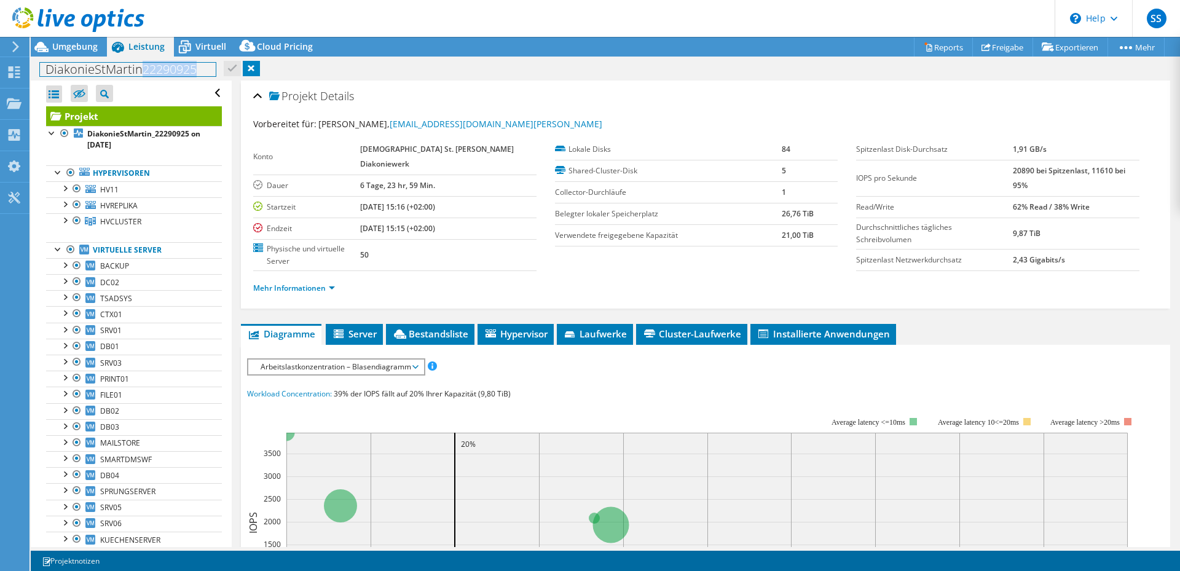
drag, startPoint x: 200, startPoint y: 67, endPoint x: 138, endPoint y: 64, distance: 62.8
click at [138, 64] on h1 "DiakonieStMartin22290925" at bounding box center [128, 70] width 176 height 14
click at [582, 6] on header "SS Endbenutzer [PERSON_NAME] [EMAIL_ADDRESS][DOMAIN_NAME][PERSON_NAME] Diakonie…" at bounding box center [590, 18] width 1180 height 37
click at [67, 221] on div at bounding box center [64, 219] width 12 height 12
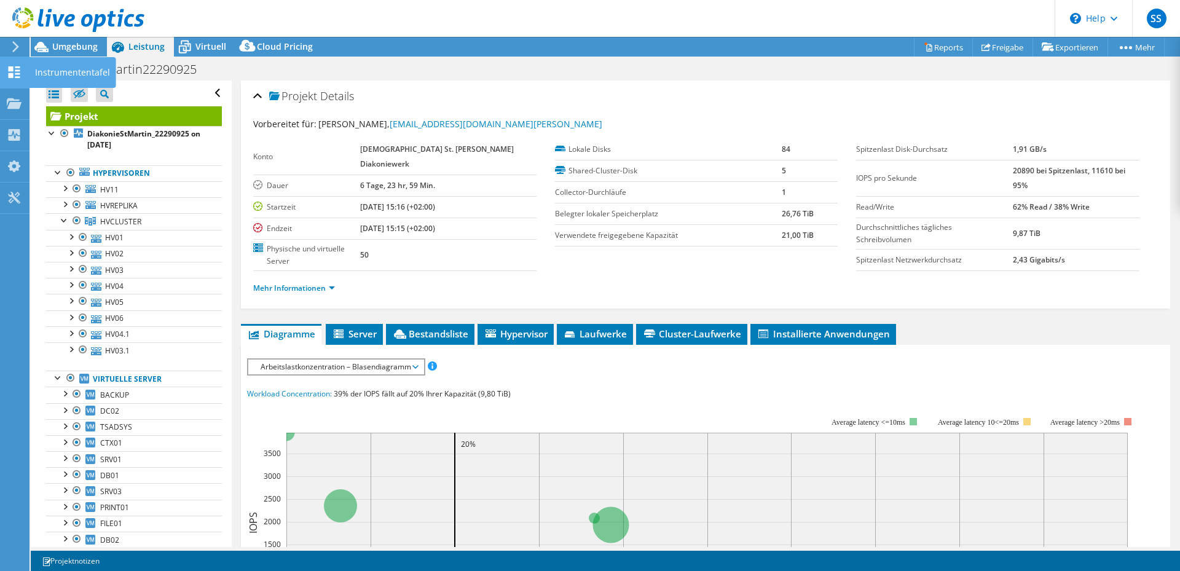
click at [33, 71] on div "Instrumententafel" at bounding box center [72, 72] width 87 height 31
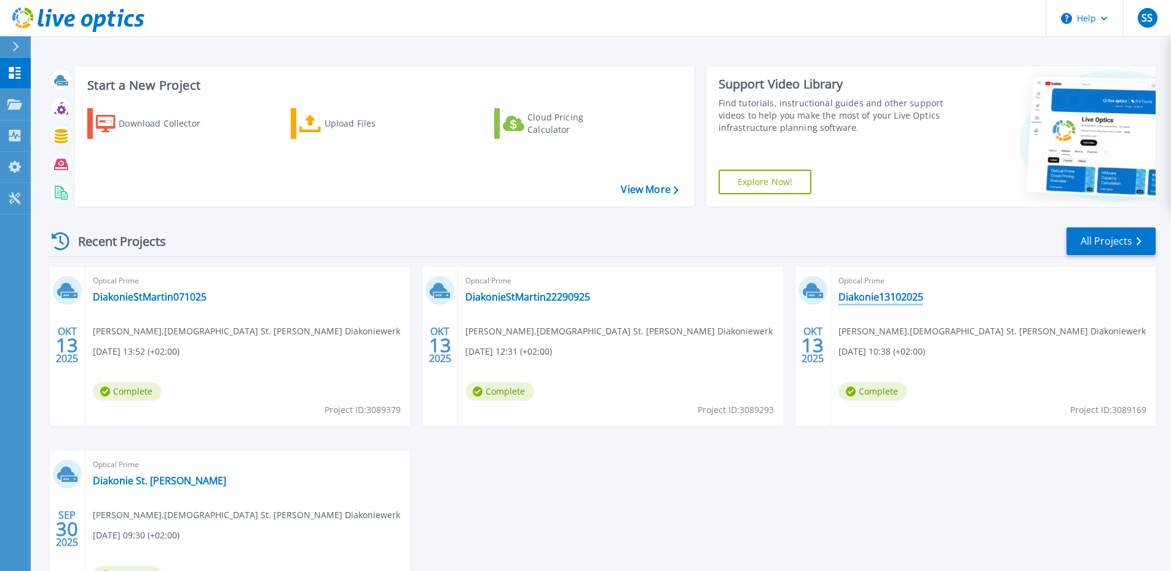
click at [888, 294] on link "Diakonie13102025" at bounding box center [880, 297] width 85 height 12
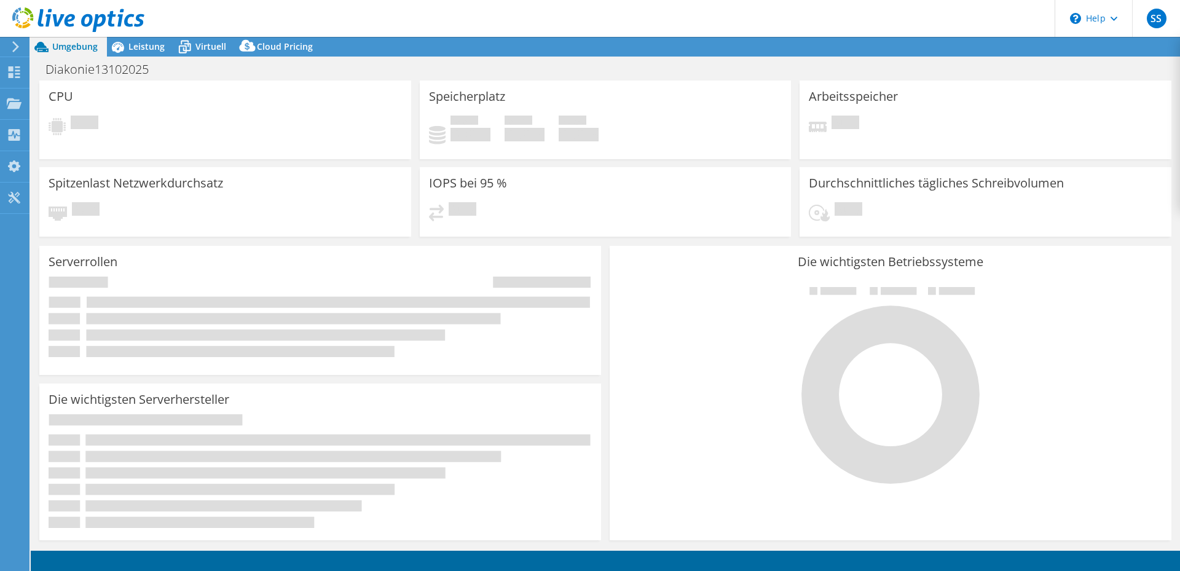
select select "USD"
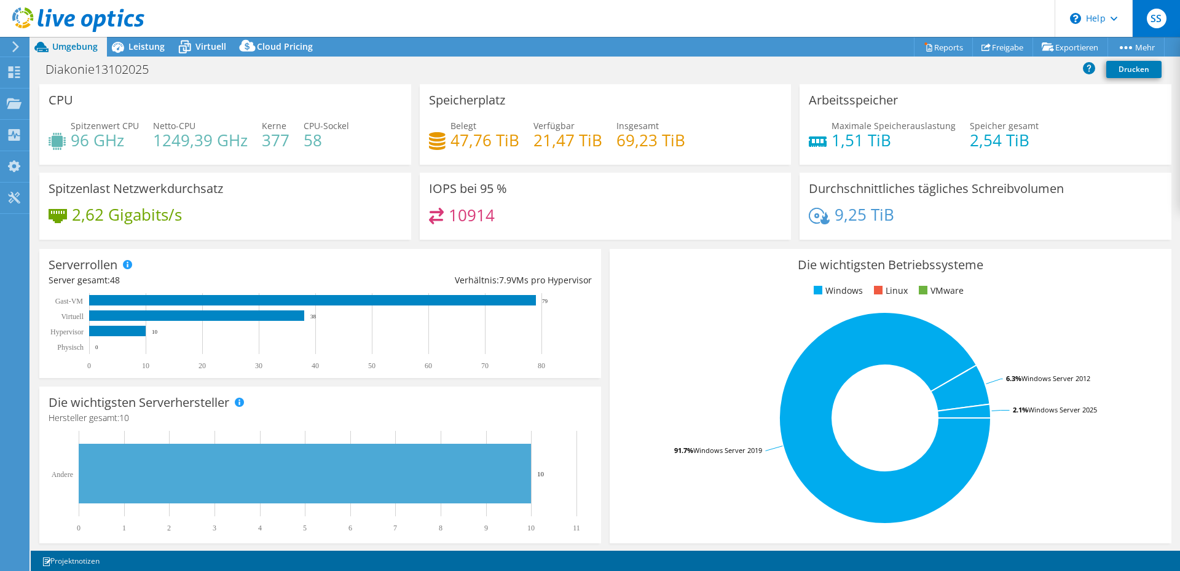
click at [1159, 9] on span "SS" at bounding box center [1157, 19] width 20 height 20
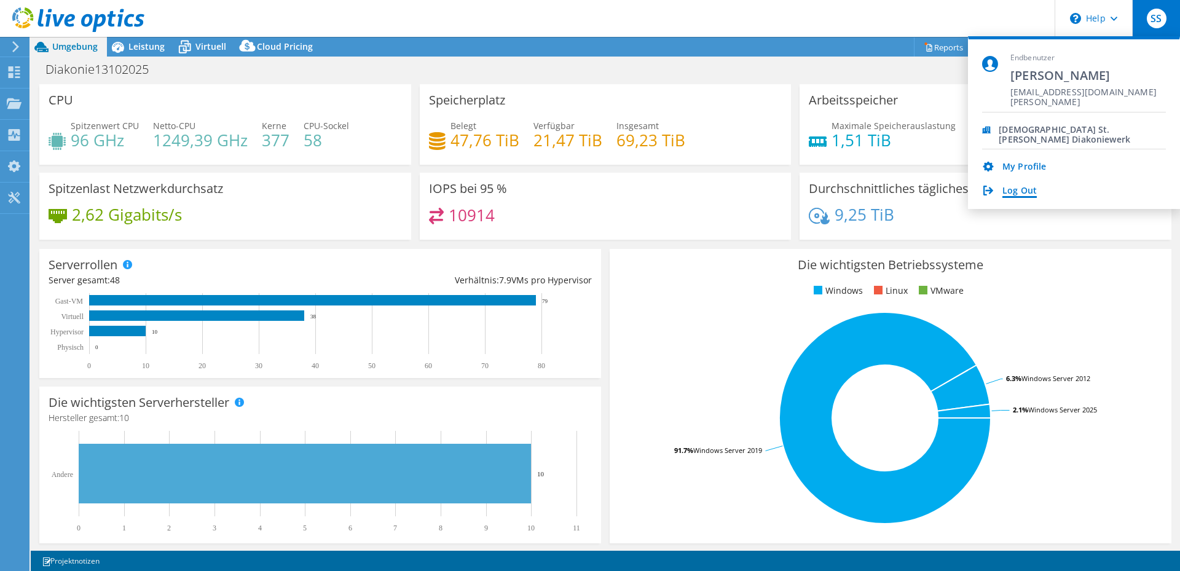
click at [1019, 191] on link "Log Out" at bounding box center [1020, 192] width 34 height 12
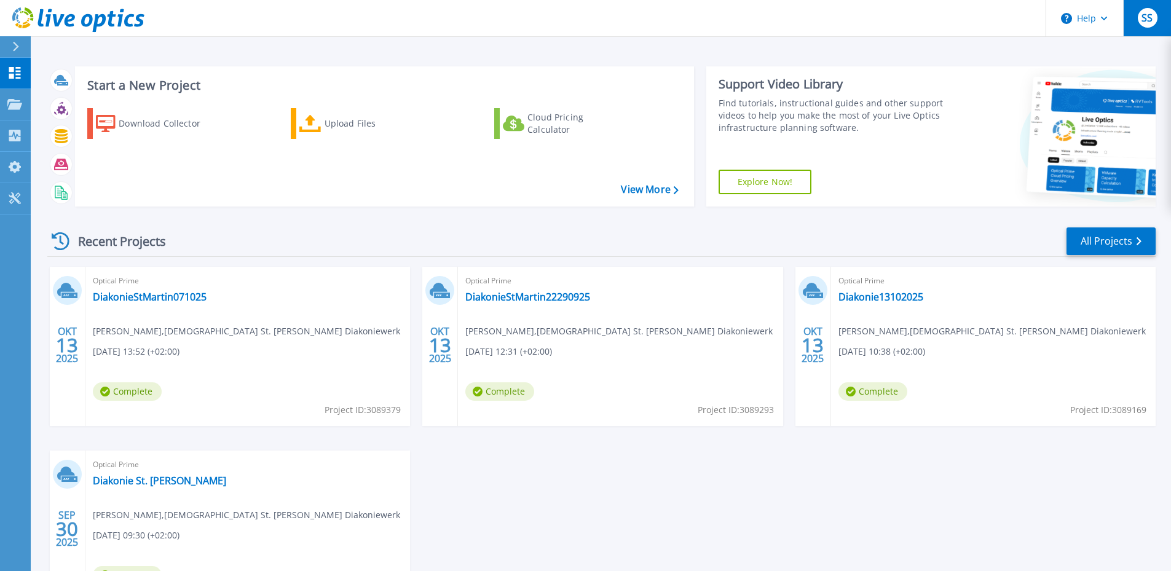
click at [1151, 10] on div "SS" at bounding box center [1148, 18] width 20 height 20
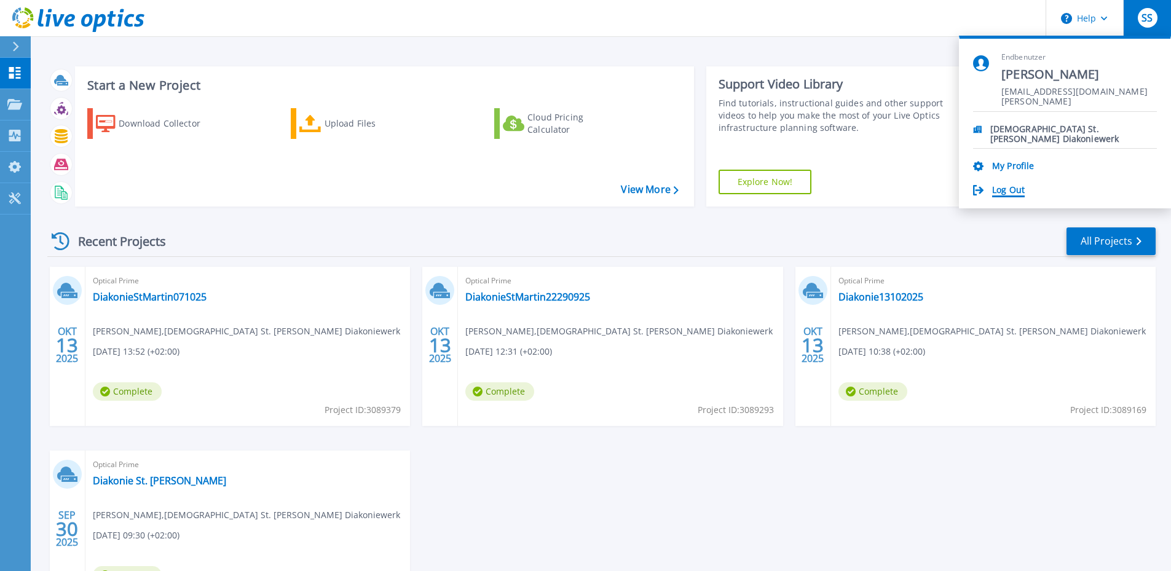
click at [1017, 190] on link "Log Out" at bounding box center [1008, 191] width 33 height 12
